Goal: Task Accomplishment & Management: Use online tool/utility

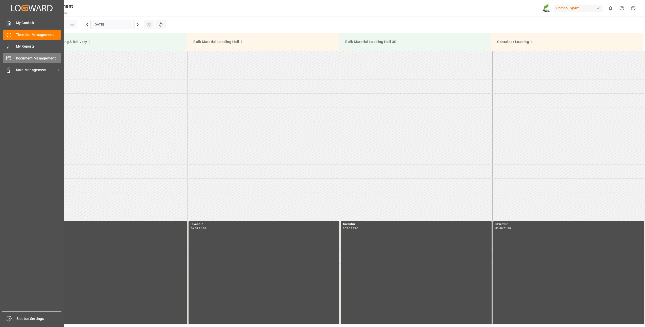
scroll to position [308, 0]
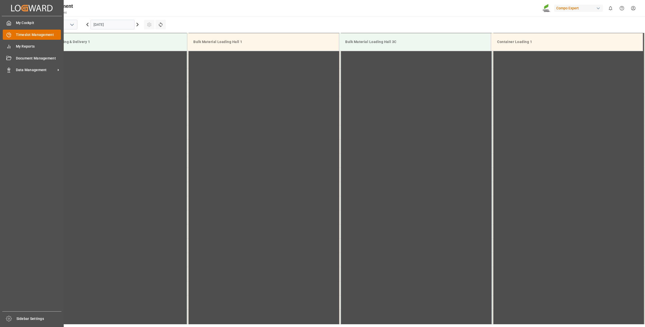
click at [16, 34] on span "Timeslot Management" at bounding box center [38, 34] width 45 height 5
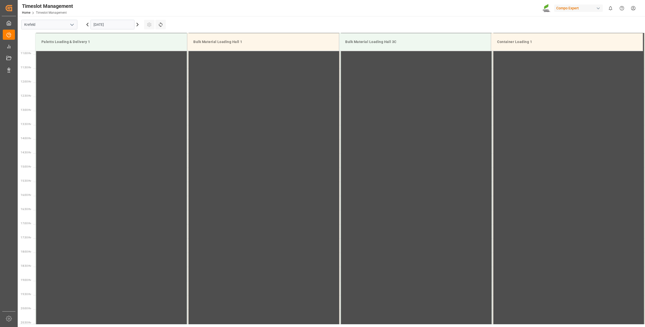
click at [139, 25] on icon at bounding box center [137, 24] width 6 height 6
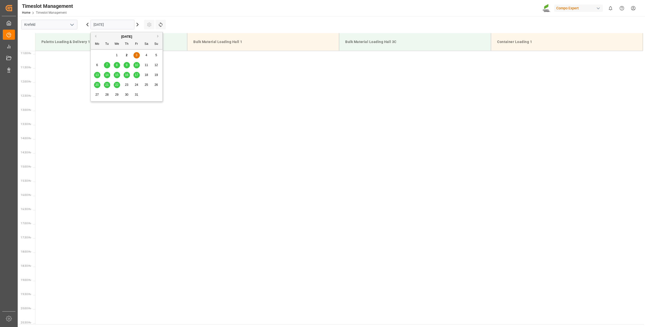
click at [126, 25] on input "03.10.2025" at bounding box center [112, 25] width 44 height 10
click at [137, 65] on span "10" at bounding box center [136, 65] width 3 height 4
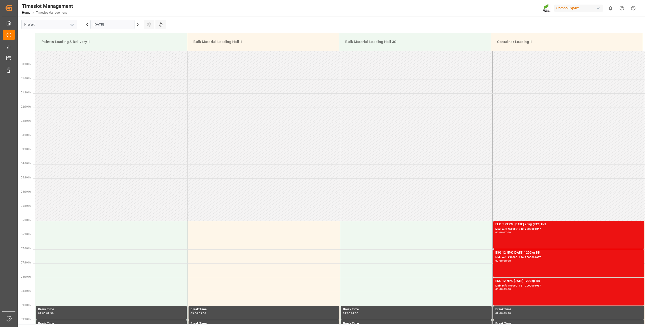
scroll to position [126, 0]
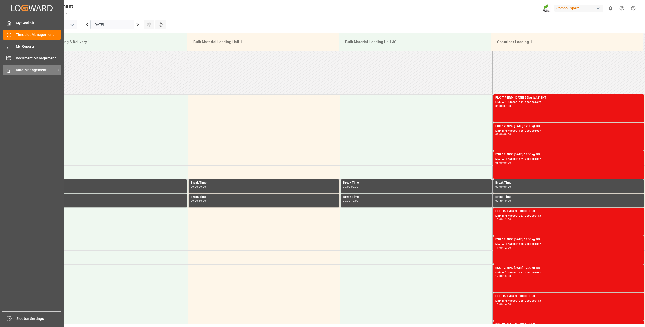
click at [13, 68] on div "Data Management Data Management" at bounding box center [32, 70] width 58 height 10
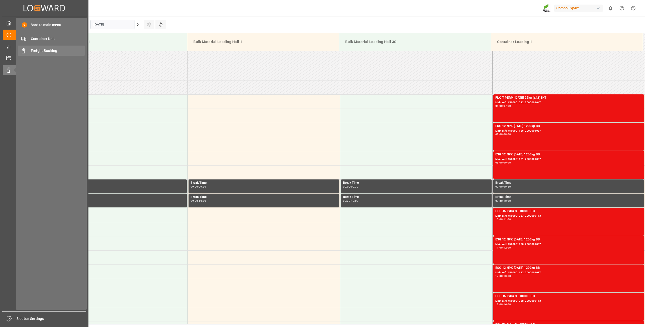
click at [32, 50] on span "Freight Booking" at bounding box center [58, 50] width 54 height 5
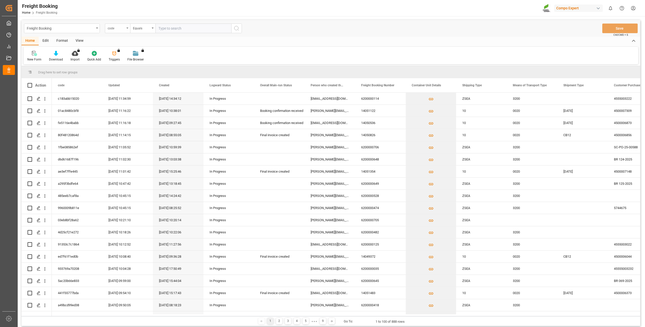
click at [126, 29] on div "code" at bounding box center [117, 29] width 25 height 10
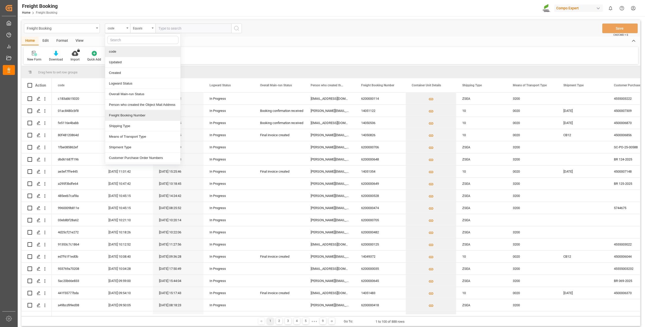
click at [116, 115] on div "Freight Booking Number" at bounding box center [142, 115] width 75 height 11
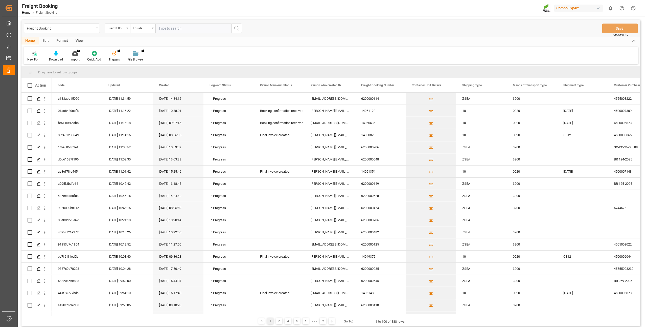
drag, startPoint x: 167, startPoint y: 23, endPoint x: 165, endPoint y: 26, distance: 3.8
paste input "6200000116"
type input "6200000116"
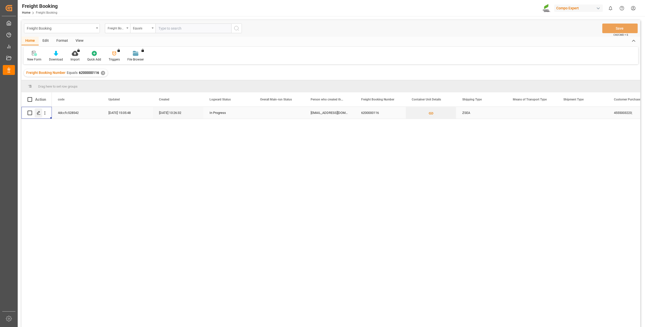
click at [36, 113] on div "Press SPACE to select this row." at bounding box center [39, 112] width 8 height 9
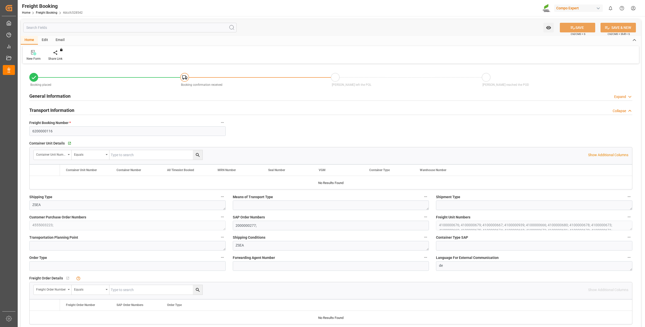
type input "MYPKG"
type input "0"
type input "408000"
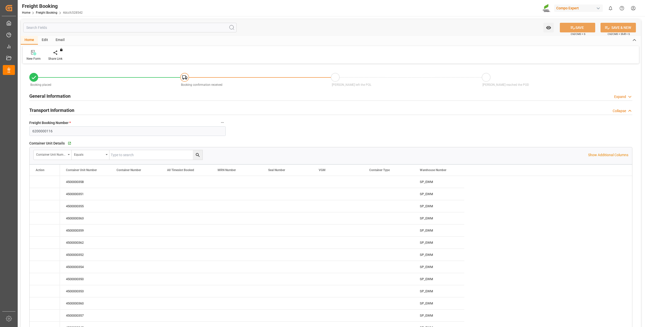
type input "06.08.2025 01:00"
type input "03.07.2025 13:26"
type input "03.07.2025 13:29"
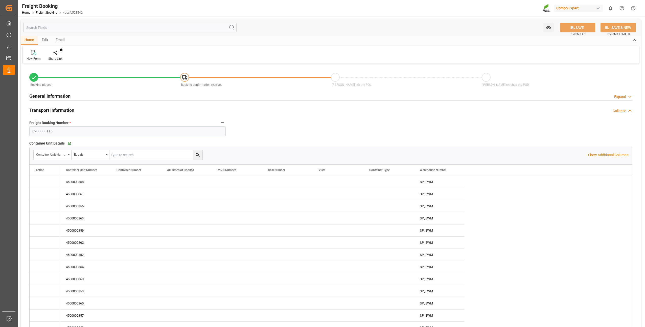
type input "03.07.2025 13:29"
click at [41, 180] on icon "Press SPACE to select this row." at bounding box center [40, 181] width 5 height 5
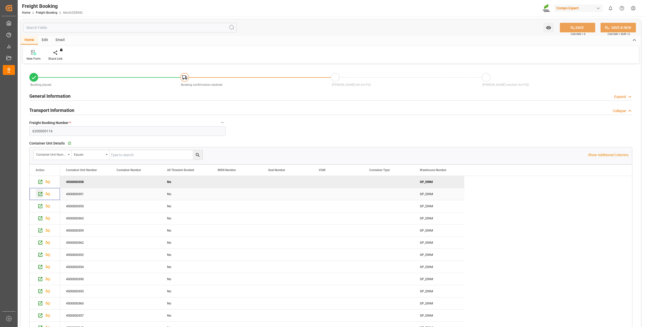
click at [39, 195] on icon "Press SPACE to select this row." at bounding box center [40, 193] width 5 height 5
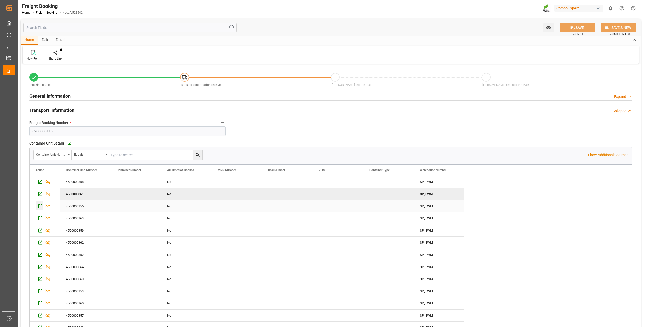
click at [42, 206] on icon "Press SPACE to select this row." at bounding box center [40, 205] width 5 height 5
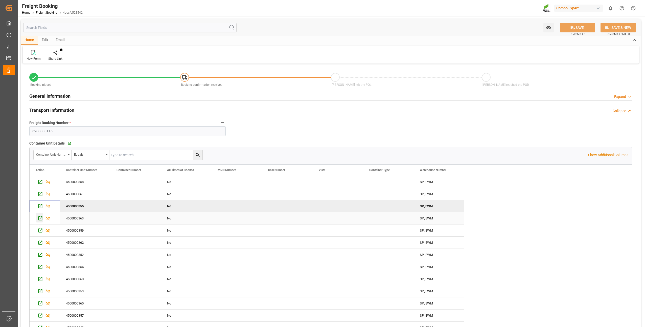
click at [40, 218] on icon "Press SPACE to select this row." at bounding box center [40, 218] width 4 height 4
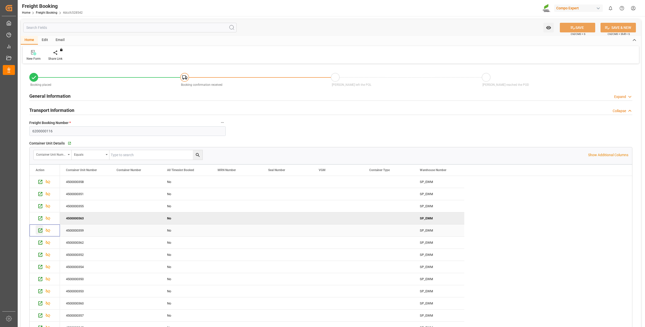
click at [40, 233] on div "Press SPACE to select this row." at bounding box center [40, 229] width 8 height 9
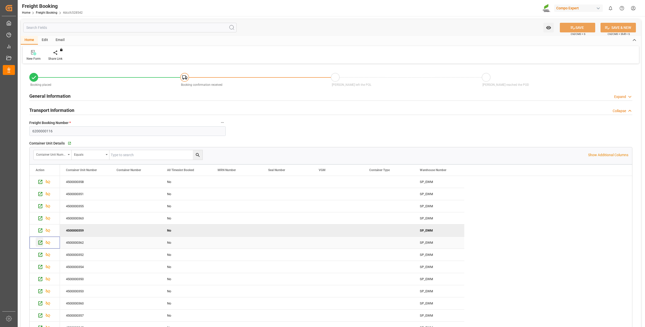
click at [41, 244] on icon "Press SPACE to select this row." at bounding box center [40, 242] width 5 height 5
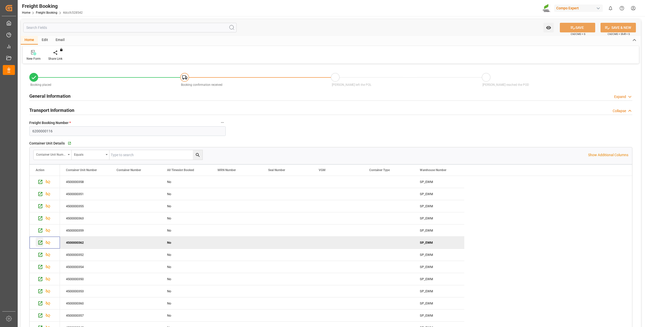
click at [38, 243] on icon "Press SPACE to deselect this row." at bounding box center [40, 242] width 5 height 5
click at [38, 257] on icon "Press SPACE to select this row." at bounding box center [40, 254] width 5 height 5
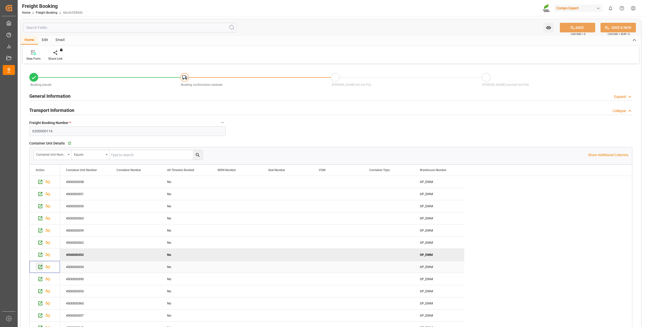
click at [40, 268] on icon "Press SPACE to select this row." at bounding box center [40, 267] width 4 height 4
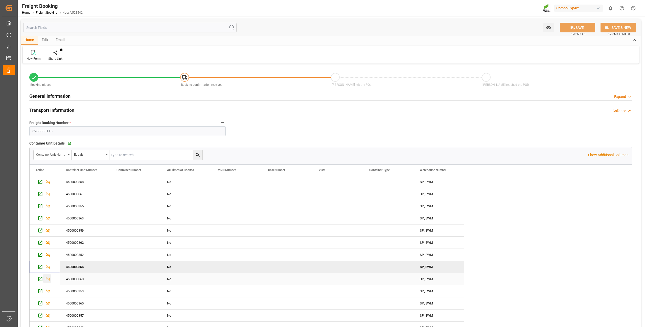
click at [43, 281] on div "Press SPACE to select this row." at bounding box center [47, 277] width 8 height 9
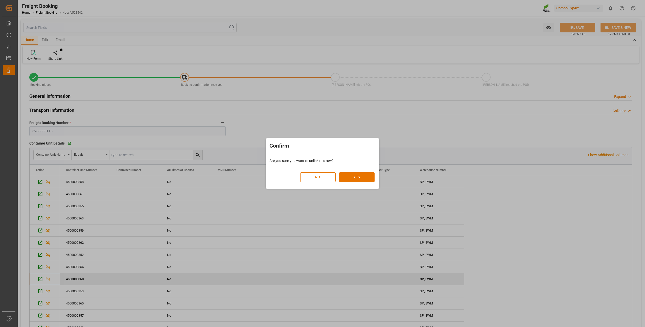
click at [311, 181] on button "NO" at bounding box center [317, 177] width 35 height 10
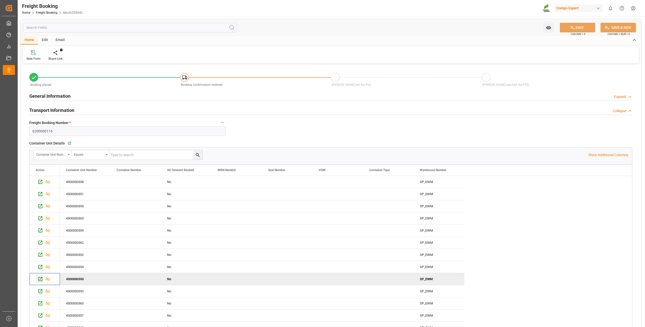
click at [41, 279] on icon "Press SPACE to deselect this row." at bounding box center [40, 278] width 5 height 5
click at [40, 293] on icon "Press SPACE to select this row." at bounding box center [40, 290] width 5 height 5
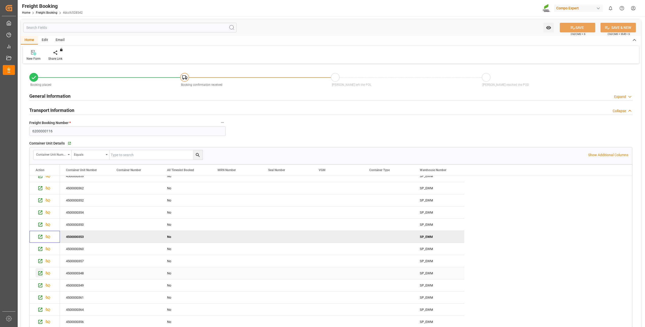
scroll to position [25, 0]
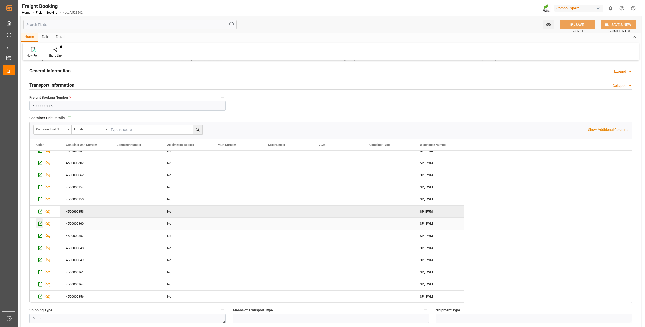
click at [39, 224] on icon "Press SPACE to select this row." at bounding box center [40, 223] width 4 height 4
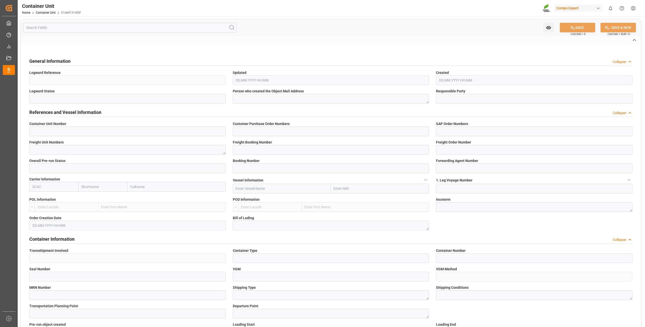
type input "4500000358"
type input "4555003223;"
type input "2000000277;"
type textarea "4100000675;"
type input "6200000116"
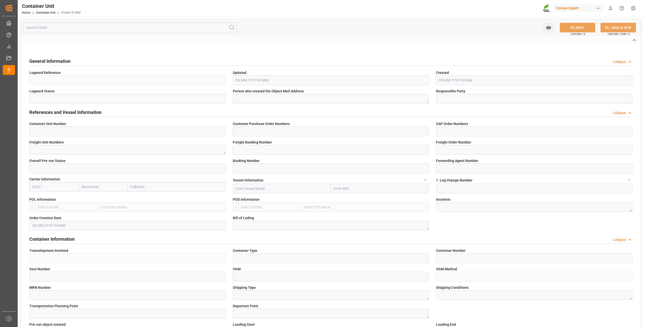
type input "6109578"
type input "Port Klang (Pelabuhan Klang)"
type textarea "CIF"
type input "No"
type input "2"
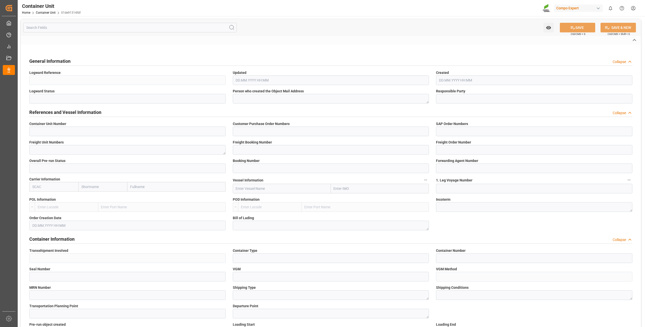
type textarea "ZSEA"
type textarea "47809"
type input "Germany"
type textarea "47600"
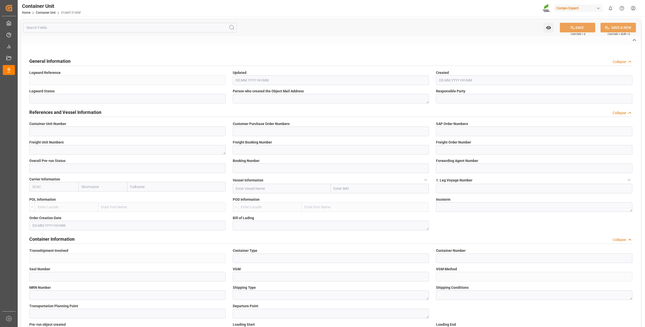
type input "Malaysia"
type input "EUR"
type textarea "NTC PREMIUM 15-3-20+3+TE BULK;"
type textarea "2566502000;"
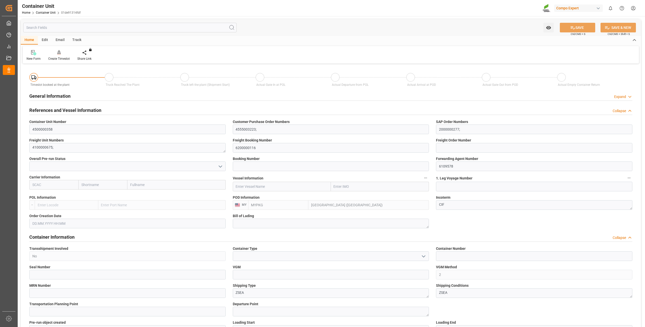
type input "MYPKG"
type input "0"
type input "24000"
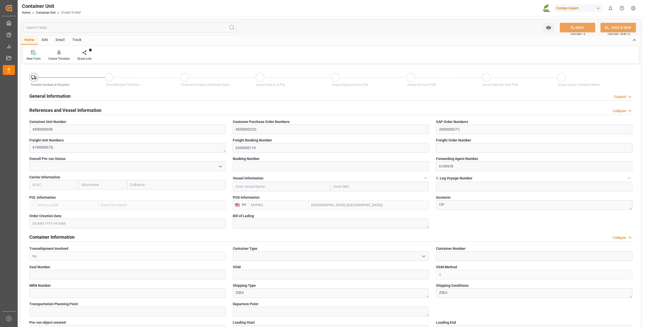
type input "[DATE]"
click at [60, 58] on div "Create Timeslot" at bounding box center [58, 58] width 21 height 5
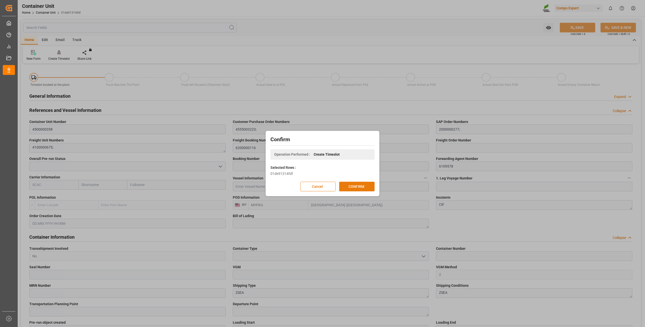
click at [353, 185] on button "CONFIRM" at bounding box center [356, 186] width 35 height 10
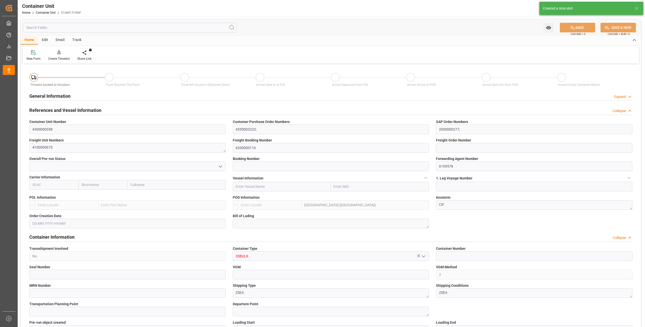
type input "MYPKG"
type input "7"
type input "0"
type input "7"
type input "0"
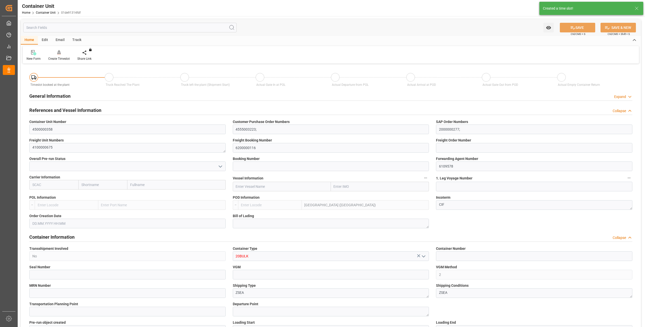
type input "0"
type input "24000"
type input "06.08.2025"
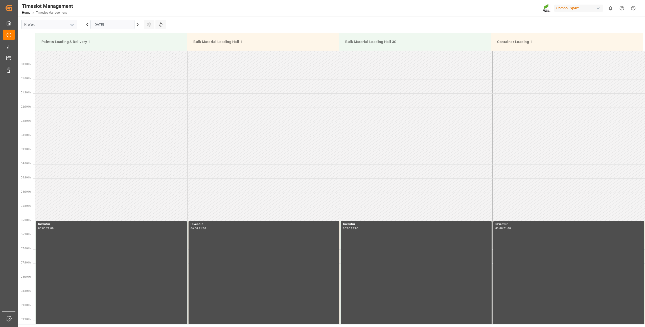
scroll to position [308, 0]
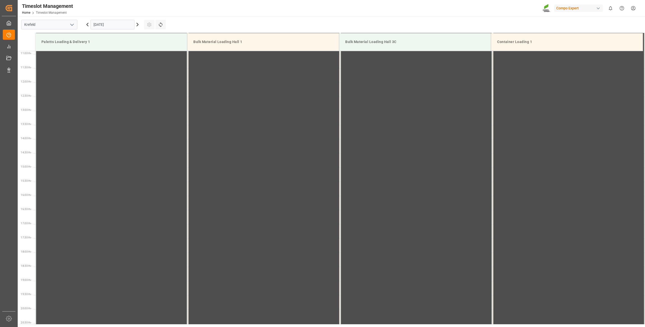
click at [101, 22] on input "[DATE]" at bounding box center [112, 25] width 44 height 10
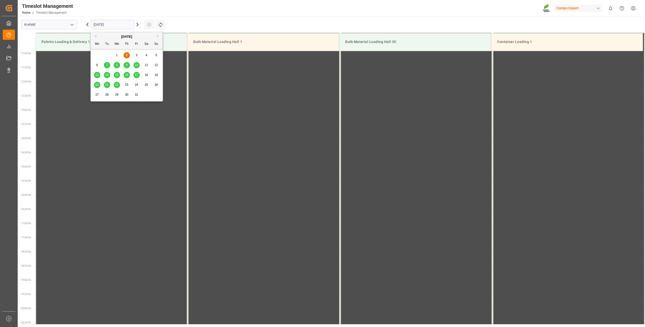
click at [136, 65] on span "10" at bounding box center [136, 65] width 3 height 4
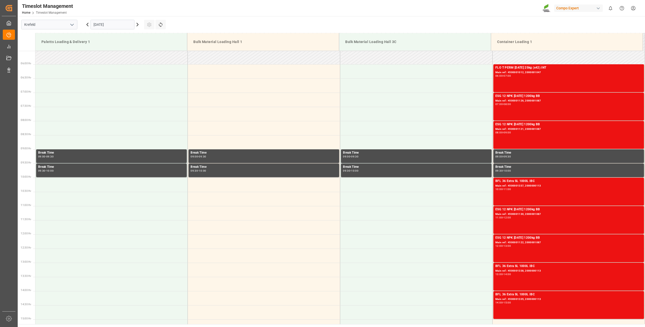
scroll to position [81, 0]
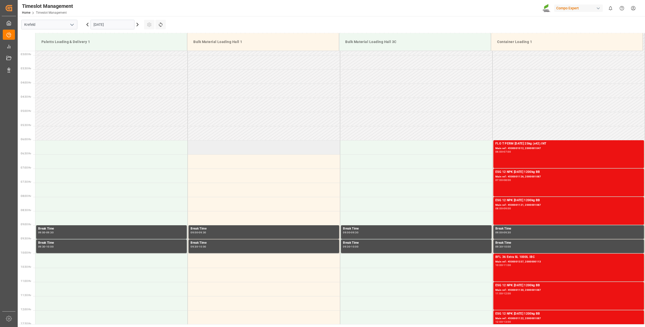
click at [197, 148] on td at bounding box center [264, 147] width 152 height 14
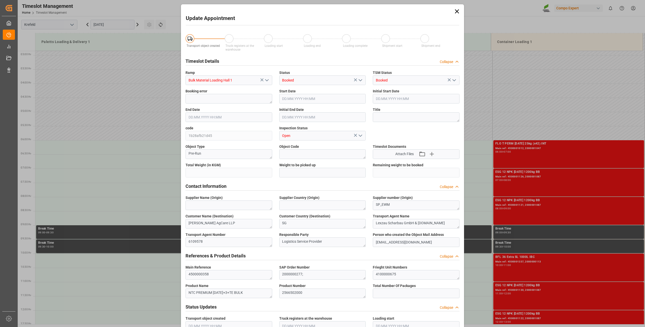
type input "24000"
type input "0"
type input "10.10.2025 06:00"
type input "10.10.2025 06:30"
type input "[DATE] 09:39"
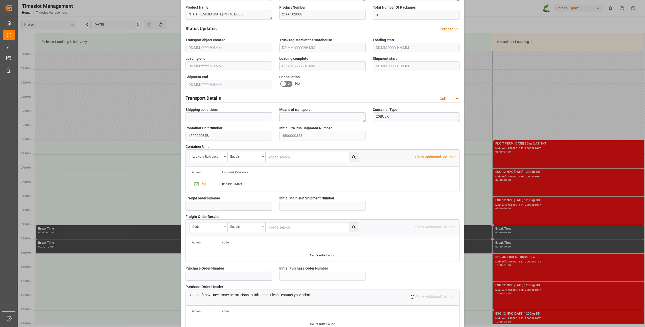
scroll to position [340, 0]
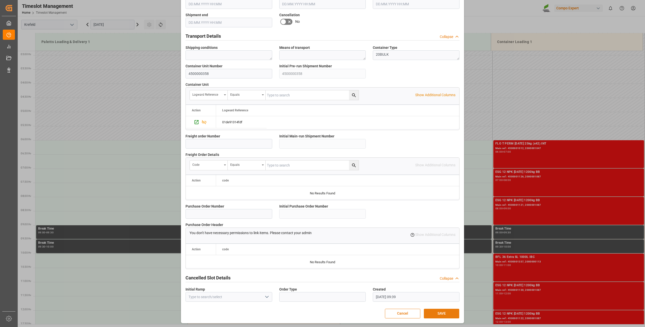
click at [430, 311] on button "SAVE" at bounding box center [441, 313] width 35 height 10
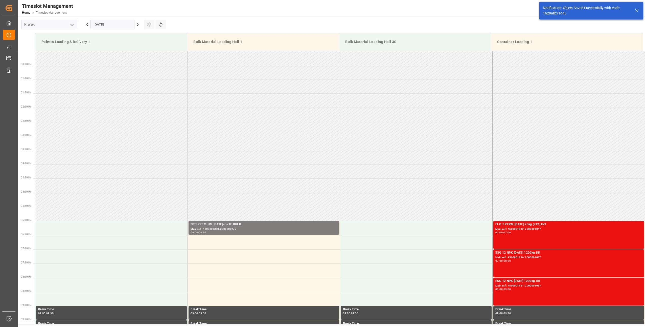
scroll to position [138, 0]
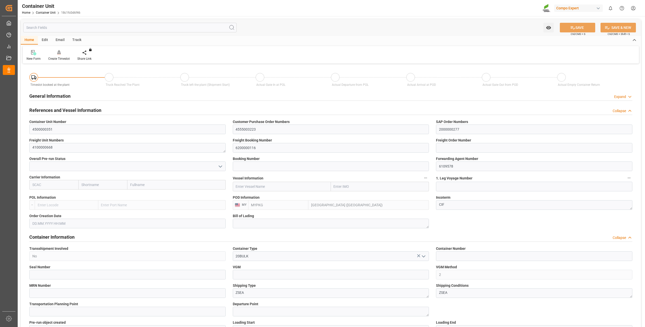
type input "MYPKG"
type input "7"
type input "0"
type input "7"
type input "0"
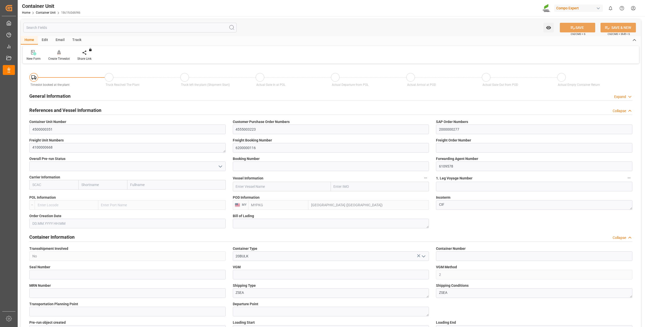
type input "0"
type input "24000"
type input "[DATE]"
click at [60, 56] on div "Create Timeslot" at bounding box center [58, 55] width 29 height 11
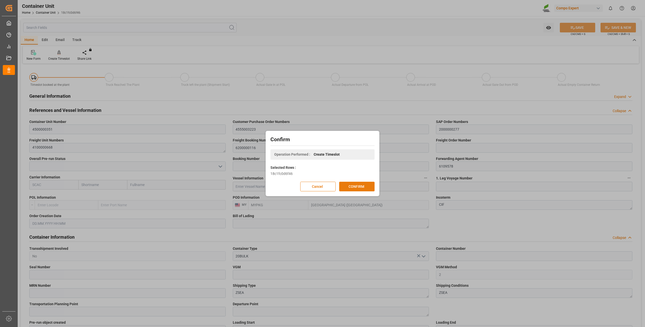
click at [355, 187] on button "CONFIRM" at bounding box center [356, 186] width 35 height 10
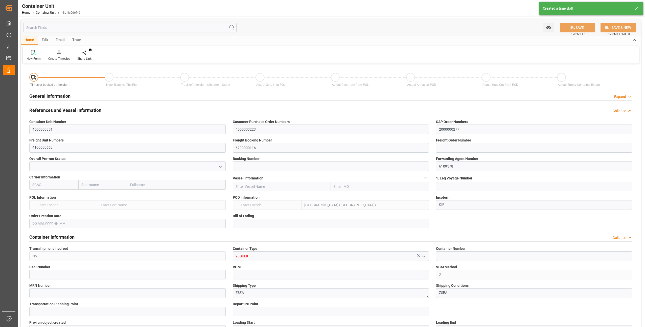
type input "MYPKG"
type input "7"
type input "0"
type input "7"
type input "0"
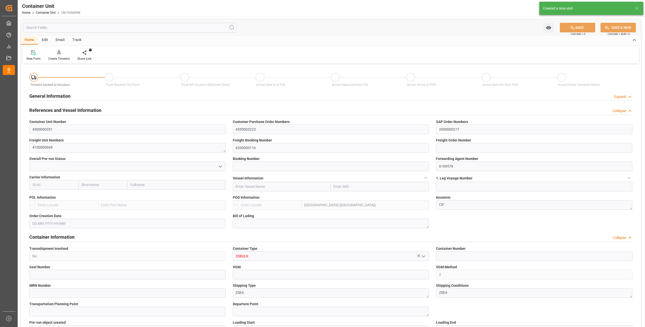
type input "0"
type input "24000"
type input "06.08.2025"
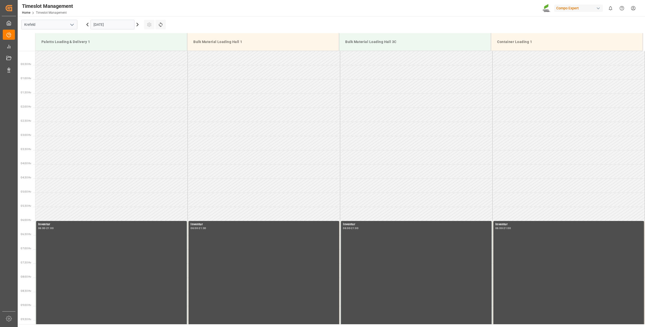
scroll to position [308, 0]
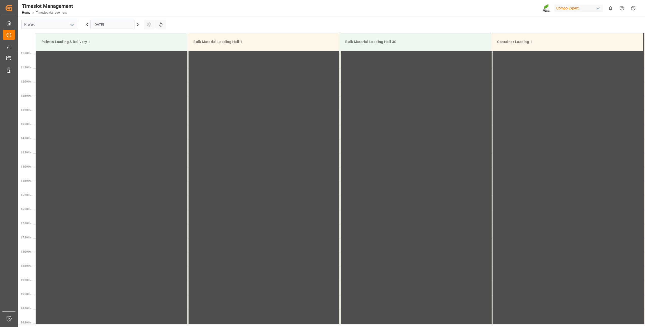
click at [99, 22] on input "[DATE]" at bounding box center [112, 25] width 44 height 10
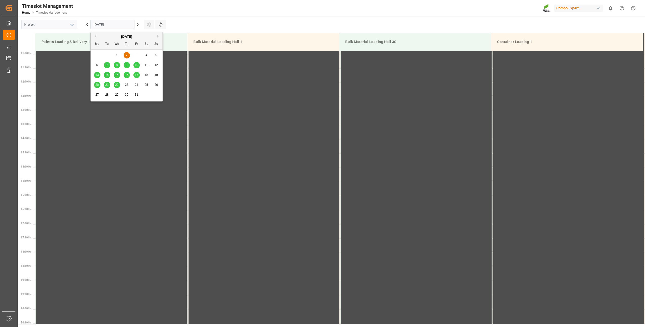
click at [137, 62] on div "10" at bounding box center [136, 65] width 6 height 6
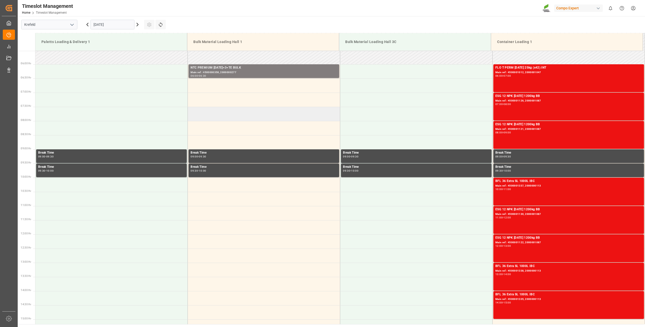
scroll to position [131, 0]
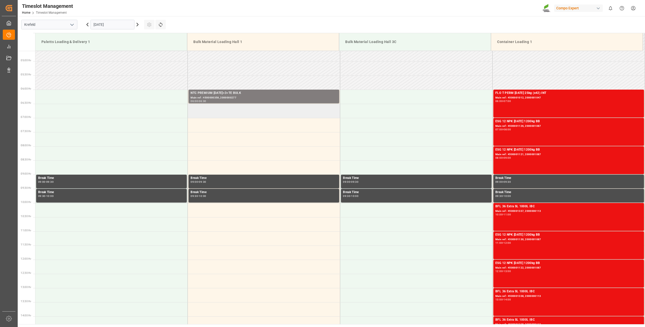
click at [202, 112] on td at bounding box center [264, 111] width 152 height 14
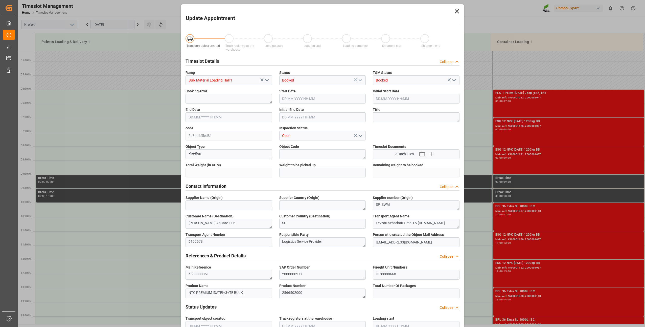
type input "24000"
type input "0"
type input "[DATE] 06:30"
type input "[DATE] 07:00"
type input "[DATE] 09:40"
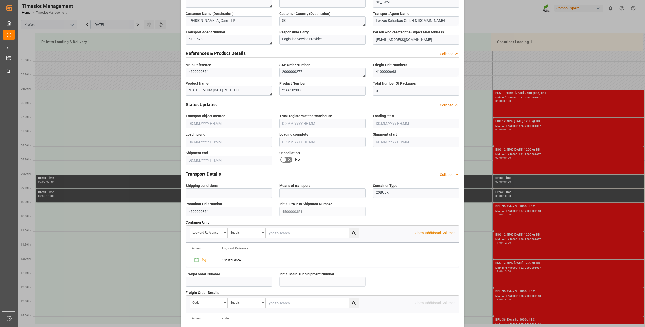
scroll to position [340, 0]
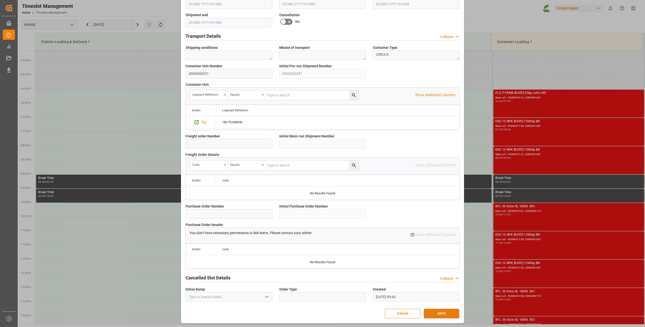
click at [435, 315] on button "SAVE" at bounding box center [441, 313] width 35 height 10
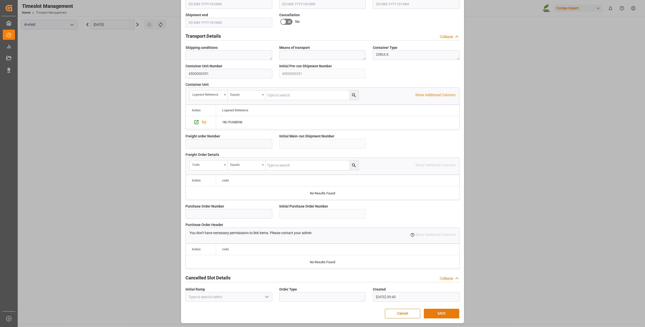
click at [444, 310] on button "SAVE" at bounding box center [441, 313] width 35 height 10
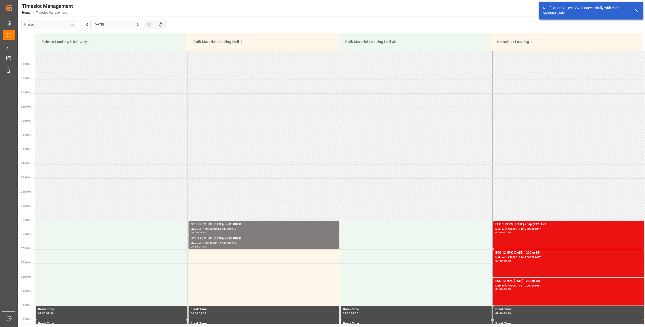
scroll to position [138, 0]
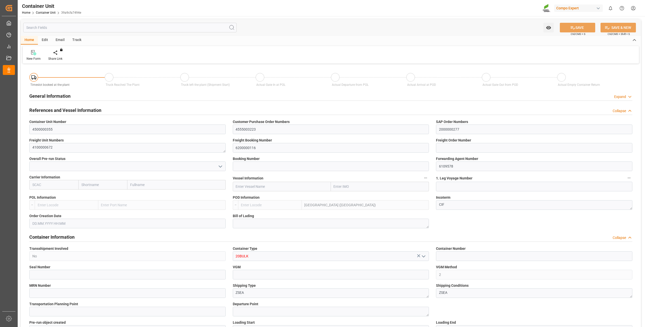
type input "MYPKG"
type input "7"
type input "0"
type input "7"
type input "0"
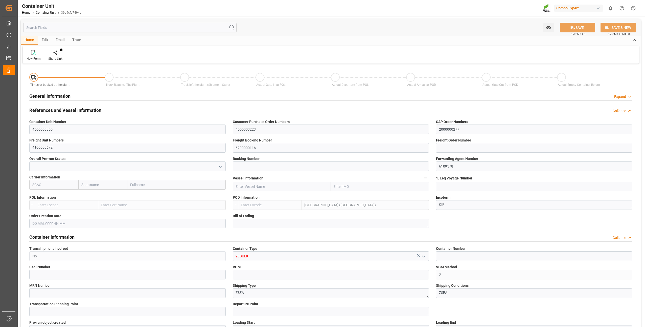
type input "0"
type input "24000"
type input "[DATE]"
click at [58, 55] on icon at bounding box center [59, 54] width 2 height 1
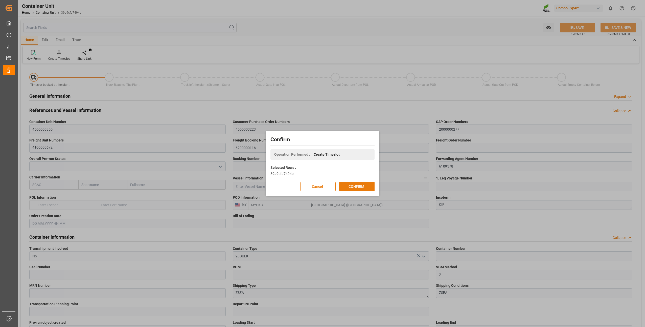
click at [365, 188] on button "CONFIRM" at bounding box center [356, 186] width 35 height 10
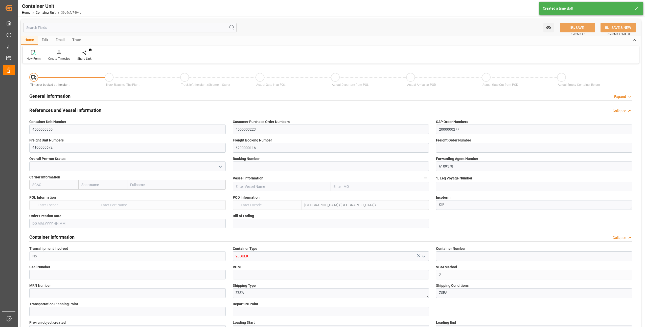
type input "MYPKG"
type input "7"
type input "0"
type input "7"
type input "0"
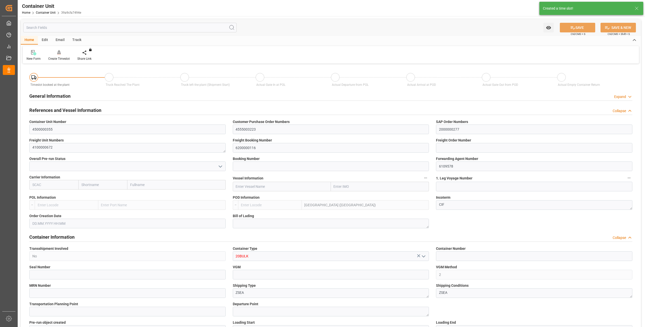
type input "0"
type input "24000"
type input "[DATE]"
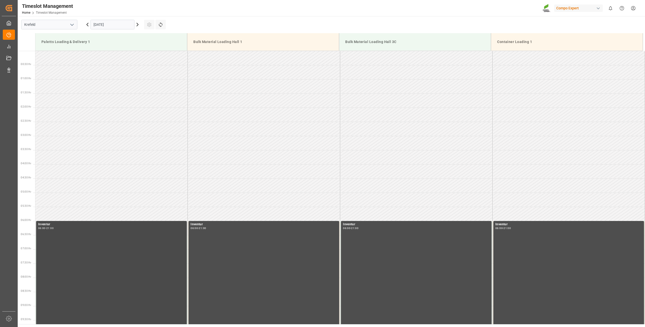
scroll to position [308, 0]
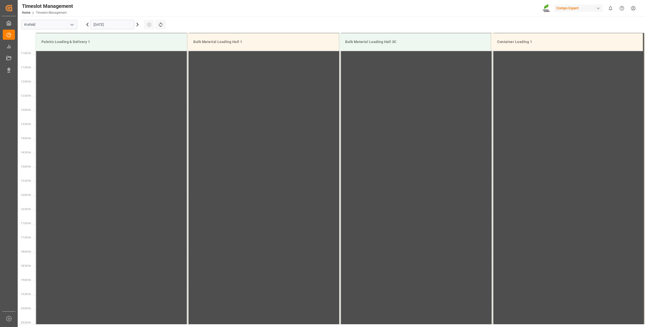
click at [102, 24] on input "[DATE]" at bounding box center [112, 25] width 44 height 10
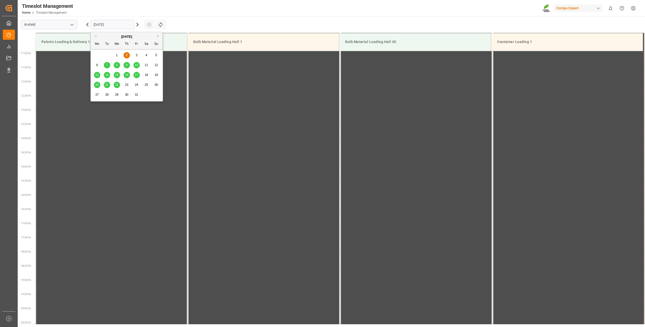
click at [134, 65] on div "10" at bounding box center [136, 65] width 6 height 6
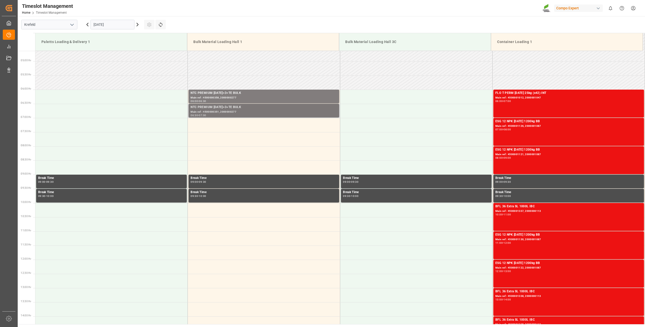
scroll to position [106, 0]
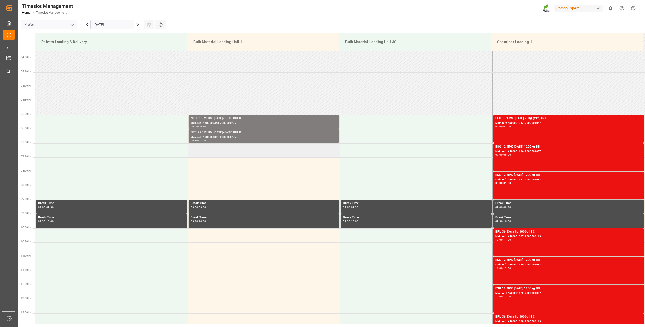
click at [195, 146] on td at bounding box center [264, 150] width 152 height 14
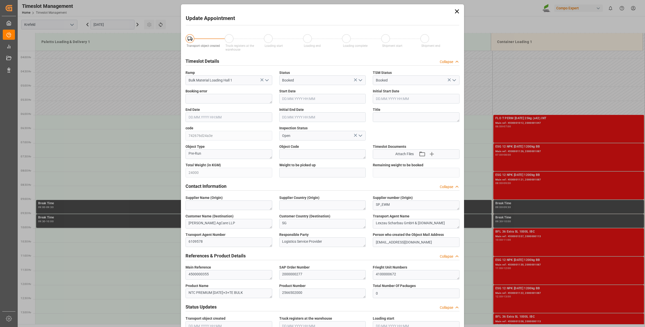
type input "24000"
type input "0"
type input "[DATE] 07:00"
type input "[DATE] 07:30"
type input "[DATE] 09:40"
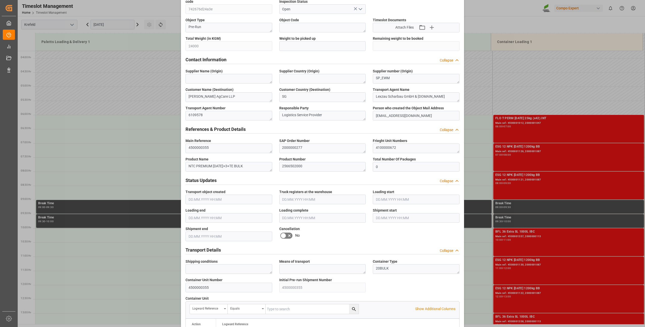
scroll to position [329, 0]
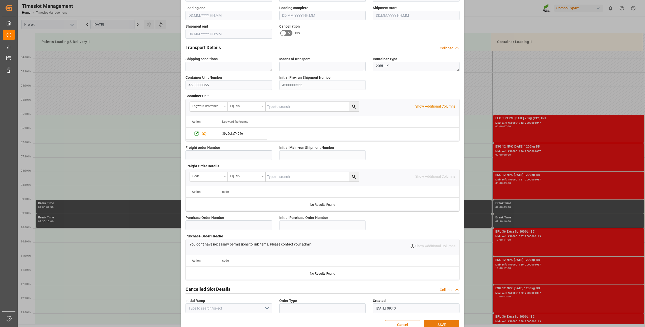
click at [430, 322] on button "SAVE" at bounding box center [441, 325] width 35 height 10
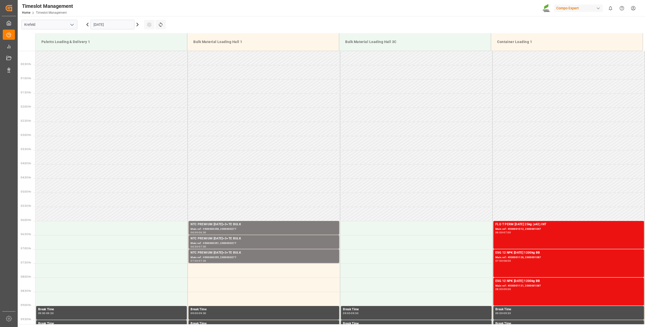
scroll to position [167, 0]
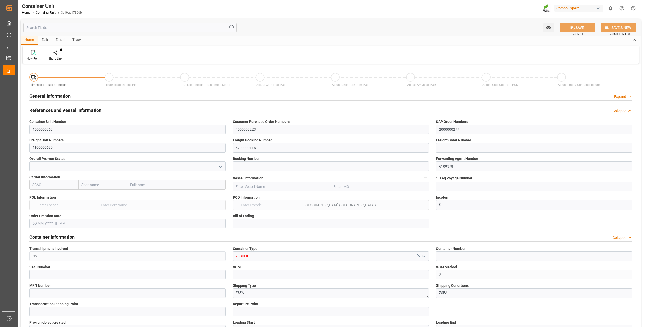
type input "MYPKG"
type input "7"
type input "0"
type input "7"
type input "0"
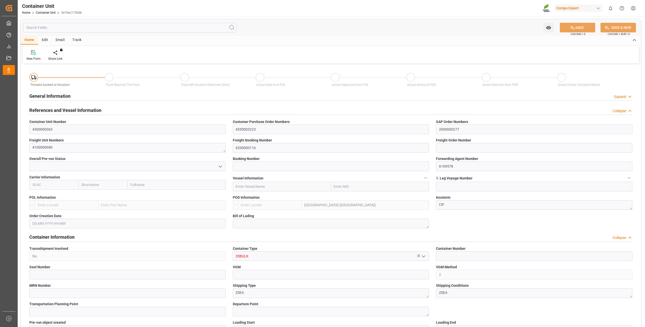
type input "0"
type input "24000"
type input "06.08.2025"
click at [56, 59] on div "Create Timeslot" at bounding box center [58, 58] width 21 height 5
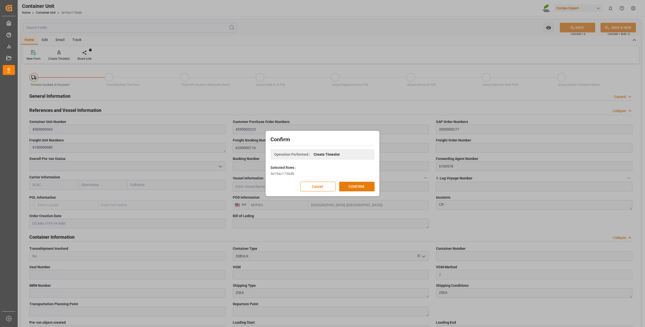
click at [357, 187] on button "CONFIRM" at bounding box center [356, 186] width 35 height 10
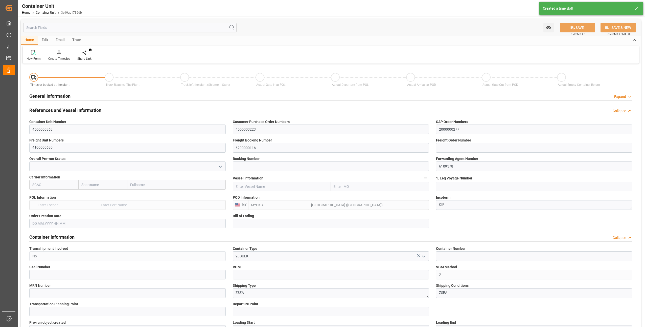
type input "MYPKG"
type input "7"
type input "0"
type input "7"
type input "0"
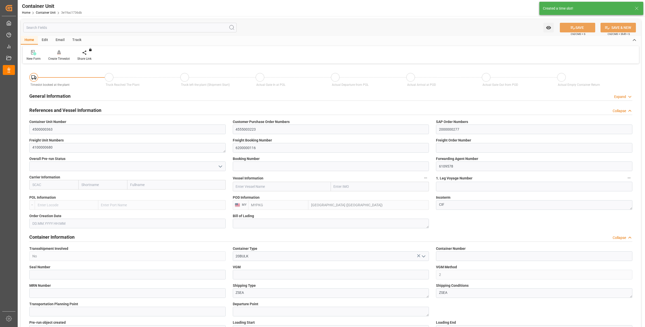
type input "0"
type input "24000"
type input "[DATE]"
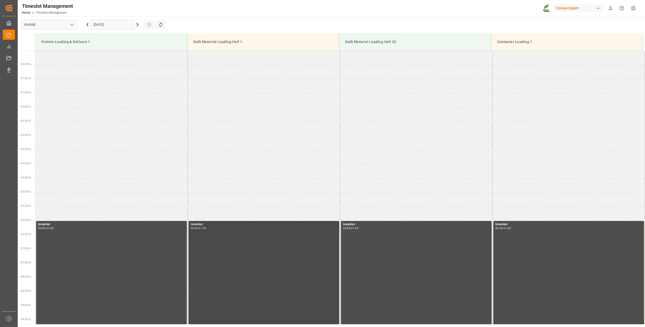
scroll to position [308, 0]
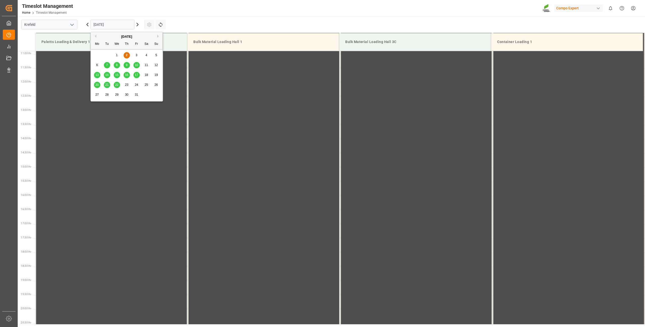
click at [102, 24] on input "[DATE]" at bounding box center [112, 25] width 44 height 10
click at [136, 64] on span "10" at bounding box center [136, 65] width 3 height 4
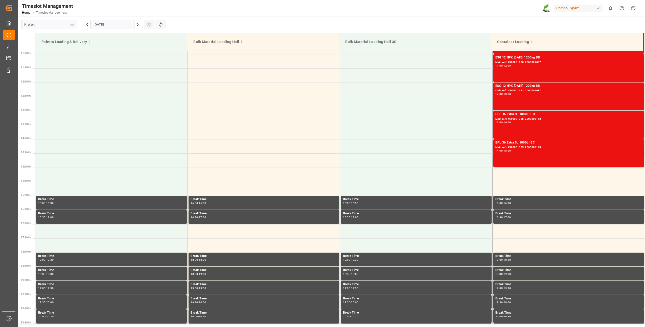
scroll to position [156, 0]
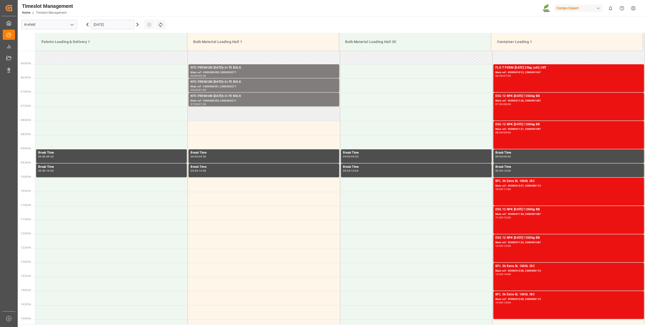
click at [189, 114] on td at bounding box center [264, 114] width 152 height 14
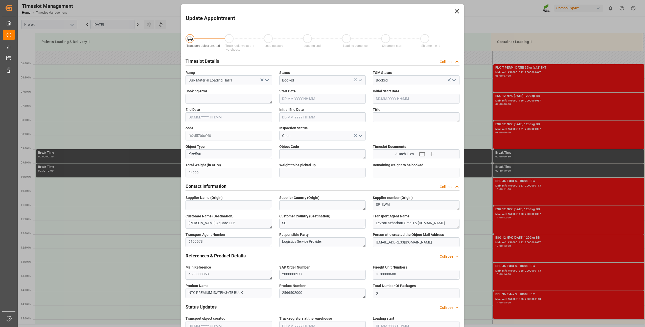
type input "24000"
type input "0"
type input "[DATE] 07:30"
type input "[DATE] 08:00"
type input "[DATE] 09:41"
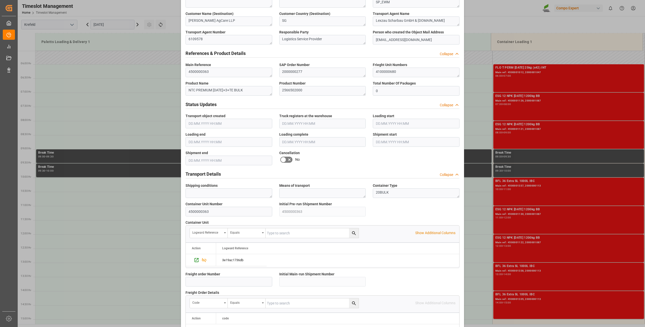
scroll to position [340, 0]
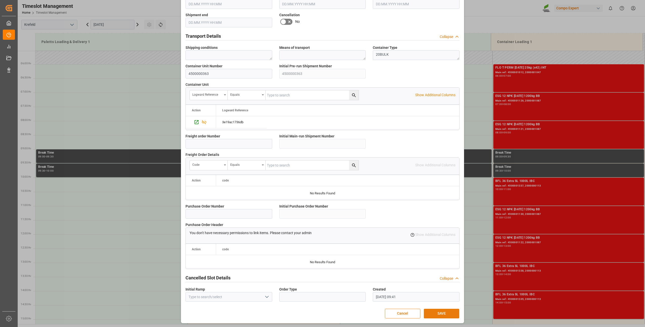
click at [443, 310] on button "SAVE" at bounding box center [441, 313] width 35 height 10
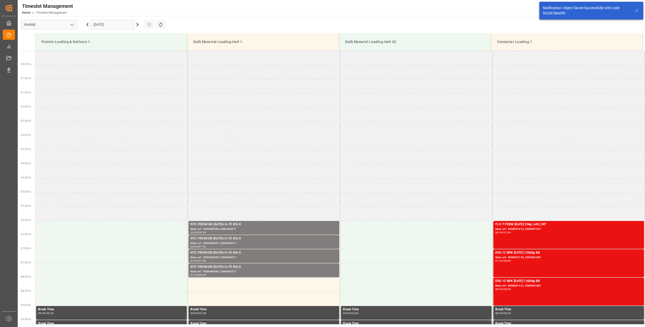
scroll to position [167, 0]
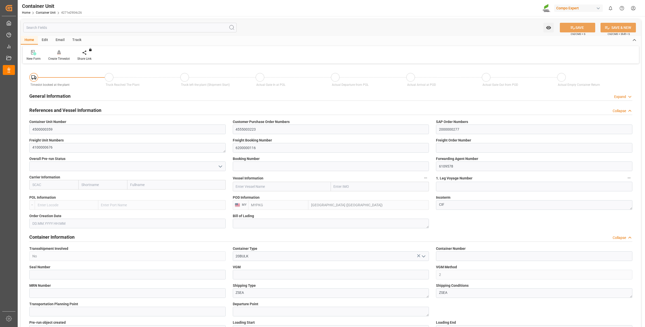
type input "MYPKG"
type input "7"
type input "0"
type input "7"
type input "0"
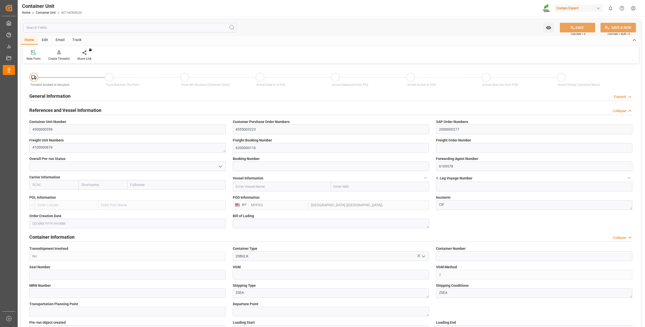
type input "0"
type input "24000"
type input "[DATE]"
click at [60, 53] on icon at bounding box center [59, 52] width 4 height 5
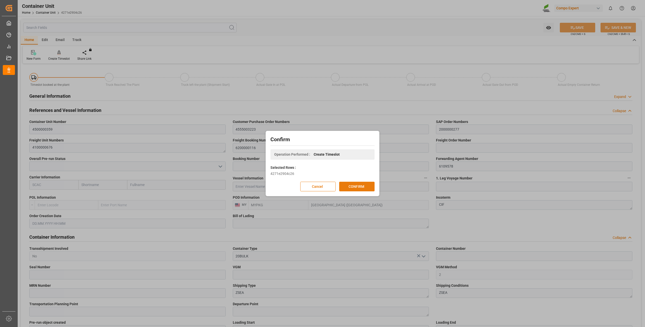
click at [360, 187] on button "CONFIRM" at bounding box center [356, 186] width 35 height 10
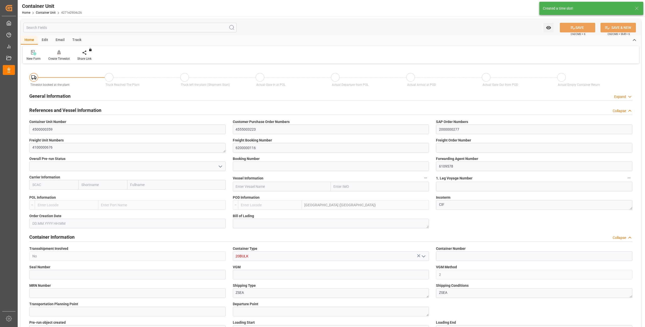
type input "MYPKG"
type input "7"
type input "0"
type input "7"
type input "0"
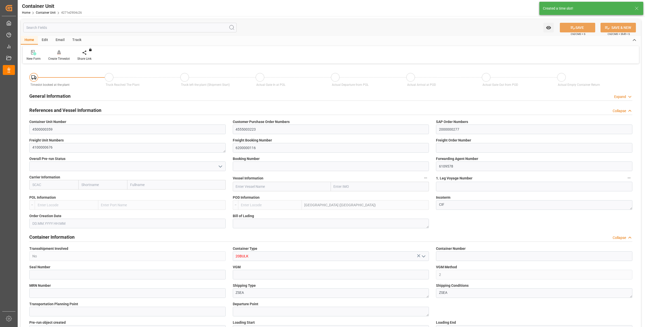
type input "0"
type input "24000"
type input "06.08.2025"
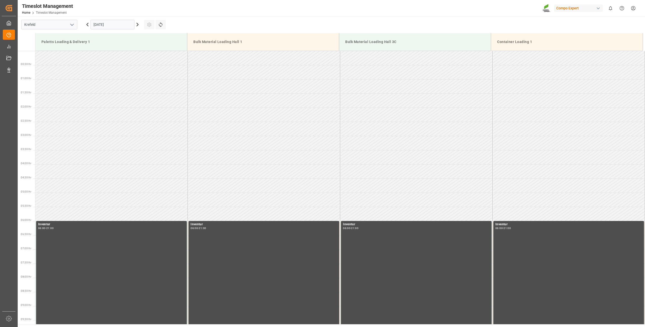
scroll to position [308, 0]
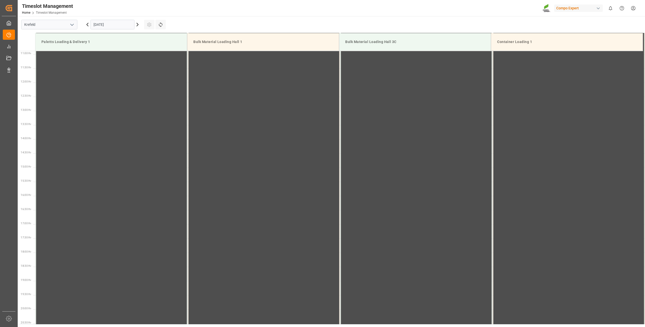
click at [102, 26] on input "[DATE]" at bounding box center [112, 25] width 44 height 10
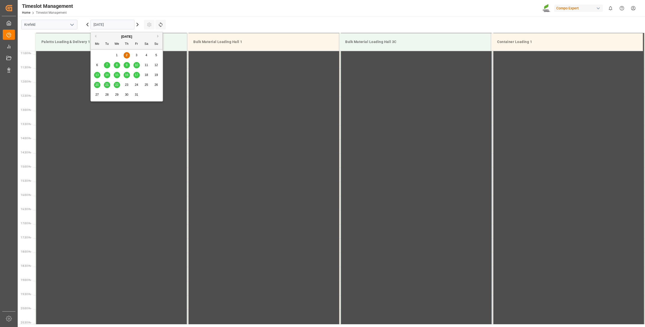
click at [138, 65] on div "10" at bounding box center [136, 65] width 6 height 6
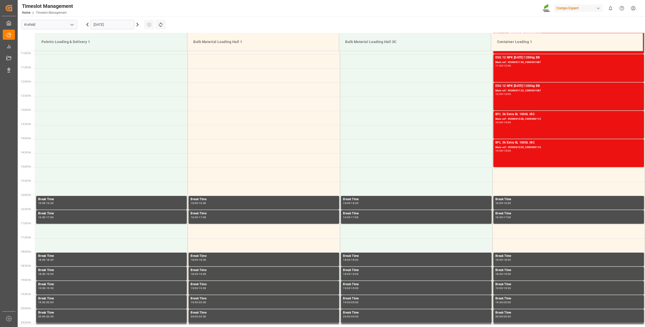
scroll to position [156, 0]
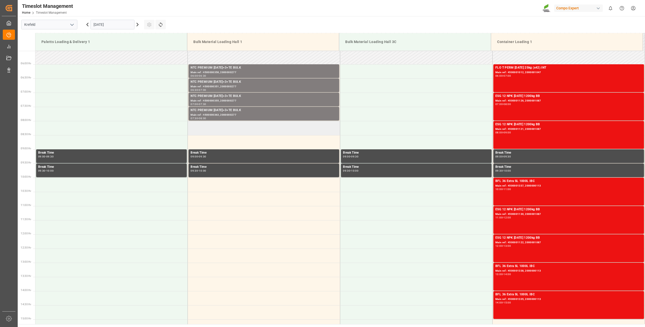
click at [202, 128] on td at bounding box center [264, 128] width 152 height 14
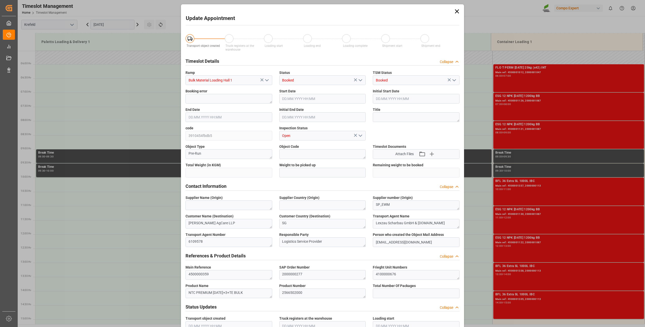
type input "24000"
type input "0"
type input "[DATE] 08:00"
type input "[DATE] 08:30"
type input "[DATE] 09:41"
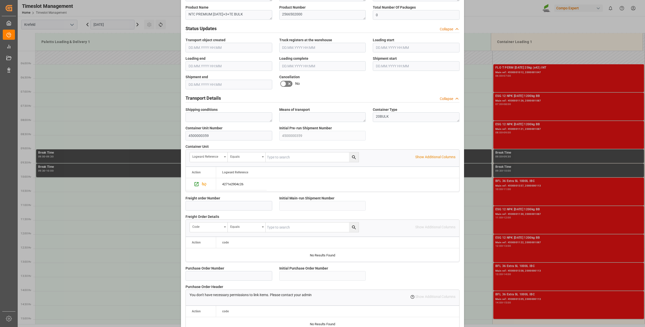
scroll to position [340, 0]
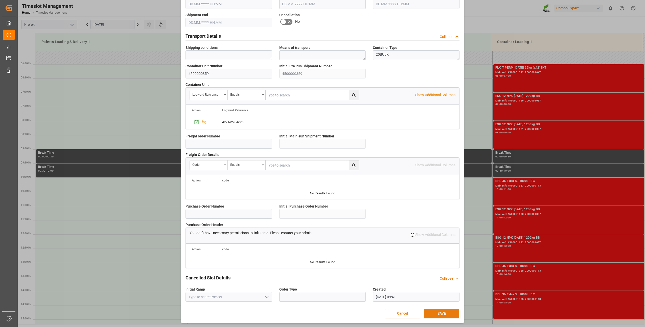
click at [428, 315] on button "SAVE" at bounding box center [441, 313] width 35 height 10
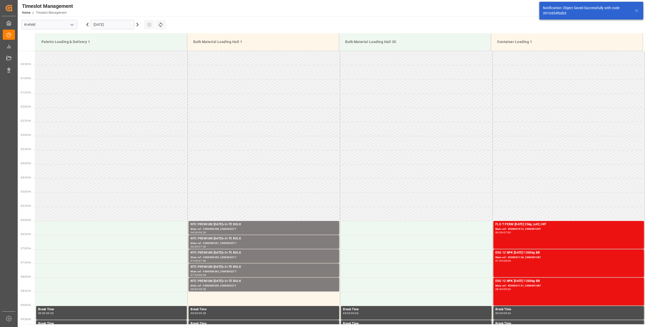
scroll to position [177, 0]
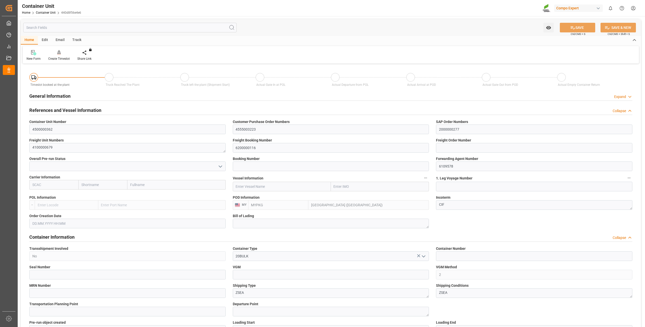
type input "MYPKG"
type input "7"
type input "0"
type input "7"
type input "0"
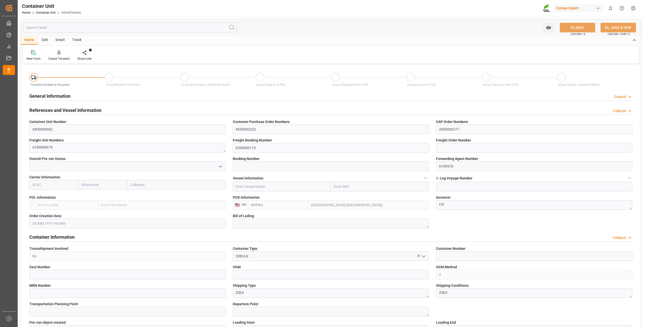
type input "0"
type input "24000"
type input "[DATE]"
click at [54, 59] on div "Create Timeslot" at bounding box center [58, 58] width 21 height 5
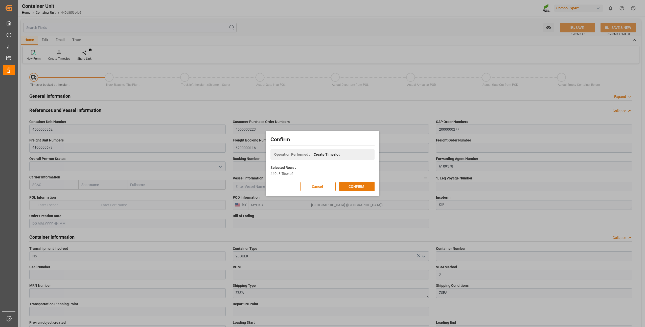
click at [346, 184] on button "CONFIRM" at bounding box center [356, 186] width 35 height 10
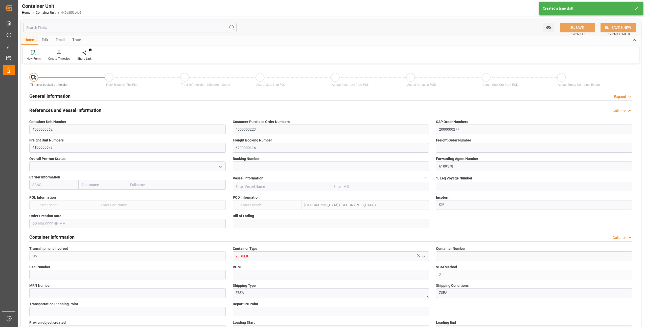
type input "MYPKG"
type input "7"
type input "0"
type input "7"
type input "0"
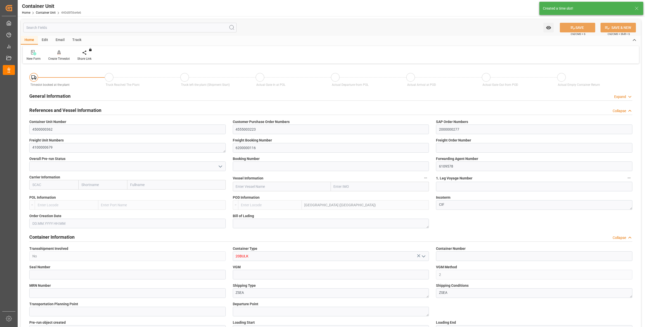
type input "0"
type input "24000"
type input "06.08.2025"
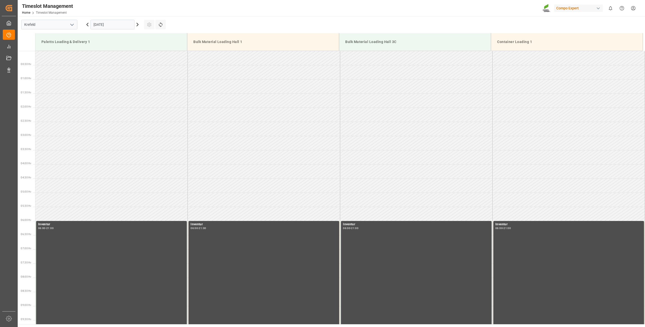
scroll to position [308, 0]
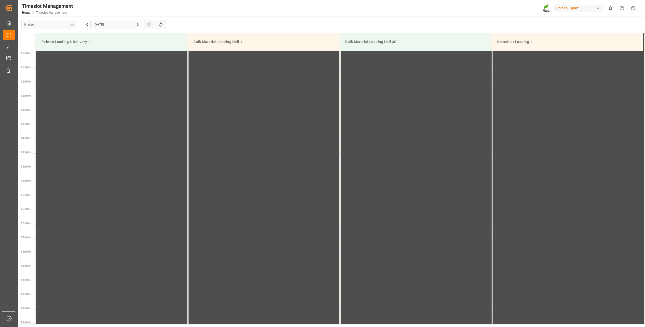
click at [108, 26] on input "02.10.2025" at bounding box center [112, 25] width 44 height 10
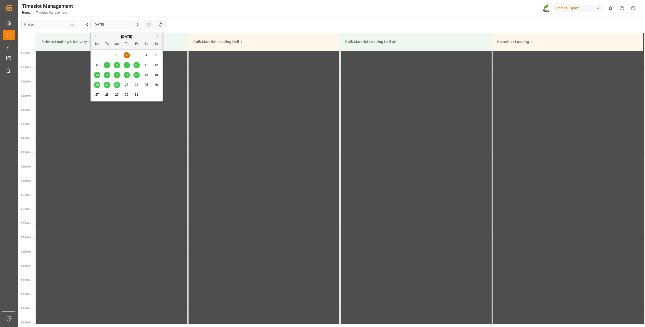
click at [136, 66] on span "10" at bounding box center [136, 65] width 3 height 4
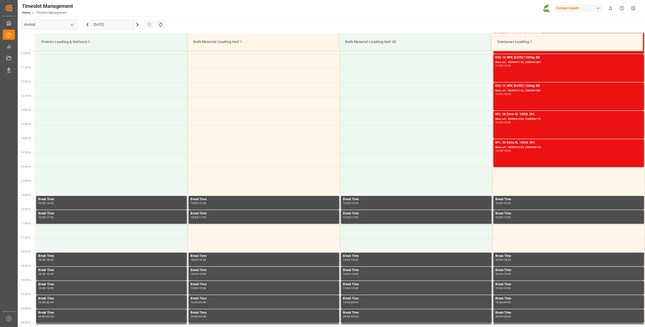
scroll to position [131, 0]
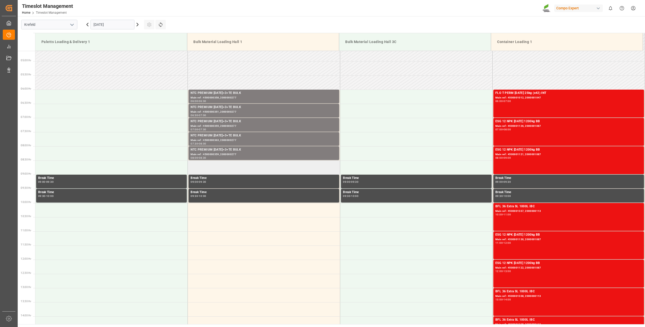
click at [203, 163] on td at bounding box center [264, 167] width 152 height 14
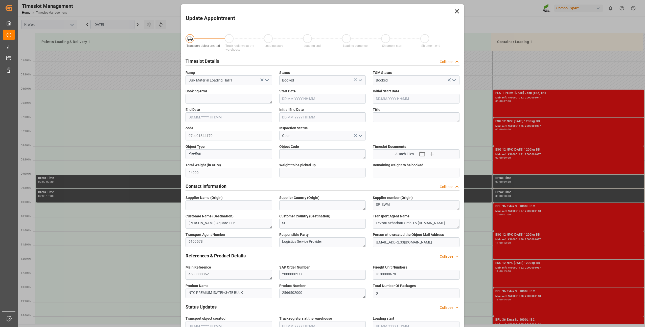
type input "24000"
type input "0"
type input "10.10.2025 08:30"
type input "10.10.2025 09:00"
type input "02.10.2025 09:42"
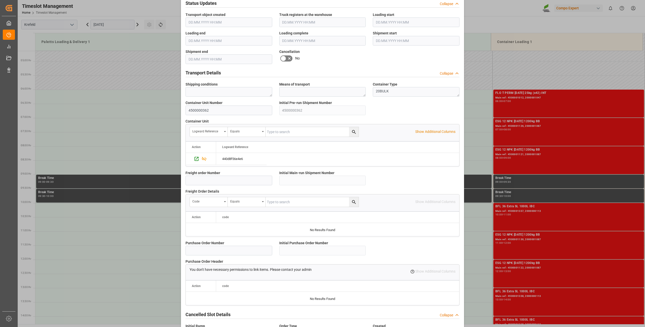
scroll to position [340, 0]
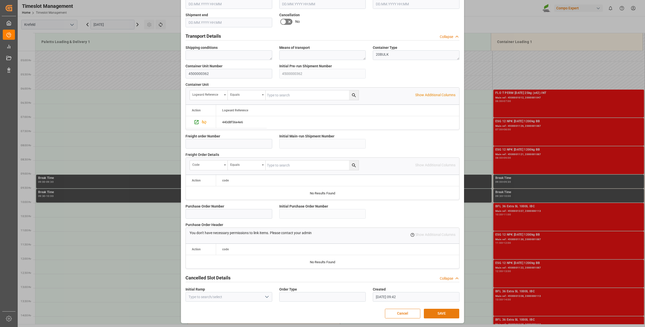
click at [432, 315] on button "SAVE" at bounding box center [441, 313] width 35 height 10
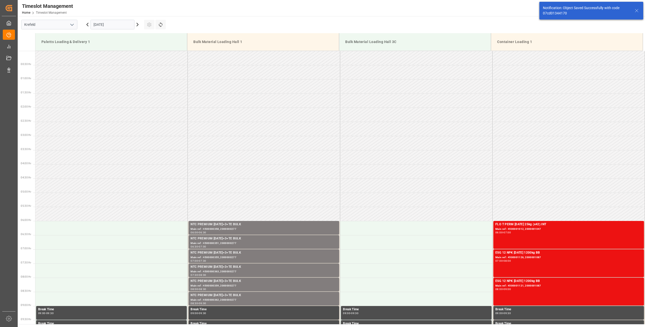
scroll to position [195, 0]
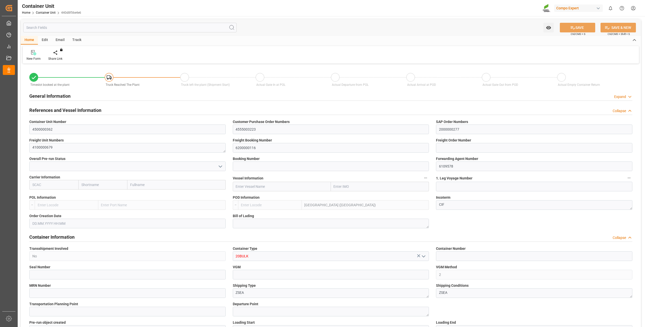
type input "MYPKG"
type input "7"
type input "0"
type input "7"
type input "0"
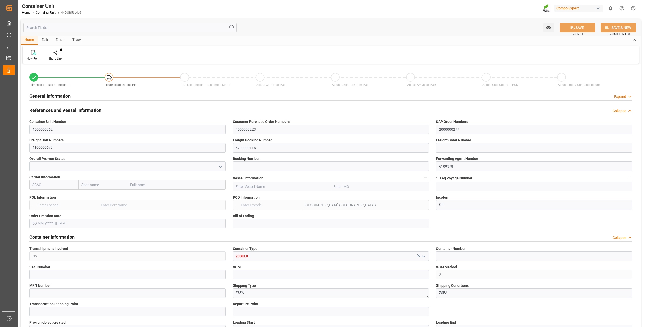
type input "0"
type input "24000"
type input "[DATE]"
click at [60, 55] on div "Create Timeslot" at bounding box center [58, 55] width 29 height 11
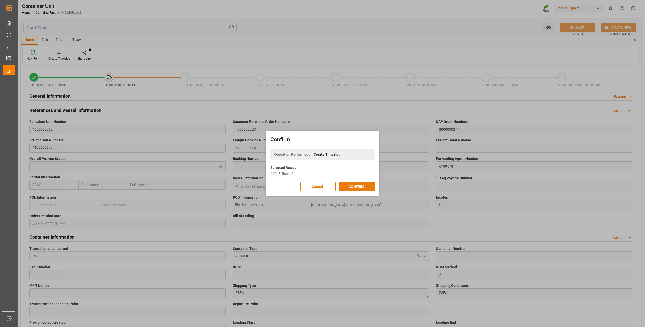
click at [350, 189] on button "CONFIRM" at bounding box center [356, 186] width 35 height 10
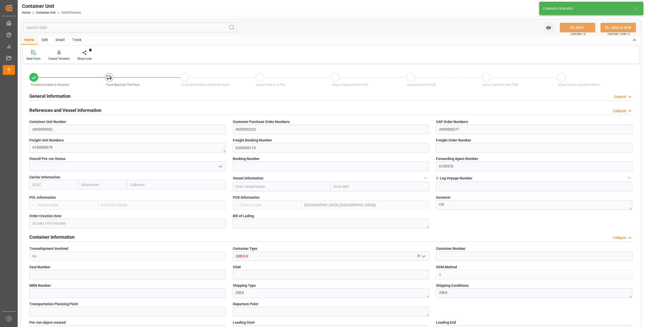
type input "MYPKG"
type input "7"
type input "0"
type input "7"
type input "0"
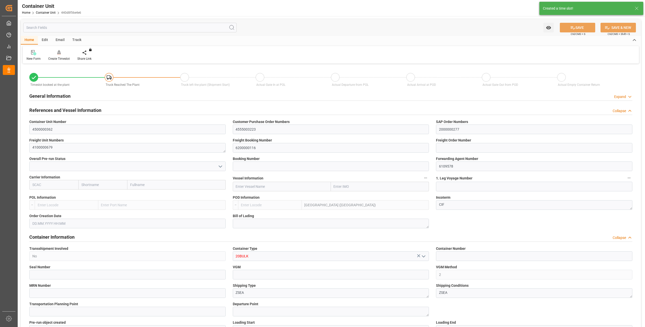
type input "0"
type input "24000"
type input "[DATE]"
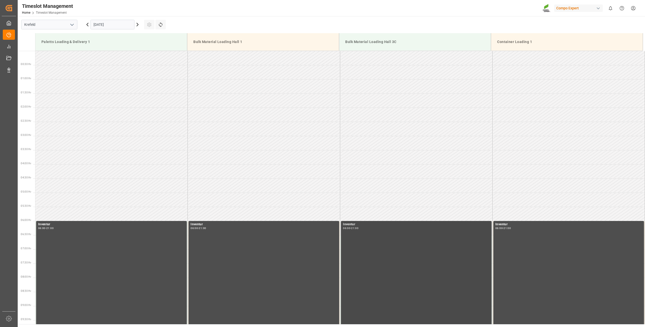
scroll to position [308, 0]
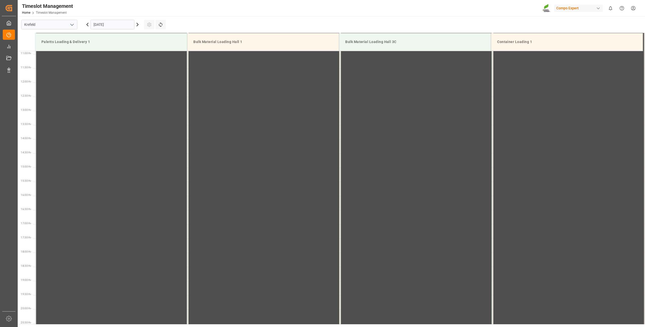
click at [96, 28] on input "[DATE]" at bounding box center [112, 25] width 44 height 10
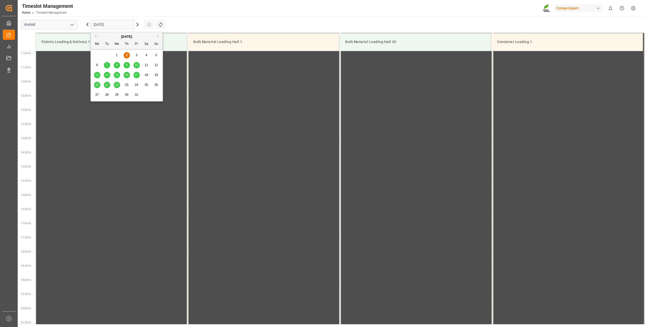
click at [135, 64] on span "10" at bounding box center [136, 65] width 3 height 4
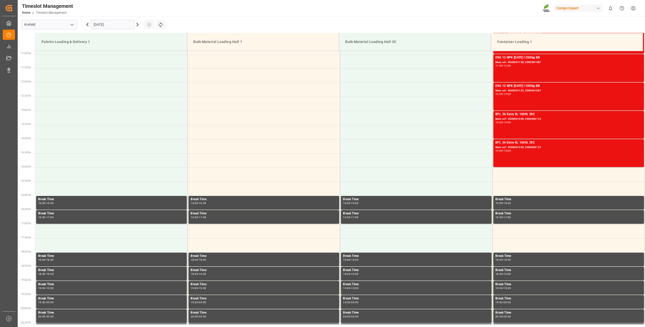
scroll to position [131, 0]
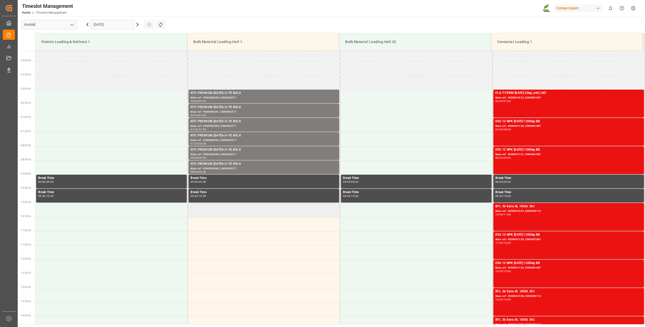
click at [199, 212] on td at bounding box center [264, 210] width 152 height 14
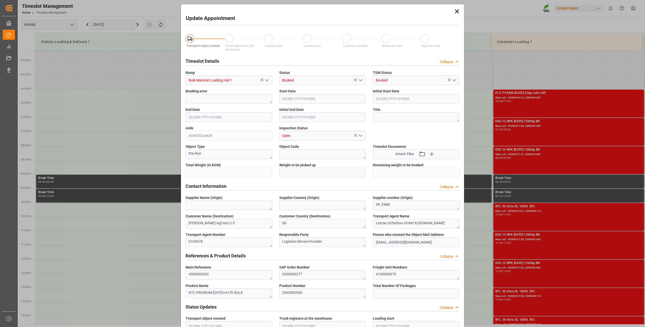
type input "24000"
type input "0"
type input "10.10.2025 10:00"
type input "10.10.2025 10:30"
type input "02.10.2025 09:43"
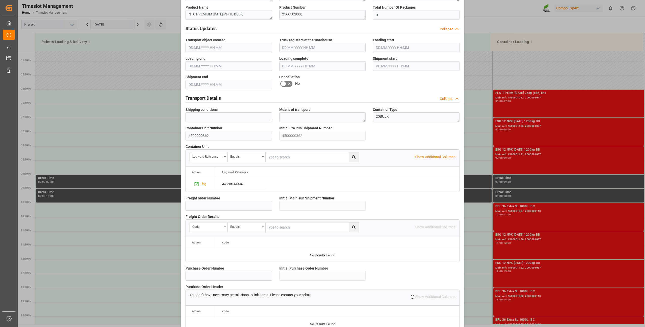
scroll to position [340, 0]
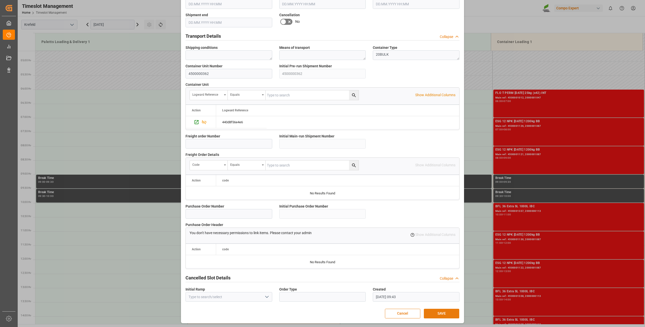
click at [435, 315] on button "SAVE" at bounding box center [441, 313] width 35 height 10
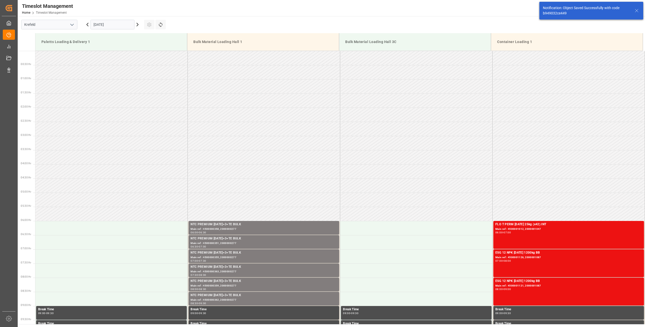
scroll to position [251, 0]
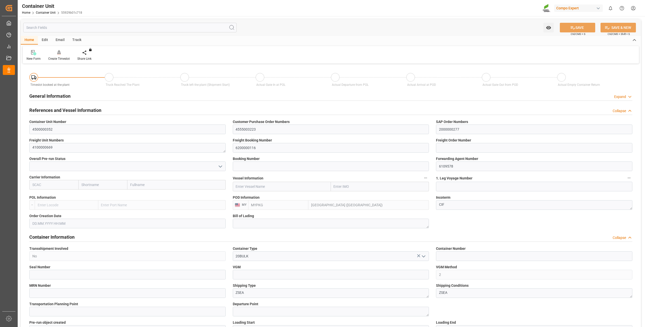
type input "MYPKG"
type input "7"
type input "0"
type input "7"
type input "0"
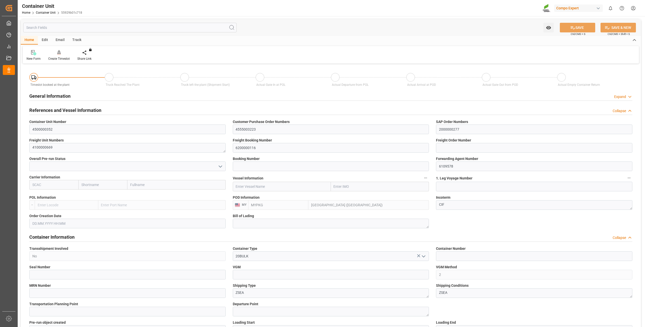
type input "0"
type input "24000"
type input "[DATE]"
click at [56, 56] on div "Create Timeslot" at bounding box center [58, 58] width 21 height 5
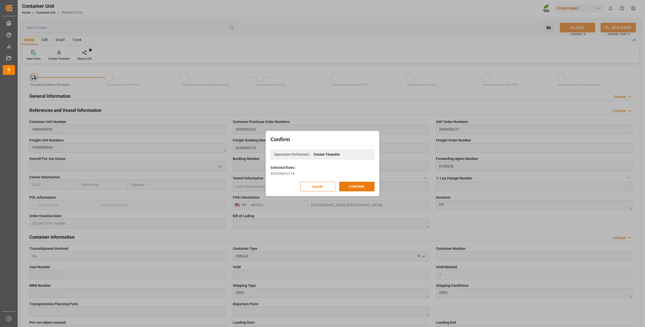
click at [348, 191] on button "CONFIRM" at bounding box center [356, 186] width 35 height 10
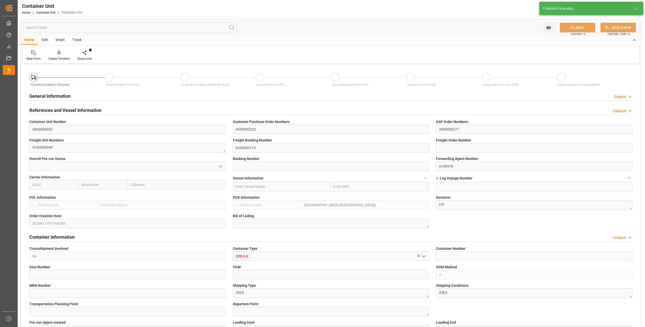
type input "MYPKG"
type input "7"
type input "0"
type input "7"
type input "0"
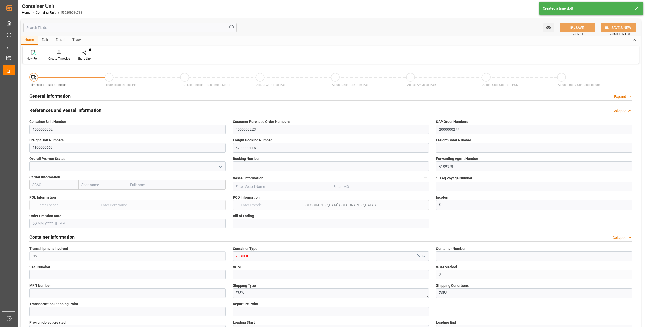
type input "0"
type input "24000"
type input "[DATE]"
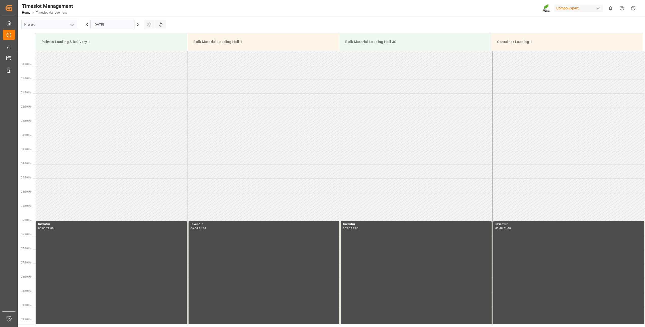
scroll to position [308, 0]
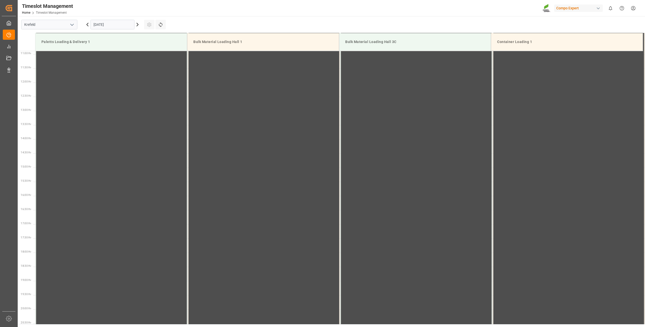
click at [97, 26] on input "[DATE]" at bounding box center [112, 25] width 44 height 10
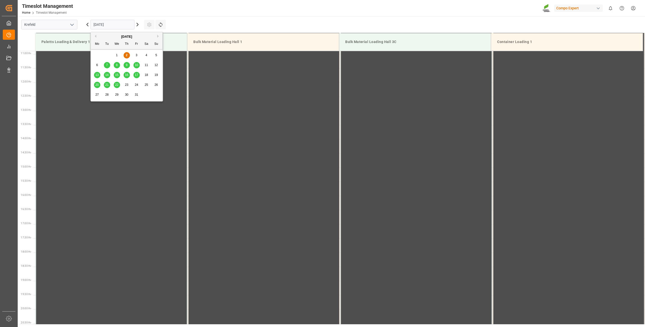
click at [136, 64] on span "10" at bounding box center [136, 65] width 3 height 4
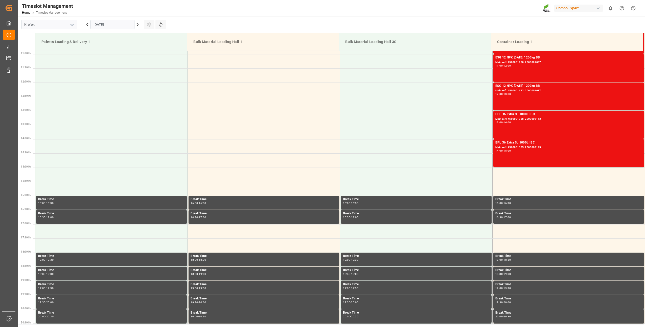
scroll to position [182, 0]
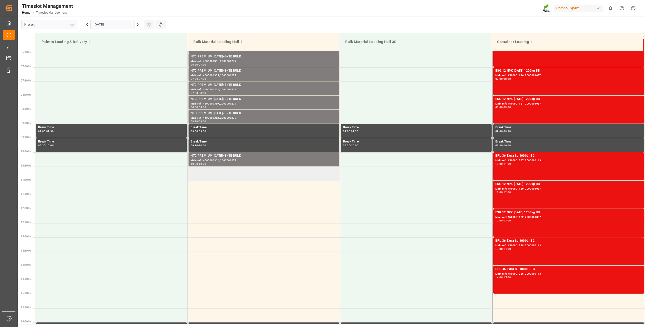
click at [206, 167] on td at bounding box center [264, 173] width 152 height 14
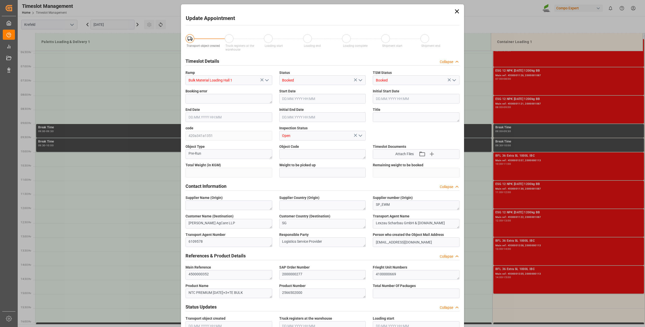
type input "24000"
type input "0"
type input "[DATE] 10:30"
type input "[DATE] 11:00"
type input "[DATE] 09:43"
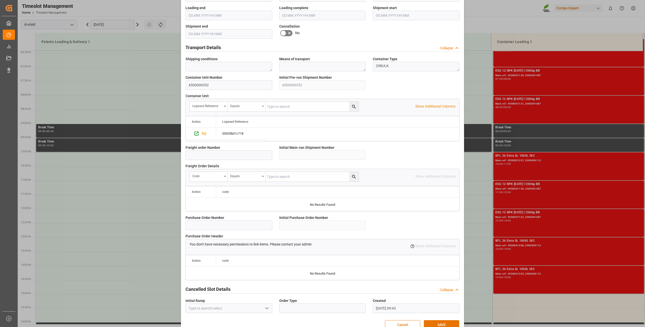
scroll to position [340, 0]
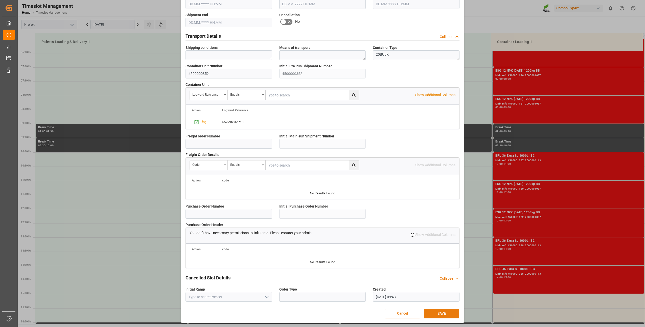
click at [429, 312] on button "SAVE" at bounding box center [441, 313] width 35 height 10
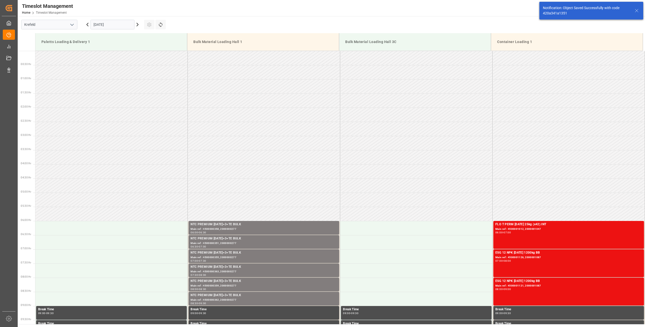
scroll to position [251, 0]
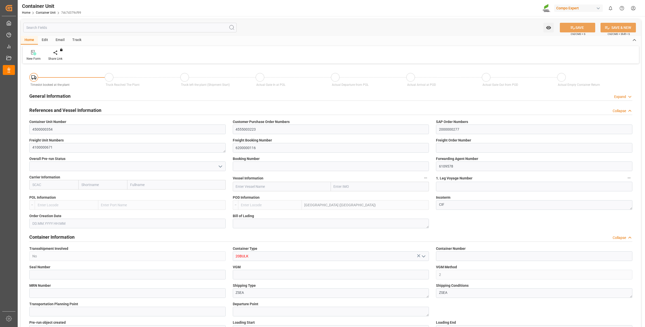
type input "MYPKG"
type input "7"
type input "0"
type input "7"
type input "0"
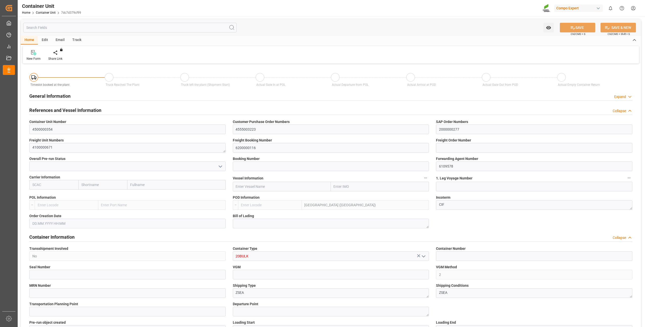
type input "0"
type input "24000"
type input "06.08.2025"
click at [57, 55] on icon at bounding box center [59, 52] width 4 height 5
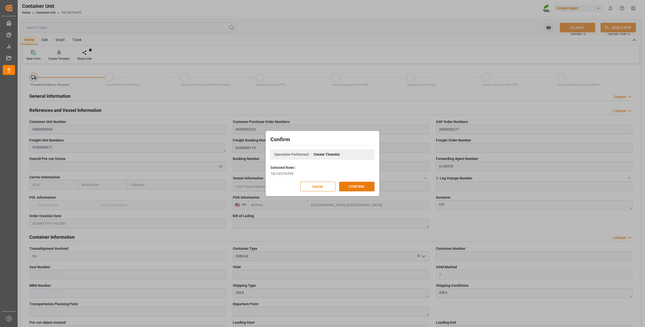
click at [354, 188] on button "CONFIRM" at bounding box center [356, 186] width 35 height 10
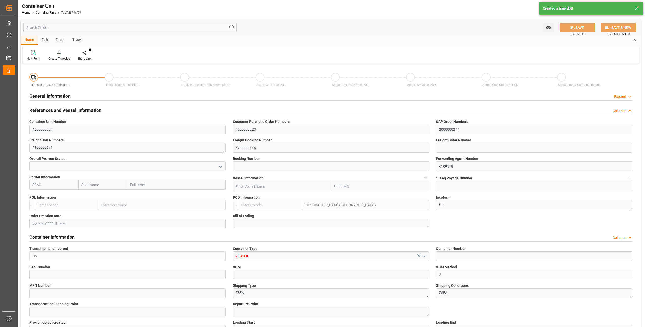
type input "MYPKG"
type input "7"
type input "0"
type input "7"
type input "0"
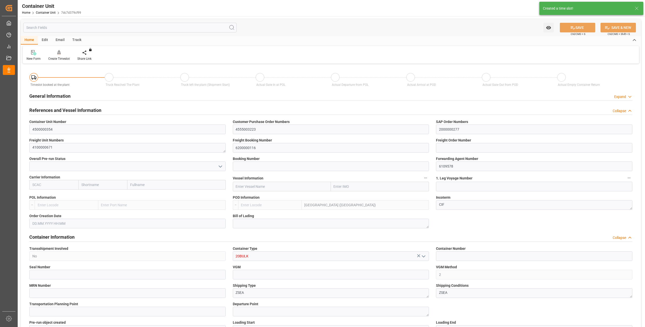
type input "0"
type input "24000"
type input "[DATE]"
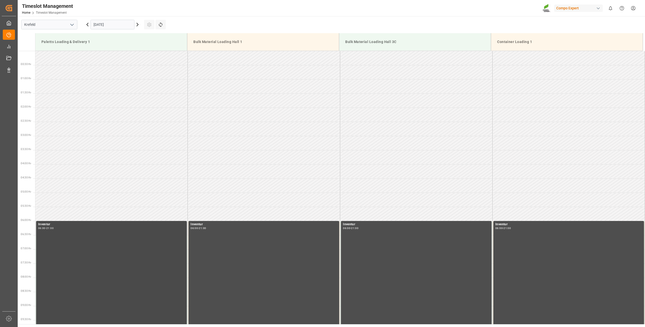
scroll to position [308, 0]
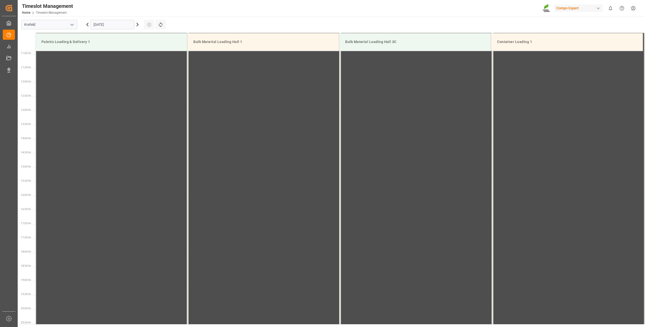
click at [113, 25] on input "[DATE]" at bounding box center [112, 25] width 44 height 10
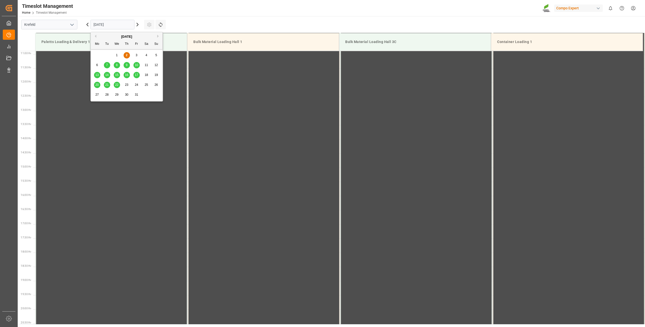
click at [138, 66] on div "10" at bounding box center [136, 65] width 6 height 6
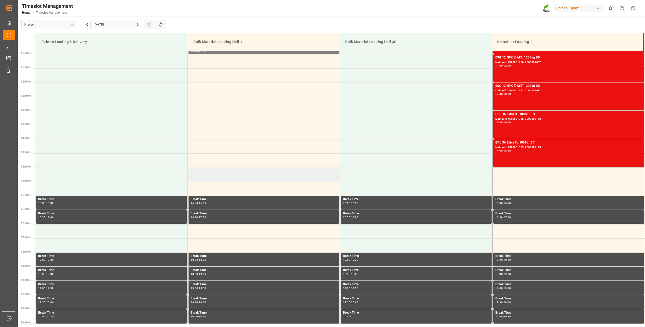
scroll to position [207, 0]
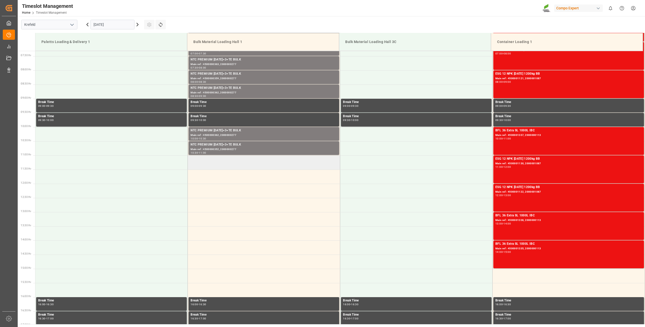
click at [198, 163] on td at bounding box center [264, 162] width 152 height 14
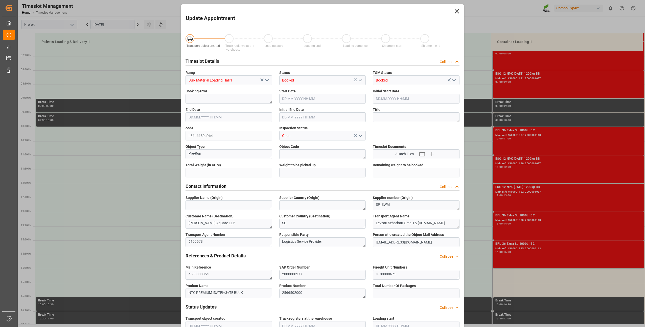
type input "24000"
type input "0"
type input "[DATE] 11:00"
type input "[DATE] 11:30"
type input "[DATE] 09:44"
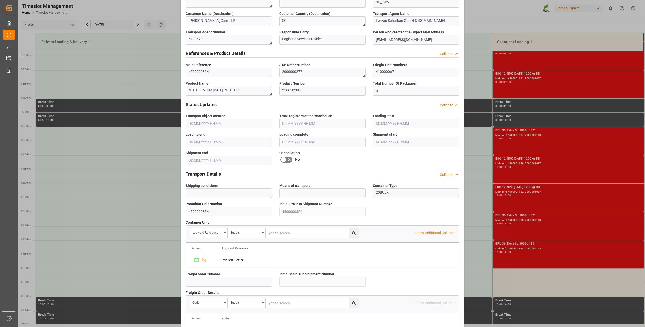
scroll to position [340, 0]
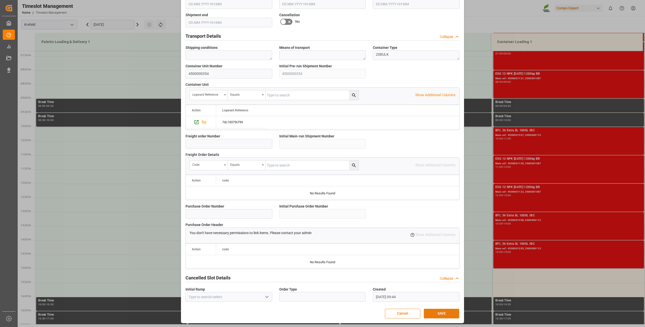
click at [432, 310] on button "SAVE" at bounding box center [441, 313] width 35 height 10
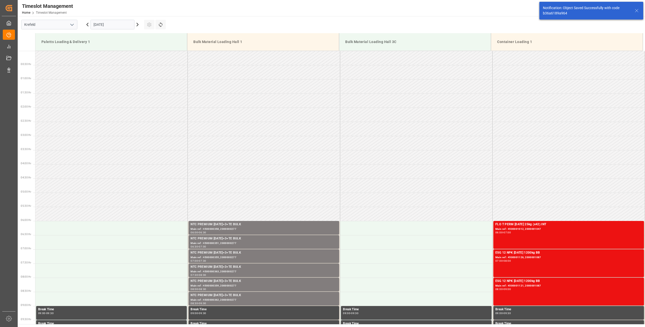
scroll to position [280, 0]
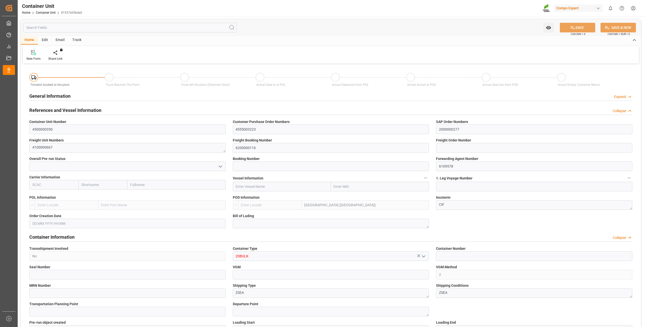
type input "MYPKG"
type input "7"
type input "0"
type input "7"
type input "0"
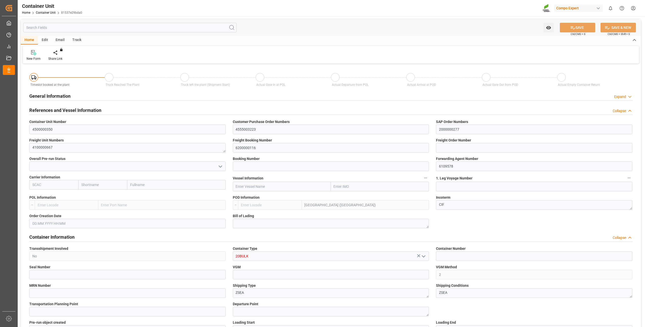
type input "0"
type input "24000"
type input "06.08.2025"
click at [58, 56] on div "Create Timeslot" at bounding box center [58, 55] width 29 height 11
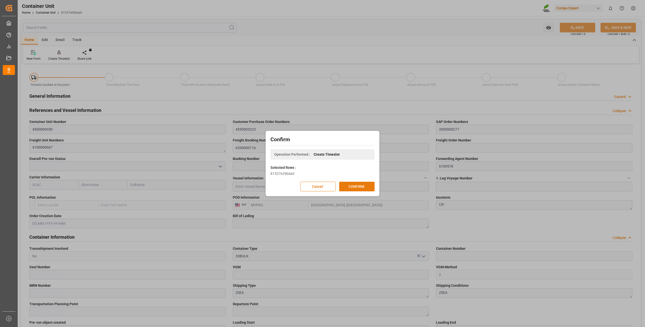
click at [356, 187] on button "CONFIRM" at bounding box center [356, 186] width 35 height 10
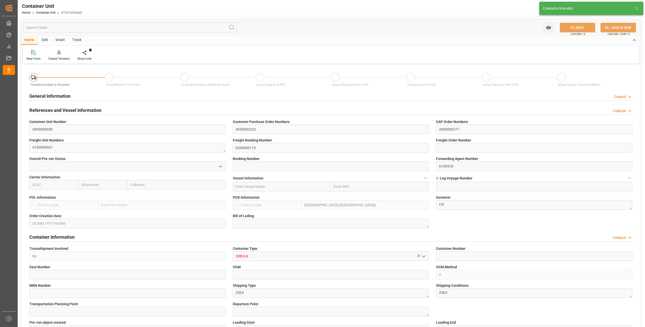
type input "MYPKG"
type input "7"
type input "0"
type input "7"
type input "0"
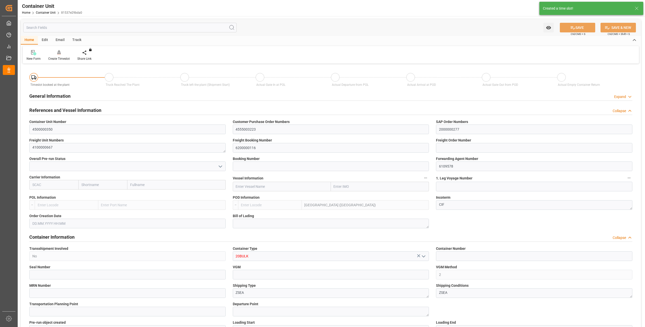
type input "0"
type input "24000"
type input "[DATE]"
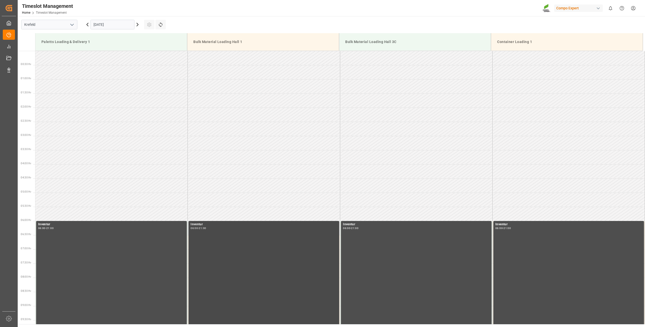
scroll to position [308, 0]
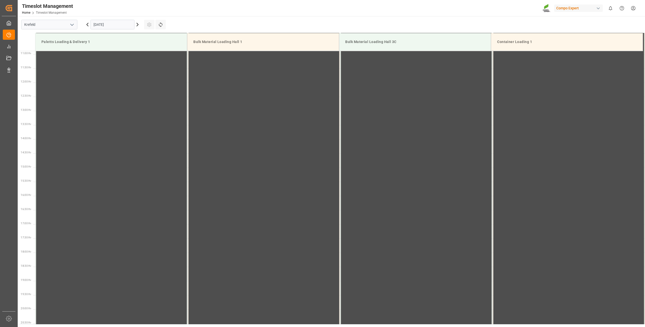
click at [102, 25] on input "[DATE]" at bounding box center [112, 25] width 44 height 10
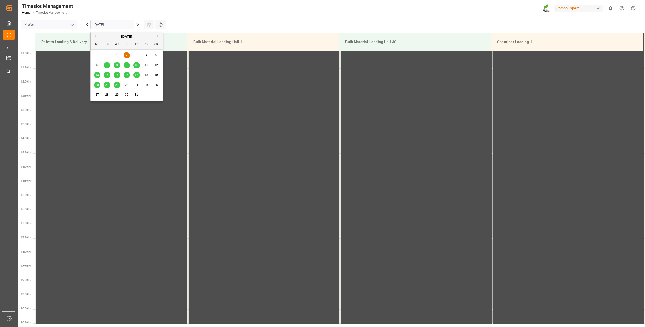
click at [137, 65] on span "10" at bounding box center [136, 65] width 3 height 4
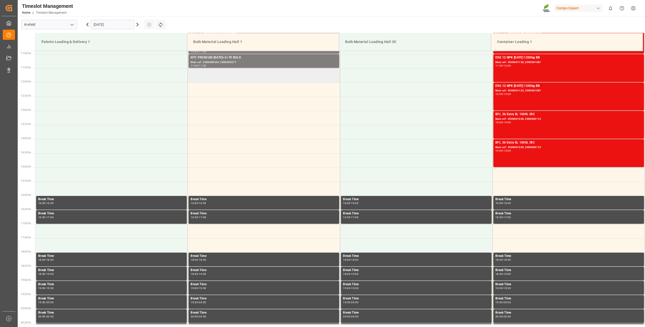
click at [195, 73] on td at bounding box center [264, 75] width 152 height 14
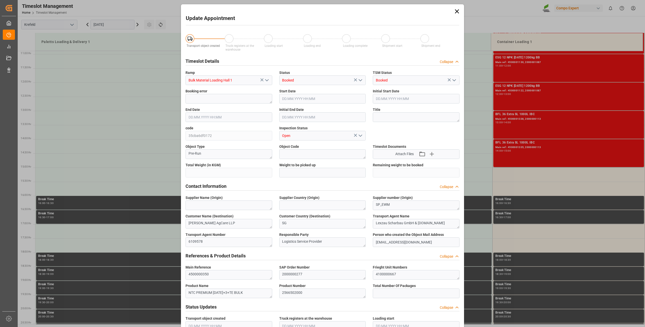
type input "24000"
type input "0"
type input "[DATE] 11:30"
type input "[DATE] 12:00"
type input "[DATE] 09:44"
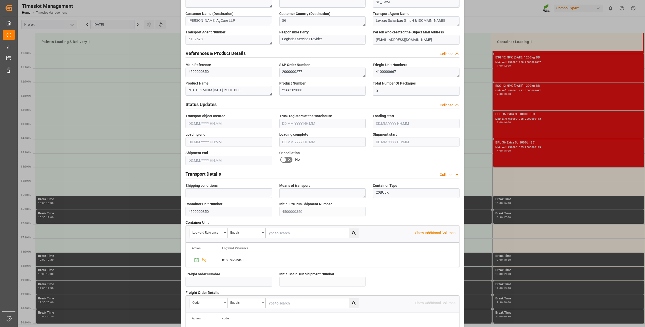
scroll to position [340, 0]
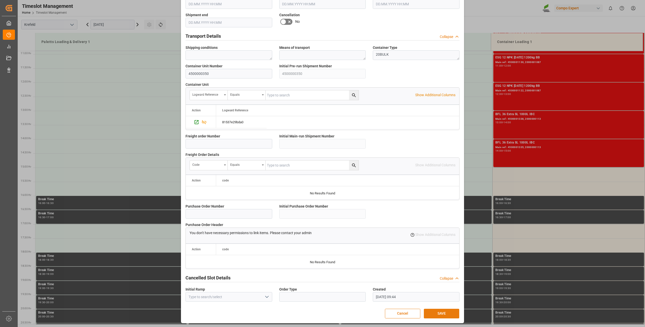
click at [432, 312] on button "SAVE" at bounding box center [441, 313] width 35 height 10
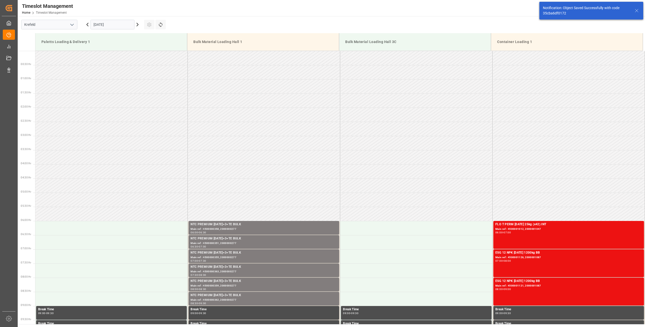
scroll to position [280, 0]
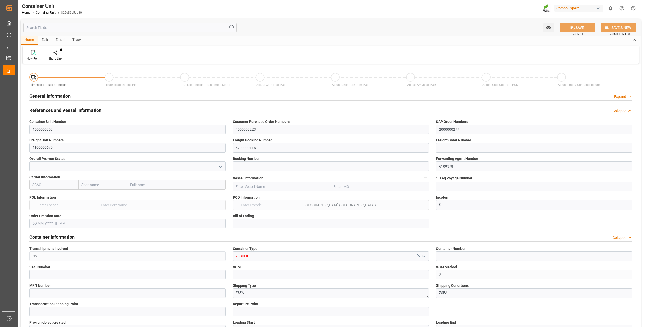
type input "MYPKG"
type input "7"
type input "0"
type input "7"
type input "0"
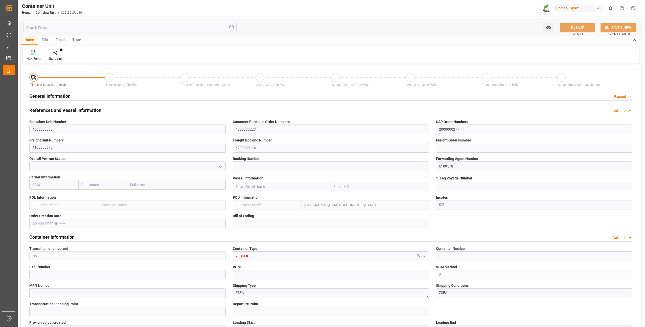
type input "0"
type input "24000"
type input "06.08.2025"
click at [54, 59] on div "Create Timeslot" at bounding box center [58, 58] width 21 height 5
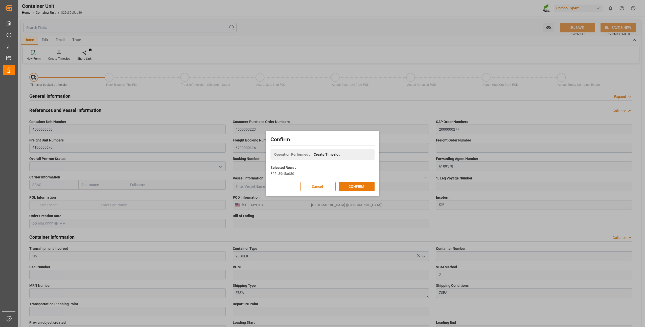
click at [354, 187] on button "CONFIRM" at bounding box center [356, 186] width 35 height 10
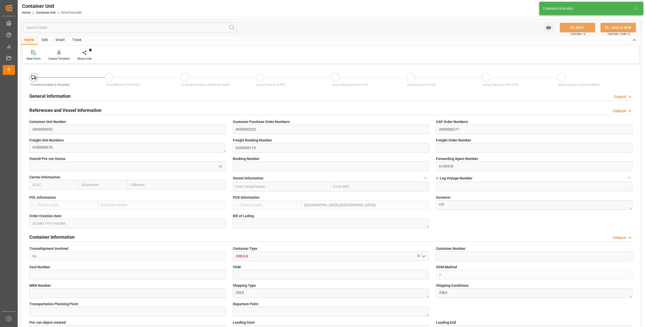
type input "MYPKG"
type input "7"
type input "0"
type input "7"
type input "0"
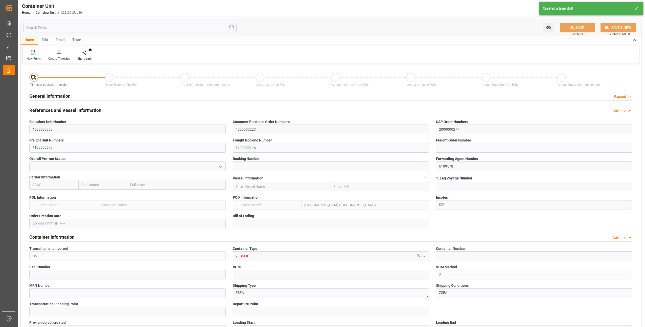
type input "0"
type input "24000"
type input "06.08.2025"
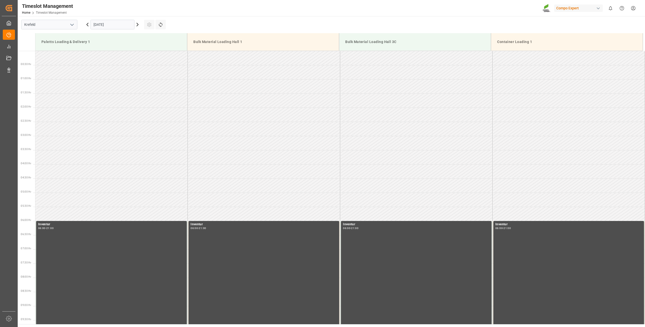
scroll to position [308, 0]
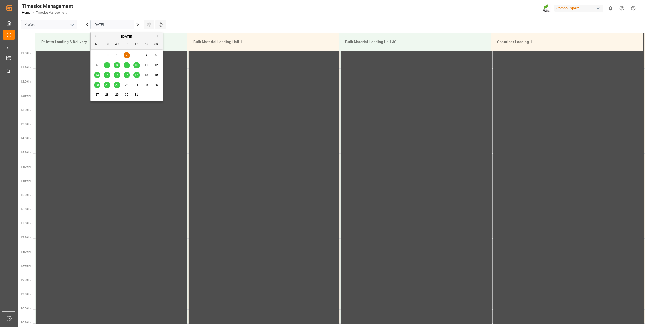
click at [105, 22] on input "[DATE]" at bounding box center [112, 25] width 44 height 10
click at [134, 62] on div "6 7 8 9 10 11 12" at bounding box center [126, 65] width 69 height 10
click at [136, 66] on span "10" at bounding box center [136, 65] width 3 height 4
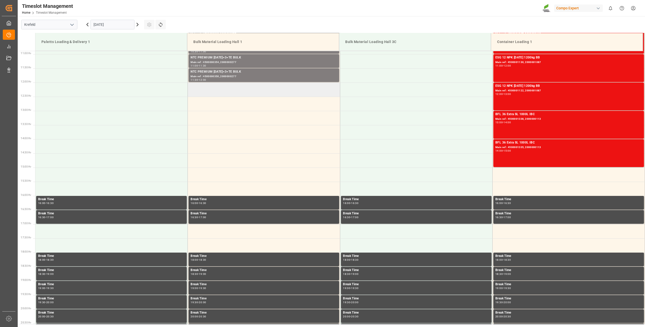
click at [212, 89] on td at bounding box center [264, 89] width 152 height 14
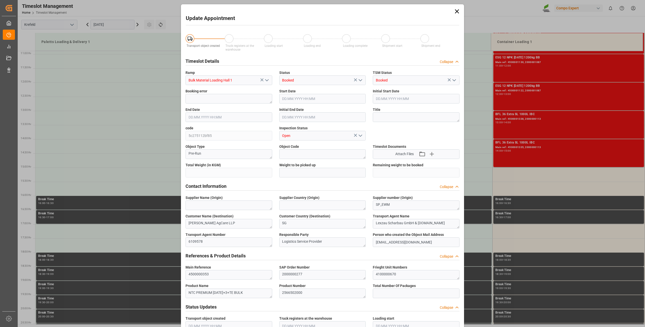
type input "24000"
type input "0"
type input "[DATE] 12:00"
type input "[DATE] 12:30"
type input "[DATE] 09:45"
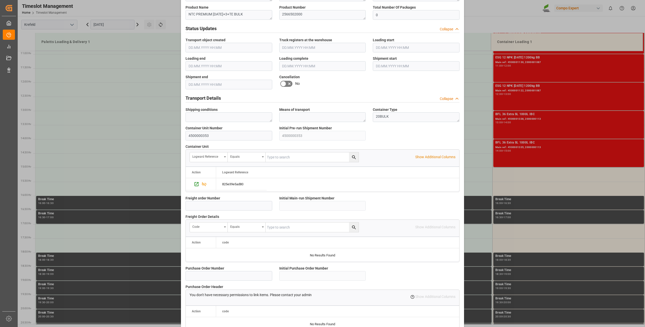
scroll to position [340, 0]
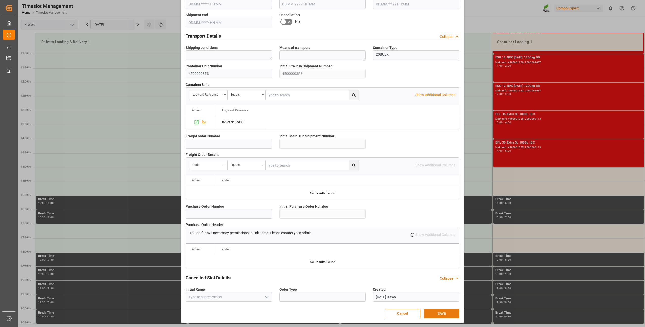
click at [428, 315] on button "SAVE" at bounding box center [441, 313] width 35 height 10
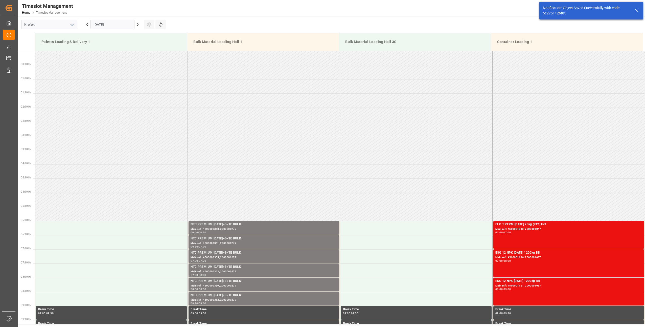
scroll to position [308, 0]
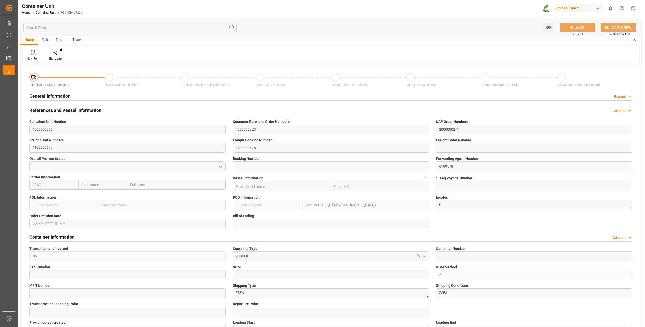
type input "MYPKG"
type input "7"
type input "0"
type input "7"
type input "0"
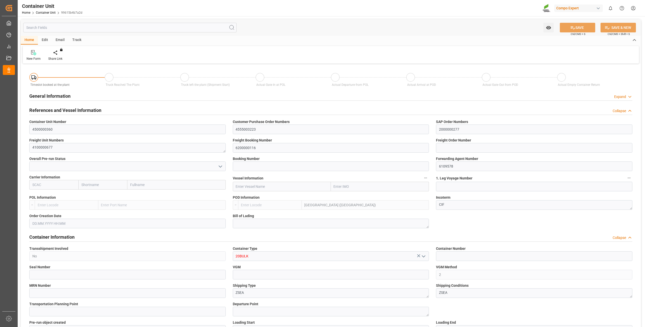
type input "0"
type input "24000"
type input "06.08.2025"
click at [62, 58] on div "Create Timeslot" at bounding box center [58, 58] width 21 height 5
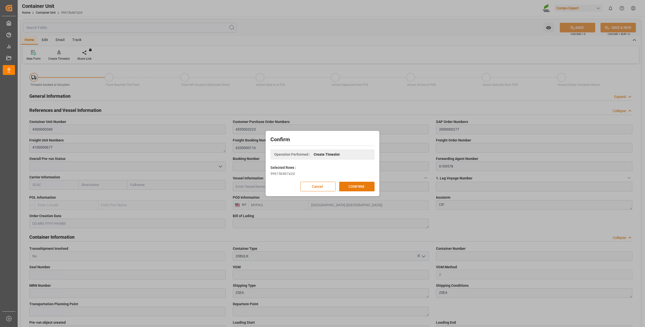
click at [351, 184] on button "CONFIRM" at bounding box center [356, 186] width 35 height 10
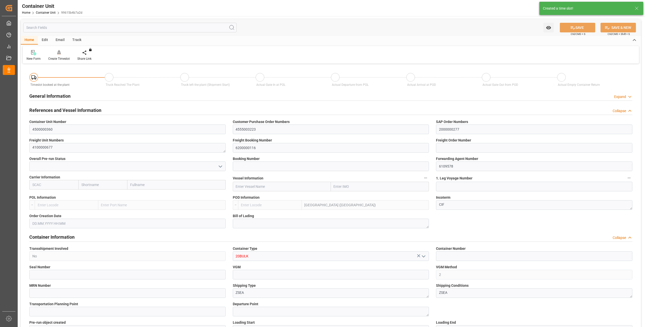
type input "MYPKG"
type input "7"
type input "0"
type input "7"
type input "0"
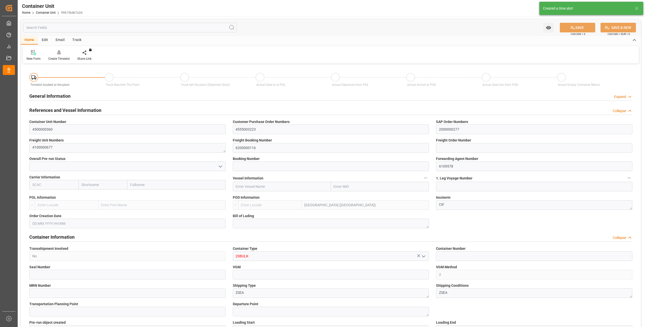
type input "0"
type input "24000"
type input "[DATE]"
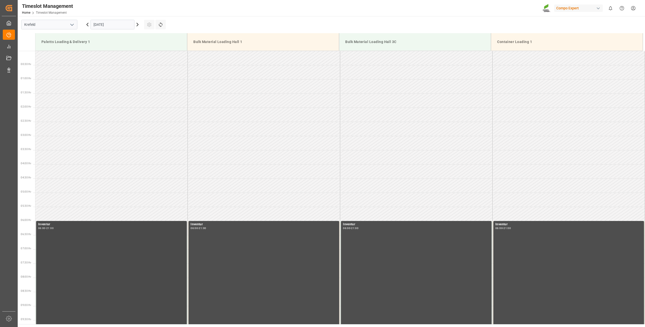
scroll to position [308, 0]
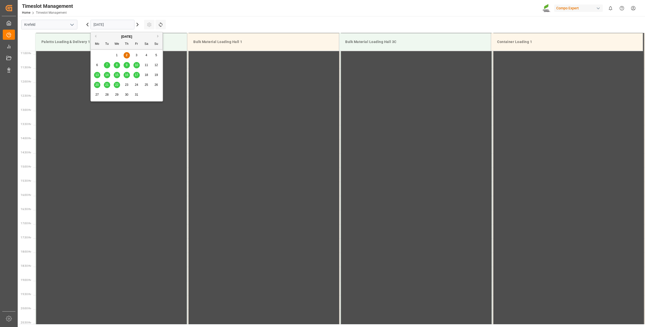
click at [102, 25] on input "02.10.2025" at bounding box center [112, 25] width 44 height 10
click at [139, 65] on div "10" at bounding box center [136, 65] width 6 height 6
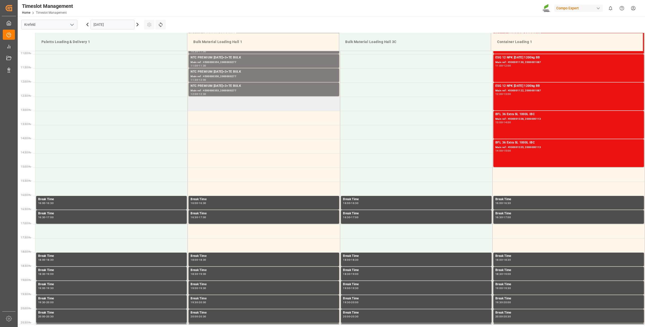
click at [194, 102] on td at bounding box center [264, 104] width 152 height 14
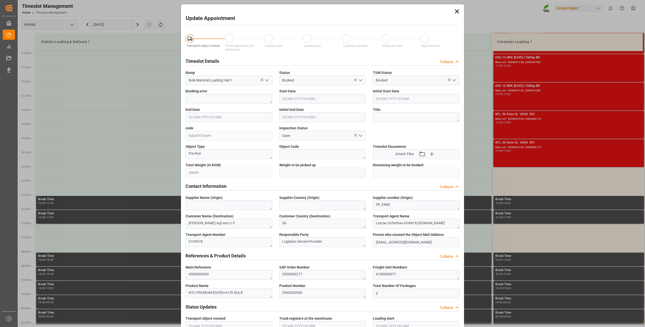
type input "24000"
type input "0"
type input "10.10.2025 12:30"
type input "10.10.2025 13:00"
type input "02.10.2025 09:45"
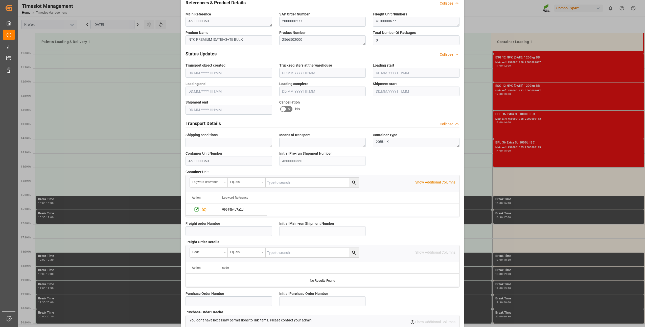
scroll to position [340, 0]
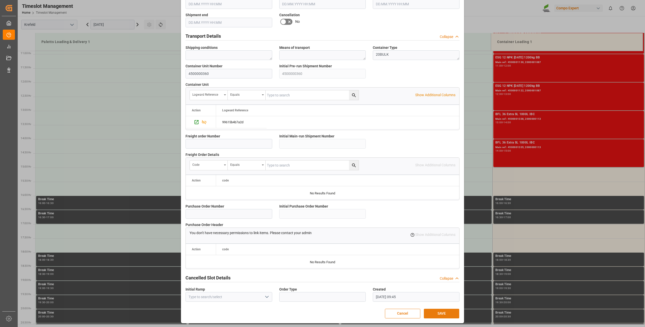
click at [438, 312] on button "SAVE" at bounding box center [441, 313] width 35 height 10
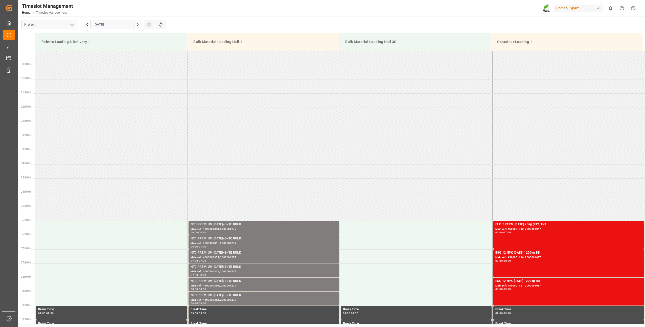
scroll to position [308, 0]
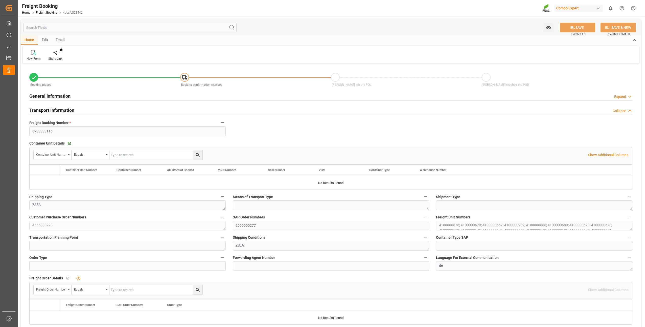
type input "MYPKG"
type input "0"
type input "408000"
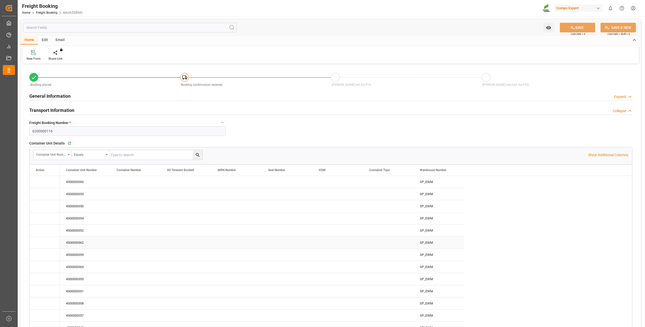
type input "[DATE] 01:00"
type input "[DATE] 13:26"
type input "[DATE] 13:29"
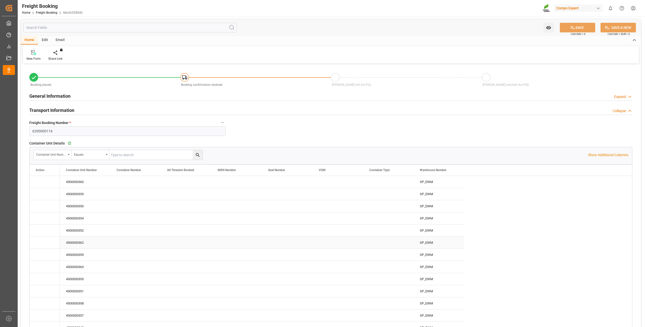
type input "[DATE] 13:29"
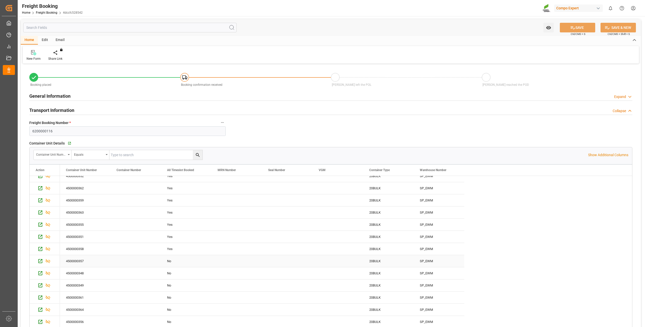
scroll to position [25, 0]
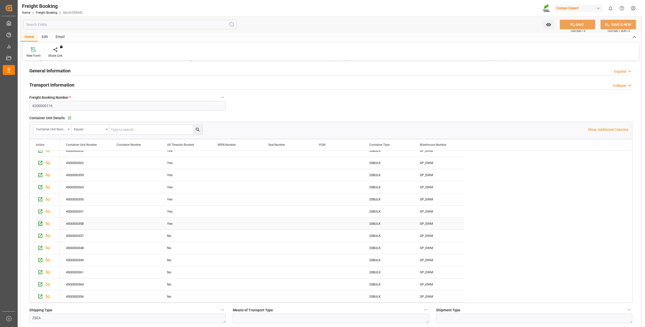
click at [39, 224] on icon "Press SPACE to select this row." at bounding box center [40, 223] width 5 height 5
click at [40, 237] on icon "Press SPACE to select this row." at bounding box center [40, 235] width 5 height 5
click at [38, 249] on icon "Press SPACE to select this row." at bounding box center [40, 247] width 5 height 5
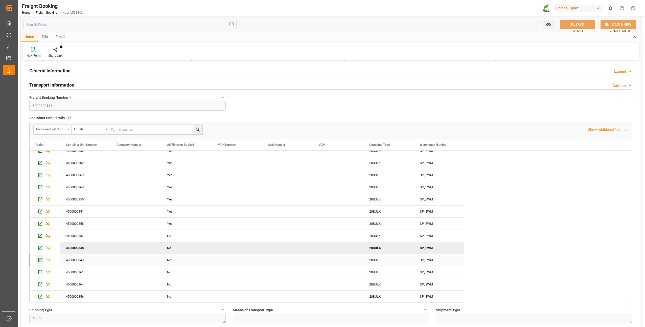
click at [42, 261] on icon "Press SPACE to select this row." at bounding box center [40, 259] width 5 height 5
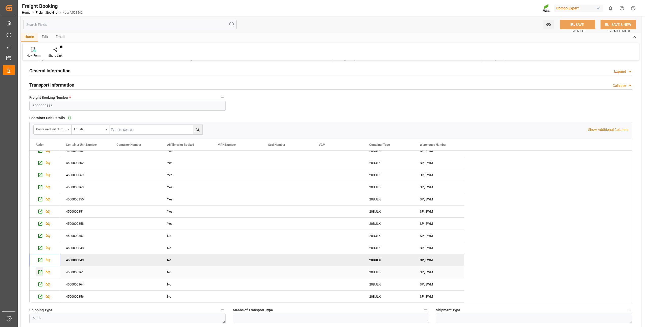
click at [40, 271] on icon "Press SPACE to select this row." at bounding box center [40, 271] width 5 height 5
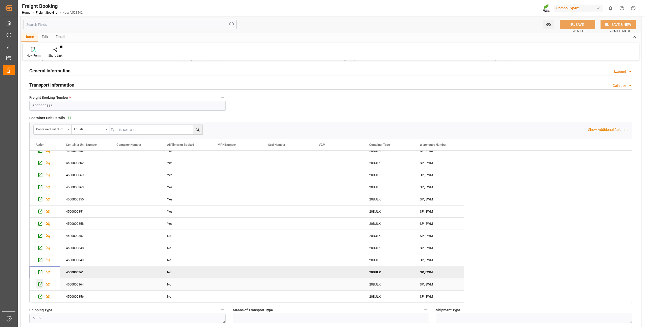
click at [37, 285] on div "Press SPACE to select this row." at bounding box center [40, 283] width 8 height 9
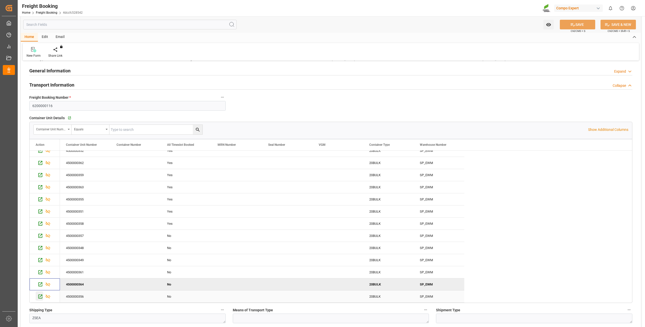
click at [37, 298] on div "Press SPACE to select this row." at bounding box center [40, 295] width 8 height 9
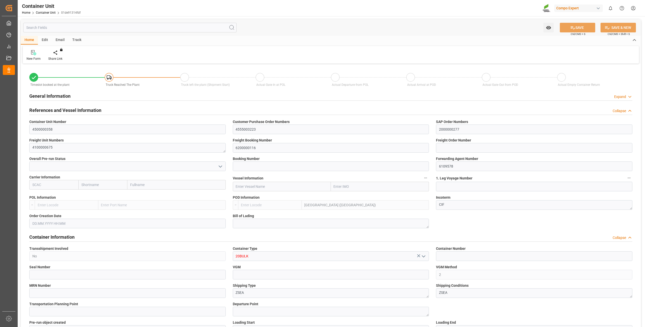
type input "MYPKG"
type input "7"
type input "0"
type input "7"
type input "0"
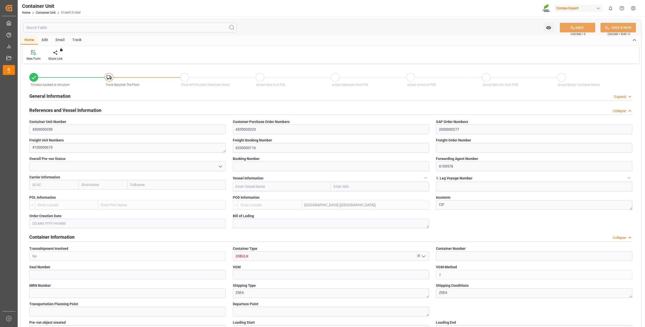
type input "0"
type input "24000"
type input "[DATE]"
type input "MYPKG"
type input "7"
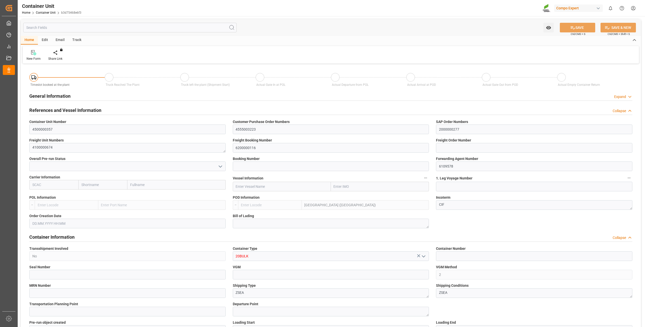
type input "0"
type input "7"
type input "0"
type input "24000"
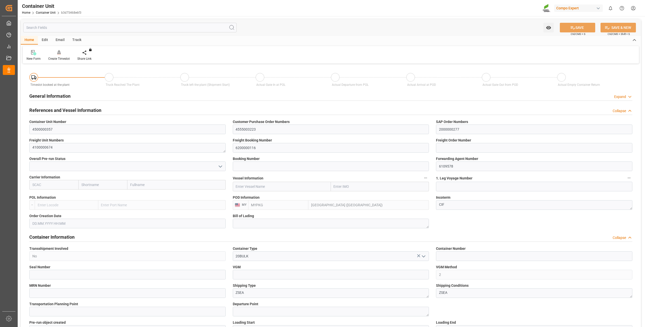
type input "06.08.2025"
click at [60, 59] on div "Create Timeslot" at bounding box center [58, 58] width 21 height 5
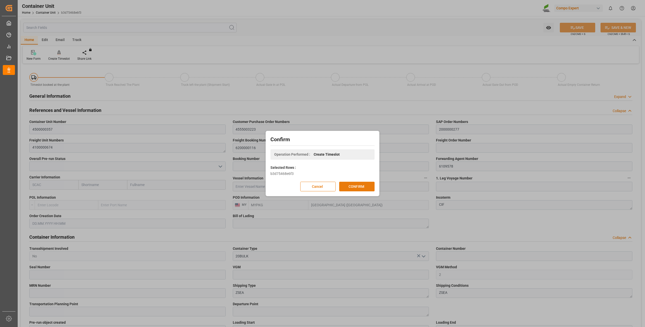
click at [366, 184] on button "CONFIRM" at bounding box center [356, 186] width 35 height 10
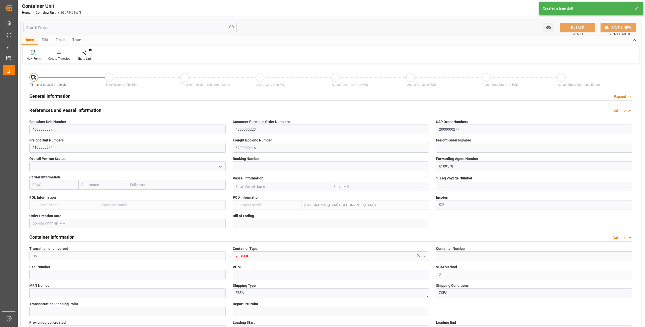
type input "MYPKG"
type input "7"
type input "0"
type input "7"
type input "0"
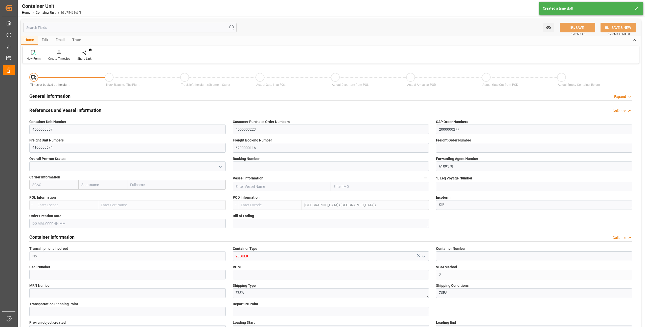
type input "0"
type input "24000"
type input "[DATE]"
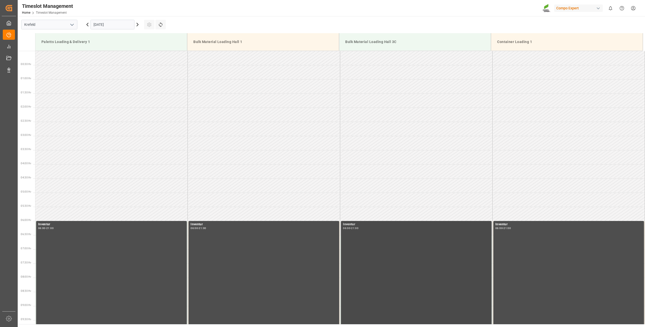
scroll to position [308, 0]
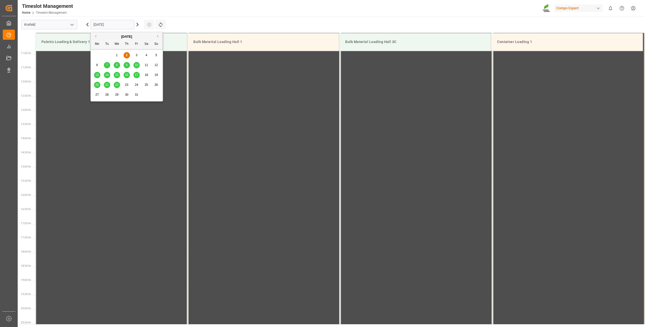
click at [96, 23] on input "[DATE]" at bounding box center [112, 25] width 44 height 10
click at [135, 66] on span "10" at bounding box center [136, 65] width 3 height 4
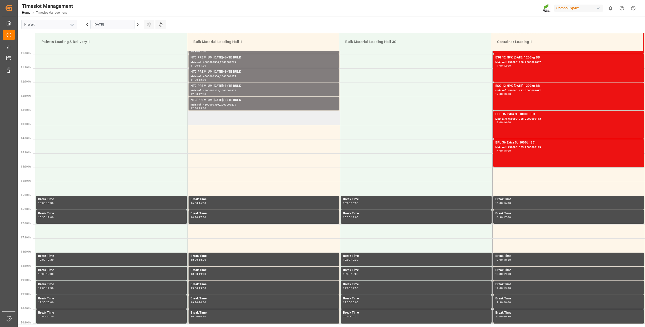
click at [190, 118] on td at bounding box center [264, 118] width 152 height 14
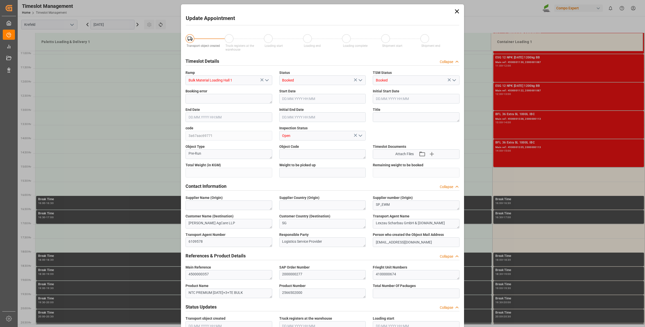
type input "24000"
type input "0"
type input "[DATE] 13:00"
type input "[DATE] 13:30"
type input "[DATE] 09:47"
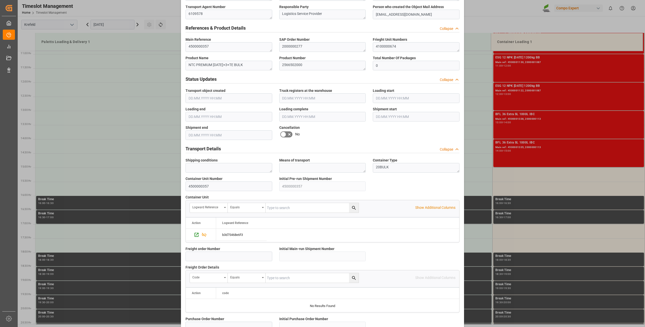
scroll to position [340, 0]
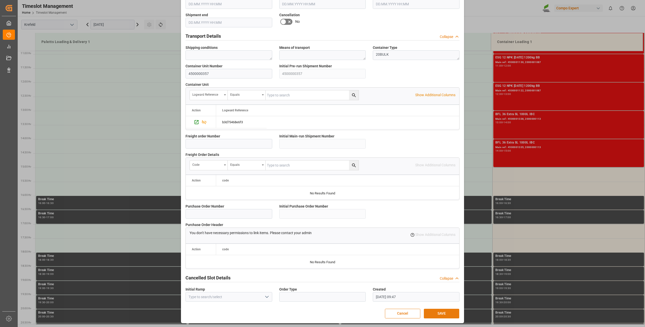
click at [433, 315] on button "SAVE" at bounding box center [441, 313] width 35 height 10
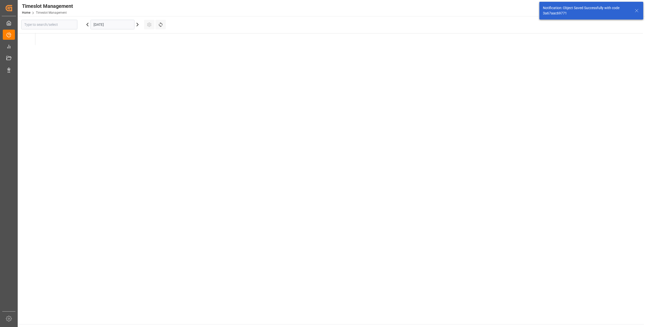
type input "Krefeld"
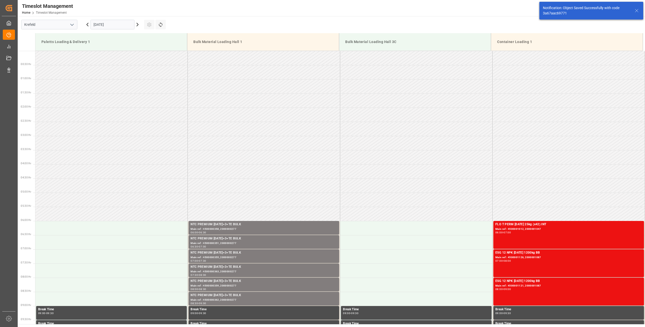
scroll to position [336, 0]
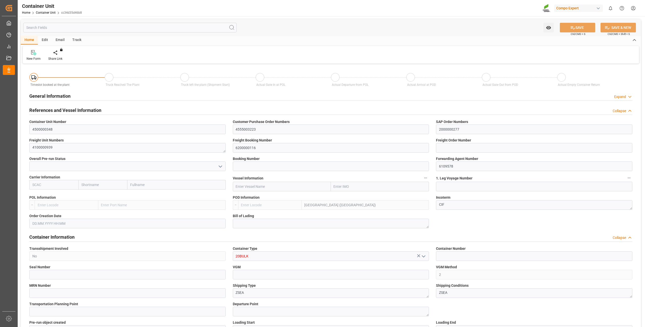
type input "MYPKG"
type input "7"
type input "0"
type input "7"
type input "0"
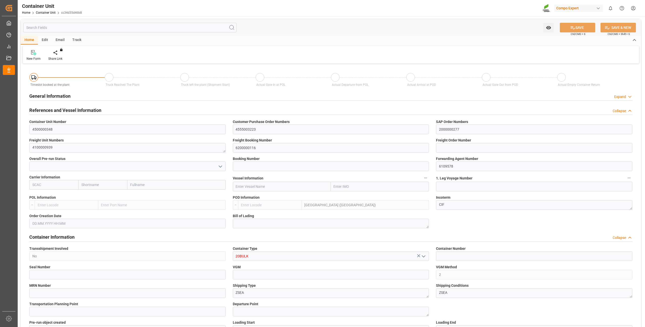
type input "0"
type input "24000"
type input "[DATE]"
click at [57, 57] on div "Create Timeslot" at bounding box center [58, 58] width 21 height 5
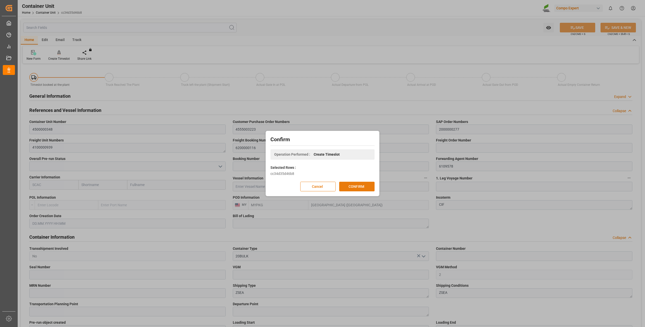
click at [354, 188] on button "CONFIRM" at bounding box center [356, 186] width 35 height 10
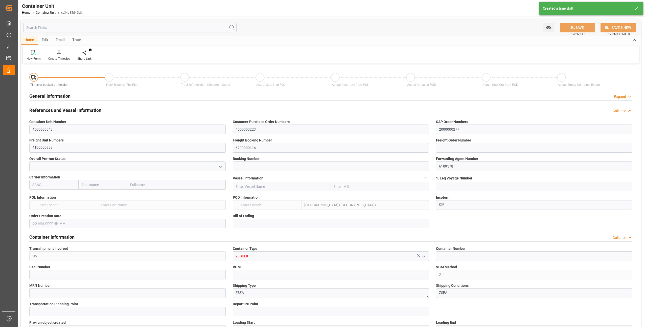
type input "MYPKG"
type input "7"
type input "0"
type input "7"
type input "0"
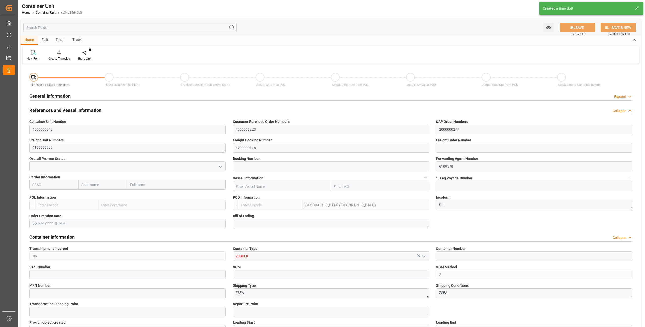
type input "0"
type input "24000"
type input "06.08.2025"
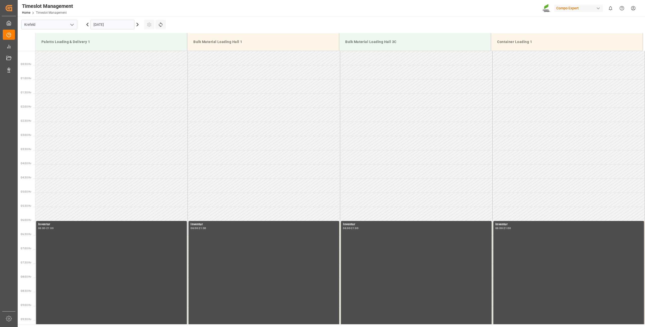
scroll to position [308, 0]
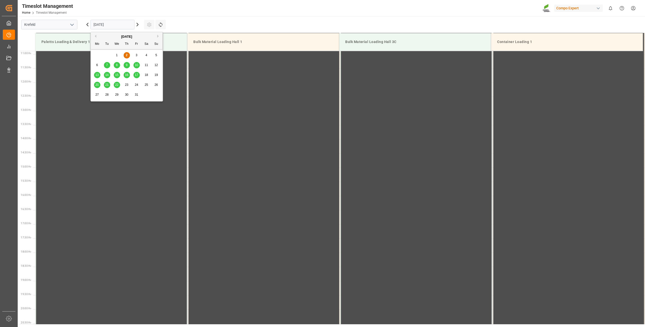
click at [102, 26] on input "[DATE]" at bounding box center [112, 25] width 44 height 10
click at [135, 66] on span "10" at bounding box center [136, 65] width 3 height 4
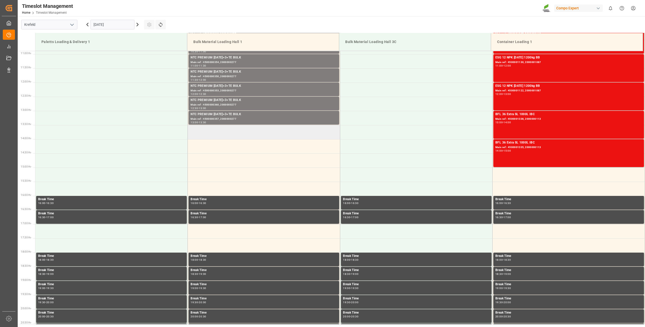
click at [208, 129] on td at bounding box center [264, 132] width 152 height 14
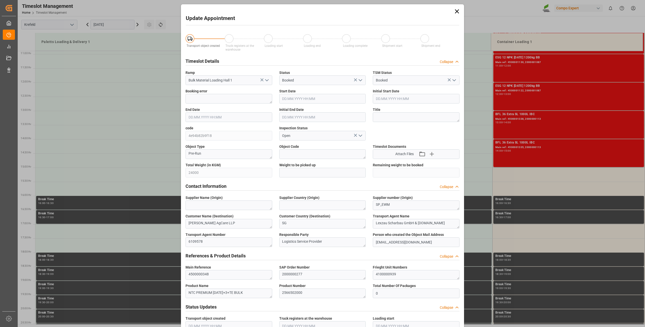
type input "24000"
type input "0"
type input "[DATE] 13:30"
type input "[DATE] 14:00"
type input "[DATE] 09:47"
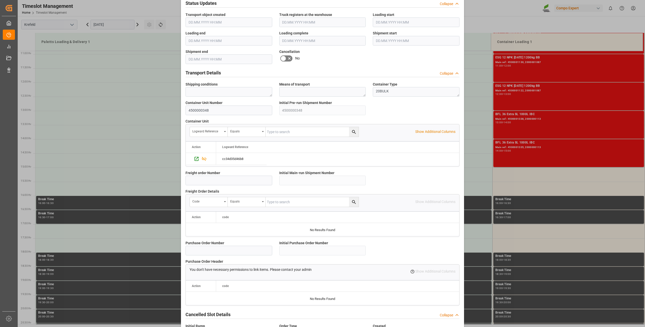
scroll to position [340, 0]
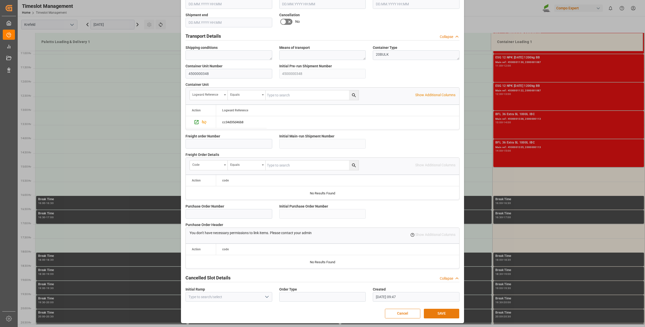
drag, startPoint x: 436, startPoint y: 313, endPoint x: 432, endPoint y: 311, distance: 4.9
click at [436, 313] on button "SAVE" at bounding box center [441, 313] width 35 height 10
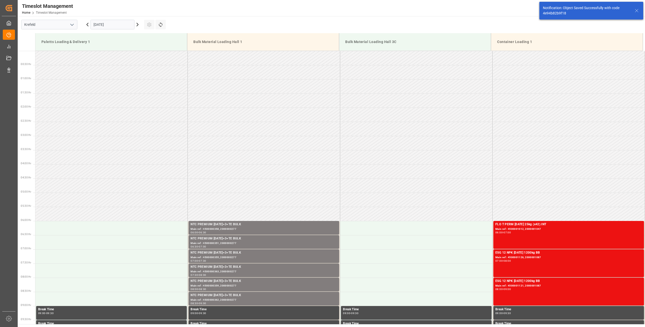
scroll to position [336, 0]
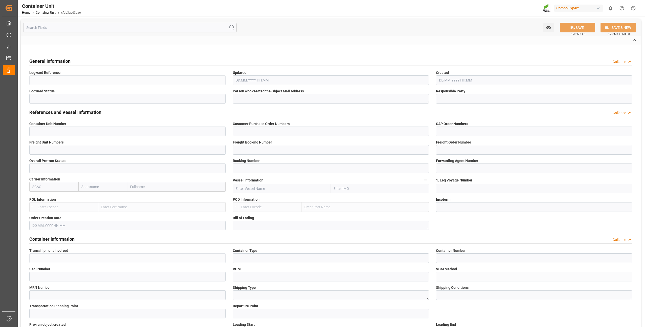
type input "4500000349"
type input "4555003223"
type input "2000000277"
type textarea "4100000666"
type input "6200000116"
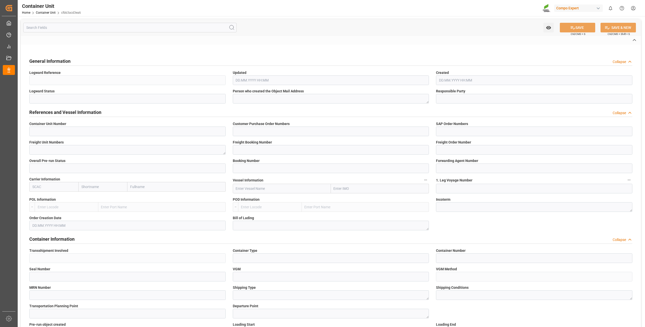
type input "6109578"
type input "Port Klang (Pelabuhan Klang)"
type textarea "CIF"
type input "No"
type input "20BULK"
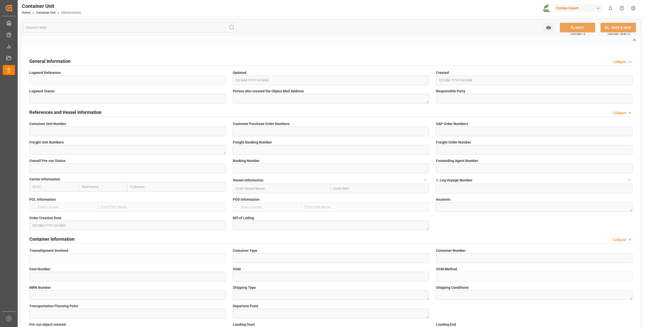
type input "2"
type textarea "ZSEA"
type textarea "47809"
type input "Germany"
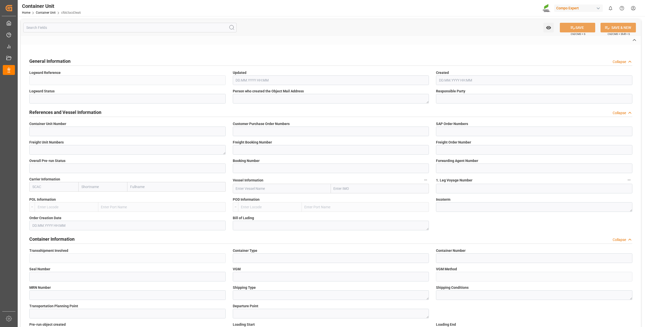
type textarea "47600"
type input "Malaysia"
type input "EUR"
type textarea "NTC PREMIUM [DATE]+3+TE BULK"
type textarea "2566502000"
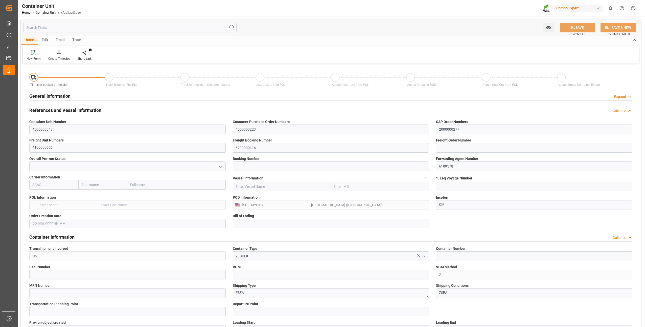
type input "MYPKG"
type input "7"
type input "0"
type input "7"
type input "0"
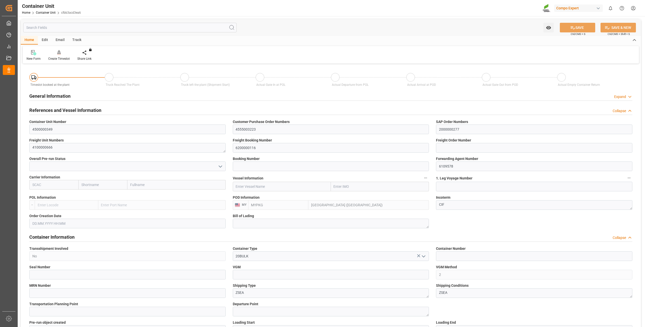
type input "0"
type input "24000"
type input "06.08.2025"
click at [57, 56] on div "Create Timeslot" at bounding box center [58, 55] width 29 height 11
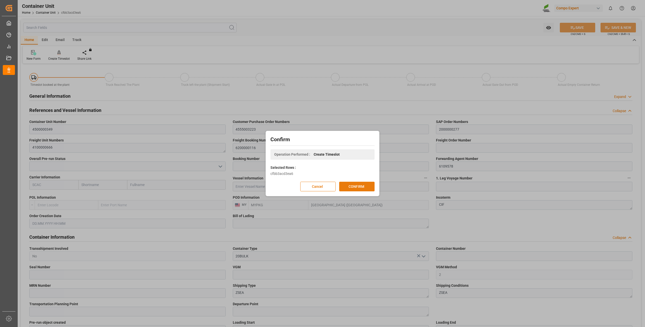
click at [348, 188] on button "CONFIRM" at bounding box center [356, 186] width 35 height 10
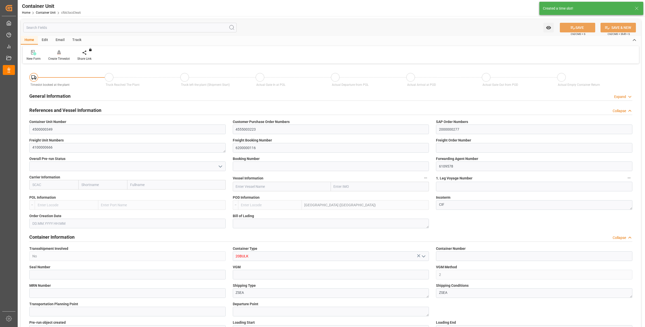
type input "MYPKG"
type input "7"
type input "0"
type input "7"
type input "0"
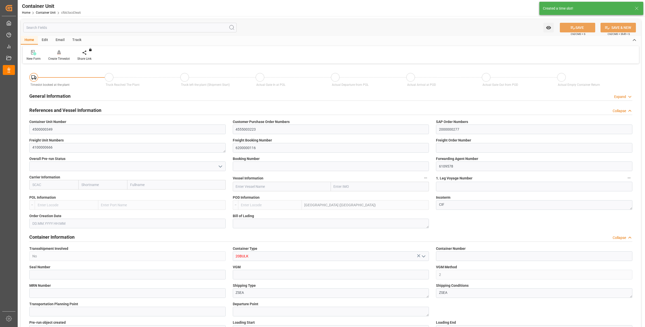
type input "0"
type input "24000"
type input "[DATE]"
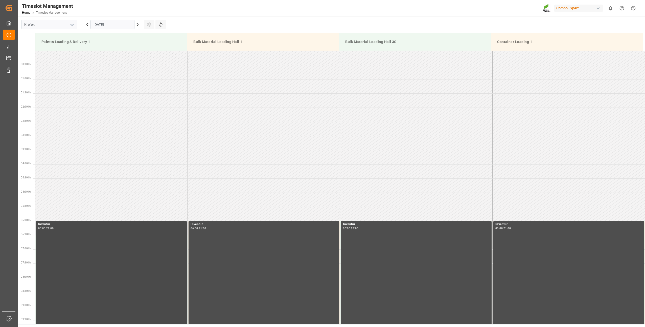
scroll to position [308, 0]
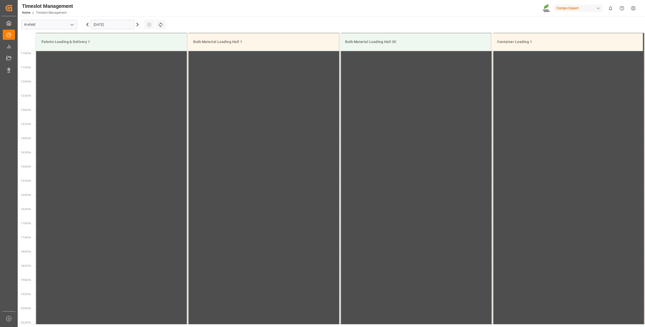
click at [103, 22] on input "[DATE]" at bounding box center [112, 25] width 44 height 10
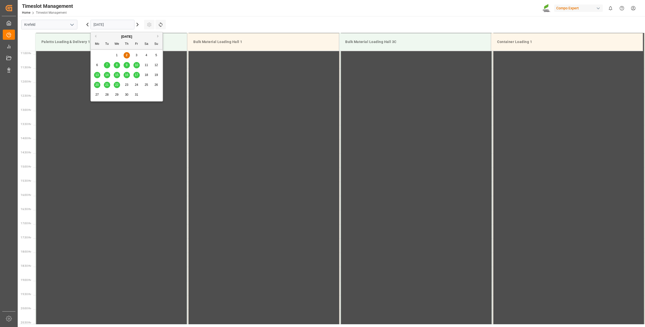
click at [135, 65] on span "10" at bounding box center [136, 65] width 3 height 4
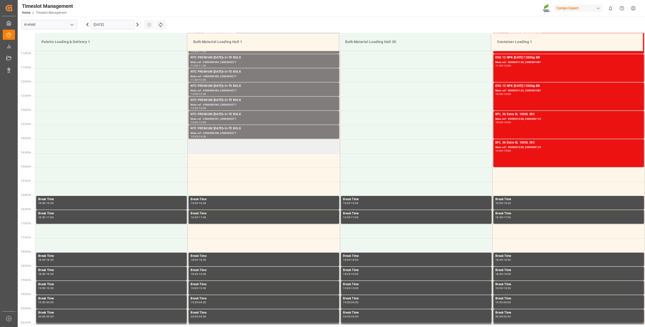
click at [206, 147] on td at bounding box center [264, 146] width 152 height 14
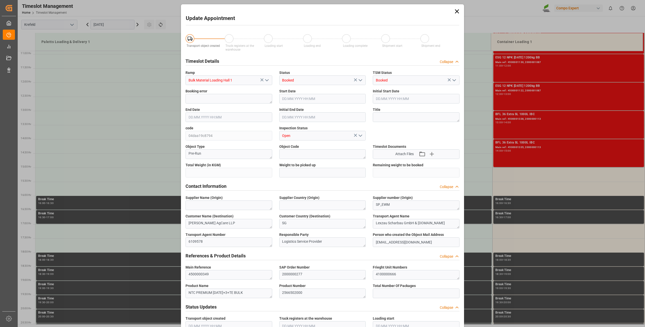
type input "24000"
type input "0"
type input "[DATE] 14:00"
type input "[DATE] 14:30"
type input "[DATE] 09:48"
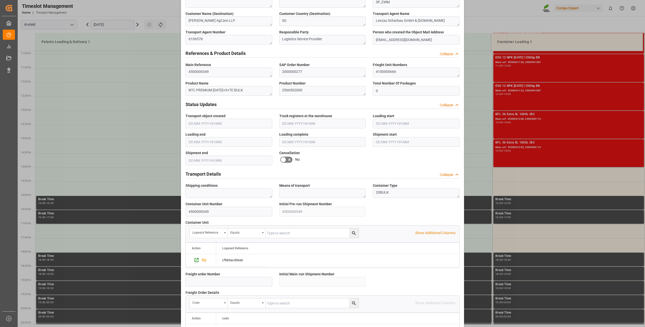
scroll to position [340, 0]
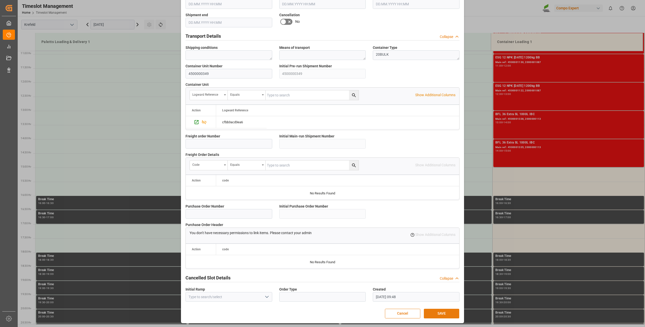
click at [432, 311] on button "SAVE" at bounding box center [441, 313] width 35 height 10
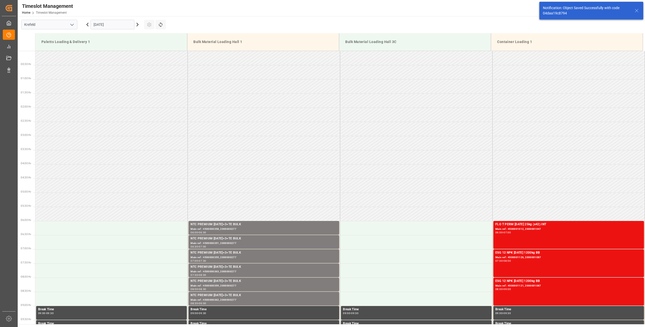
scroll to position [365, 0]
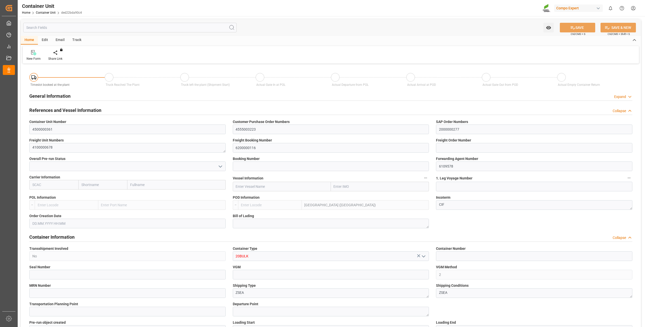
type input "MYPKG"
type input "7"
type input "0"
type input "7"
type input "0"
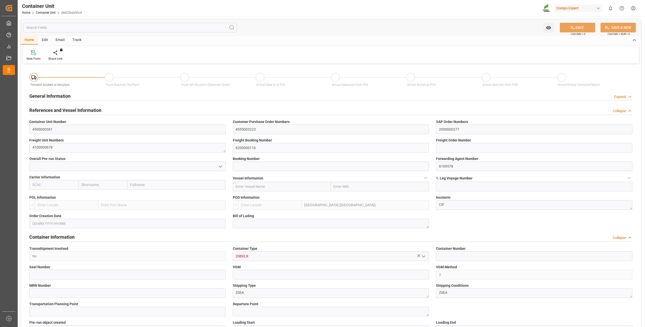
type input "0"
type input "24000"
type input "06.08.2025"
click at [61, 59] on div "Create Timeslot" at bounding box center [58, 58] width 21 height 5
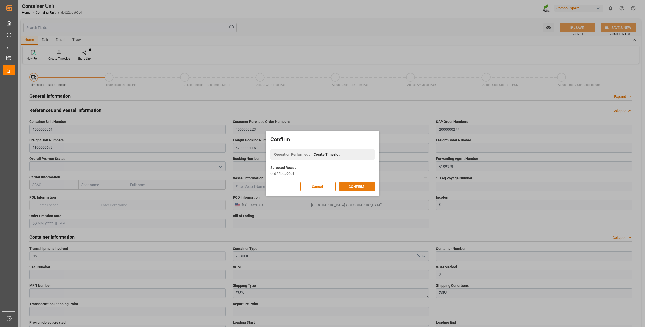
click at [352, 187] on button "CONFIRM" at bounding box center [356, 186] width 35 height 10
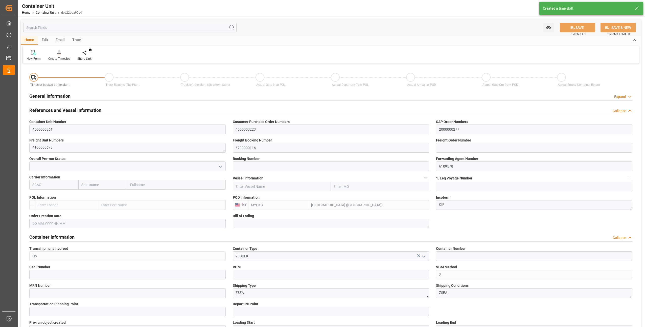
type input "06.08.2025"
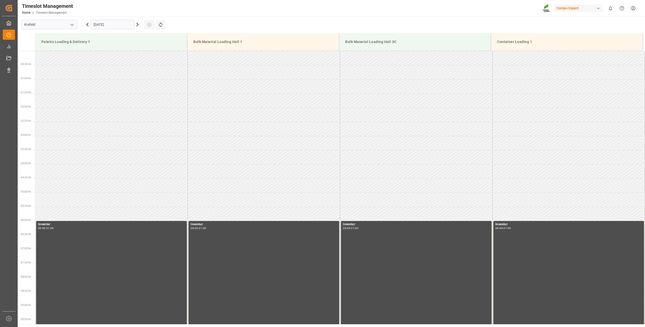
scroll to position [308, 0]
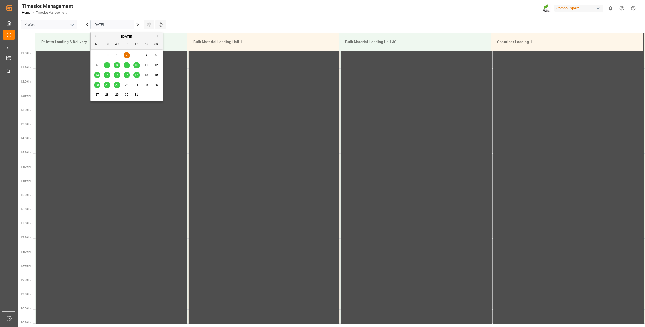
click at [108, 25] on input "[DATE]" at bounding box center [112, 25] width 44 height 10
click at [135, 66] on span "10" at bounding box center [136, 65] width 3 height 4
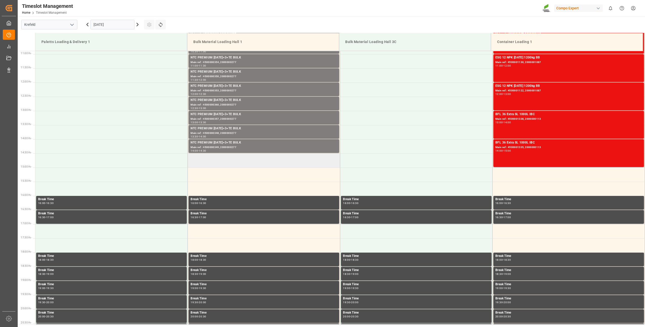
click at [204, 161] on td at bounding box center [264, 160] width 152 height 14
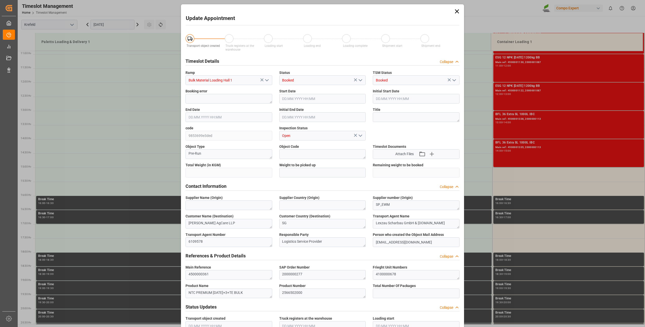
type input "24000"
type input "0"
type input "[DATE] 14:30"
type input "[DATE] 15:00"
type input "[DATE] 09:48"
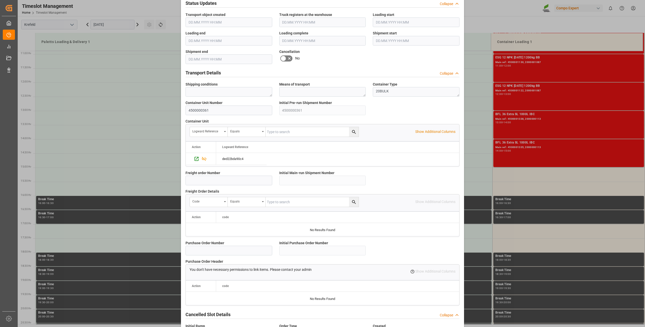
scroll to position [340, 0]
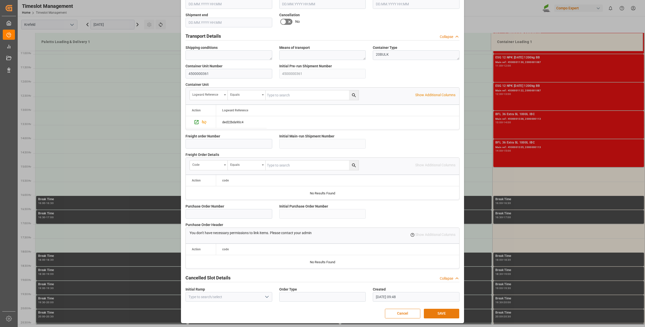
click at [432, 313] on button "SAVE" at bounding box center [441, 313] width 35 height 10
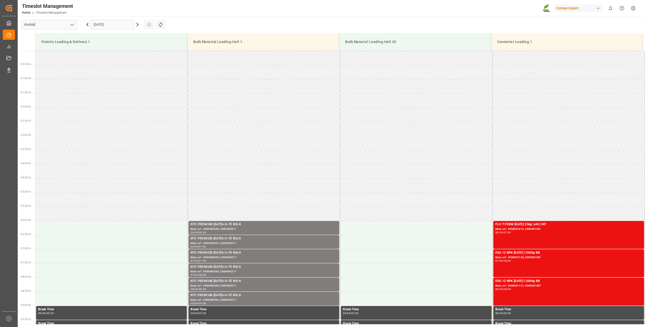
scroll to position [365, 0]
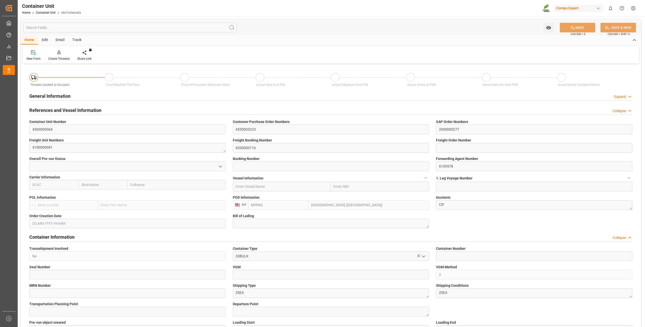
type input "MYPKG"
type input "7"
type input "0"
type input "7"
type input "0"
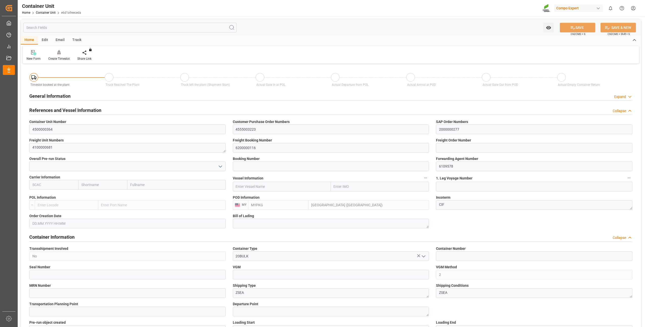
type input "0"
type input "24000"
type input "06.08.2025"
click at [61, 57] on div "Create Timeslot" at bounding box center [58, 58] width 21 height 5
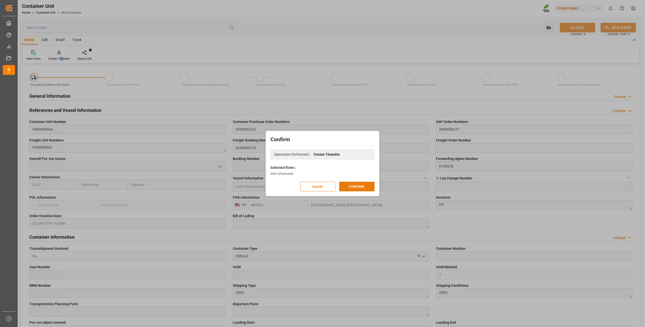
click at [349, 187] on button "CONFIRM" at bounding box center [356, 186] width 35 height 10
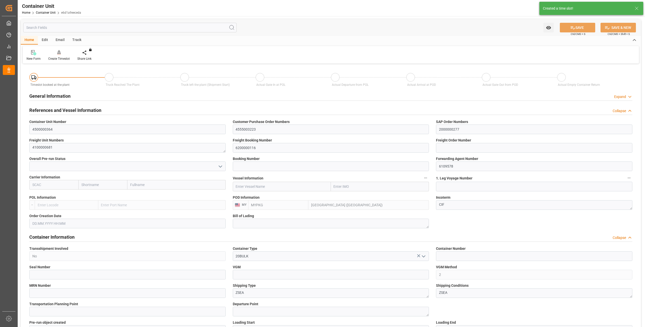
type input "MYPKG"
type input "7"
type input "0"
type input "7"
type input "0"
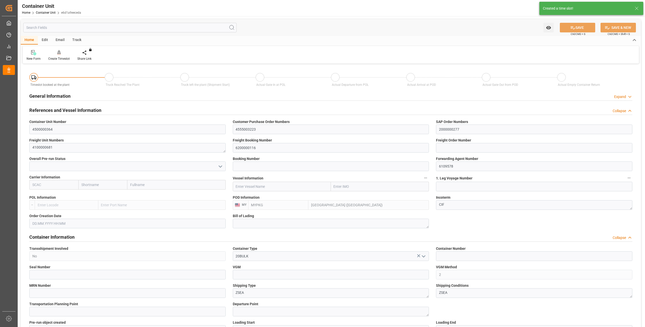
type input "0"
type input "24000"
type input "06.08.2025"
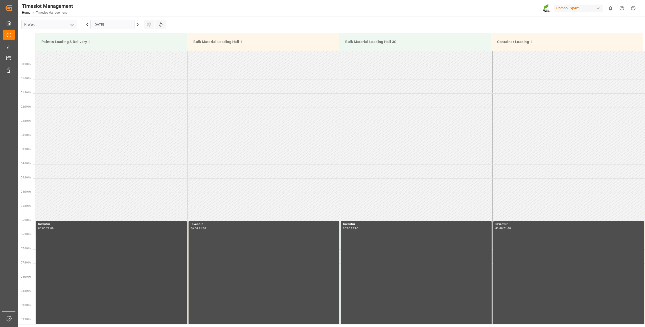
scroll to position [308, 0]
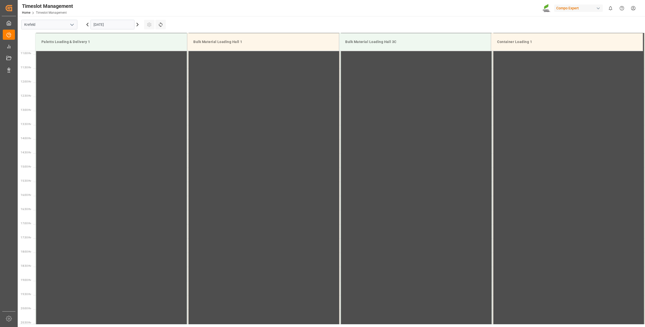
click at [101, 25] on input "[DATE]" at bounding box center [112, 25] width 44 height 10
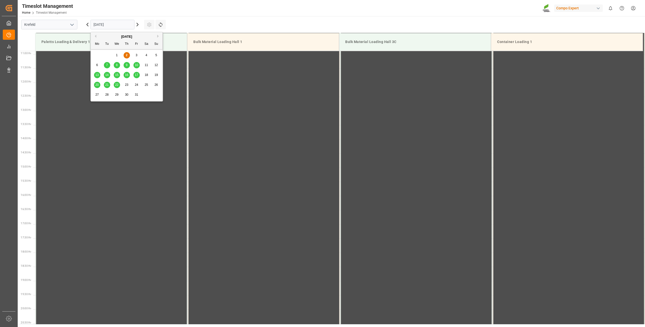
click at [135, 64] on span "10" at bounding box center [136, 65] width 3 height 4
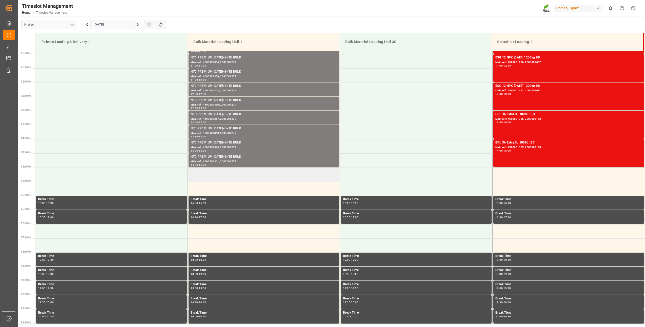
click at [205, 175] on td at bounding box center [264, 174] width 152 height 14
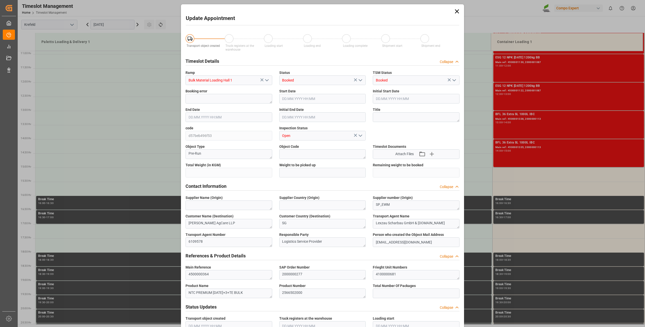
type input "24000"
type input "0"
type input "[DATE] 15:00"
type input "[DATE] 15:30"
type input "[DATE] 09:49"
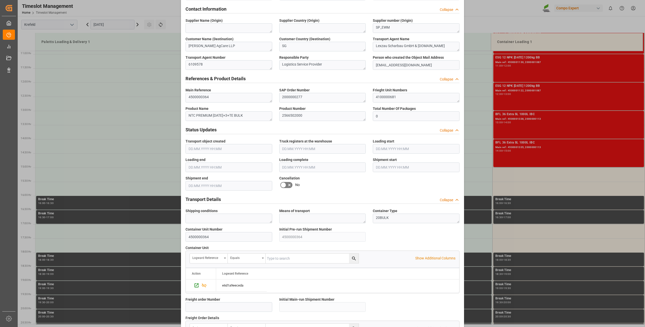
scroll to position [340, 0]
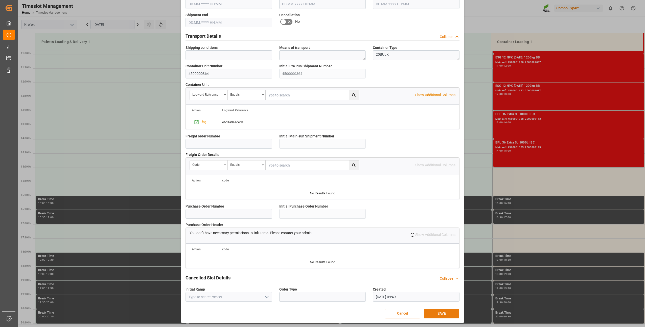
click at [438, 310] on button "SAVE" at bounding box center [441, 313] width 35 height 10
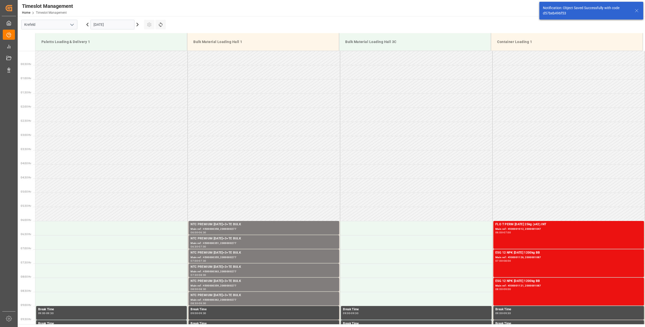
scroll to position [393, 0]
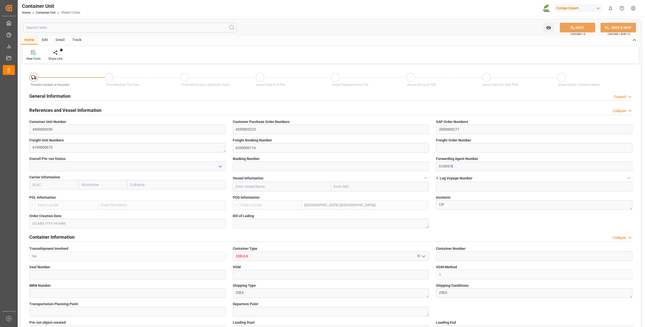
type input "MYPKG"
type input "7"
type input "0"
type input "7"
type input "0"
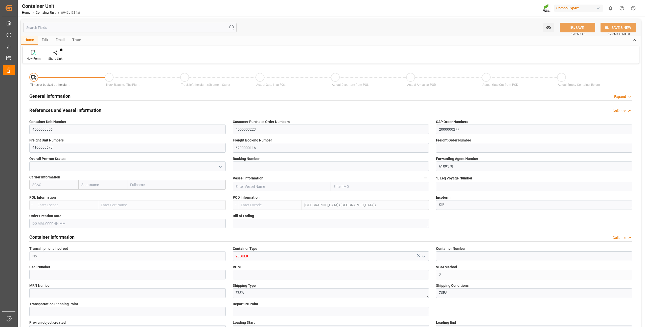
type input "0"
type input "24000"
type input "06.08.2025"
click at [59, 60] on div "Create Timeslot" at bounding box center [58, 58] width 21 height 5
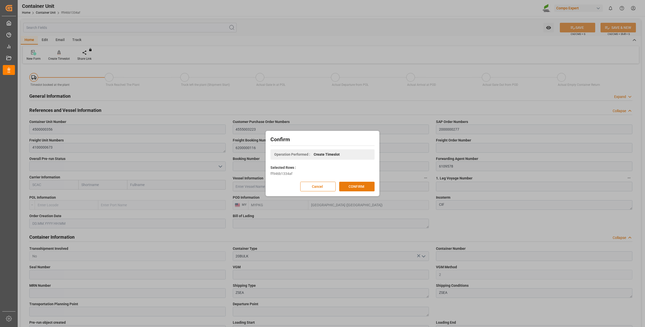
click at [347, 188] on button "CONFIRM" at bounding box center [356, 186] width 35 height 10
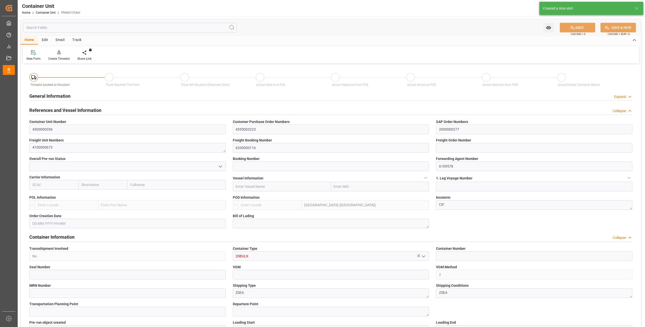
type input "MYPKG"
type input "7"
type input "0"
type input "7"
type input "0"
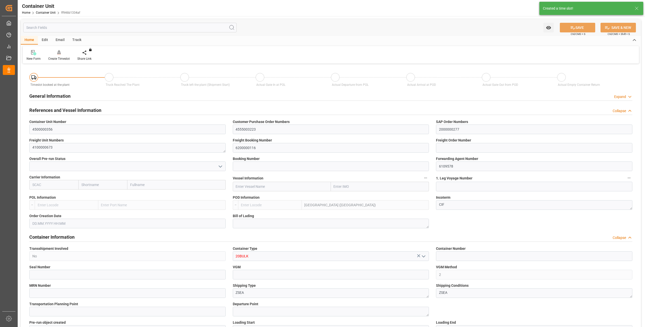
type input "0"
type input "24000"
type input "06.08.2025"
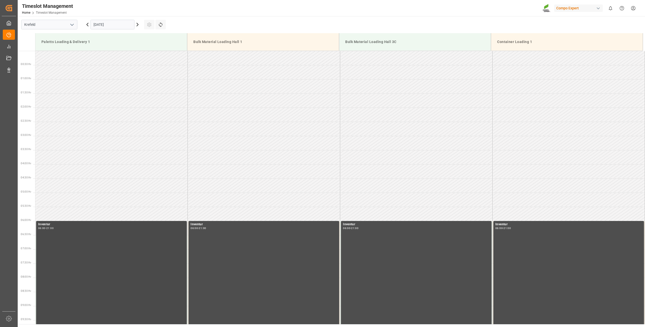
scroll to position [308, 0]
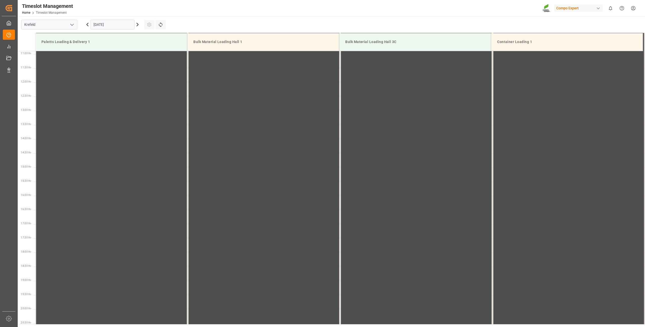
click at [102, 27] on input "[DATE]" at bounding box center [112, 25] width 44 height 10
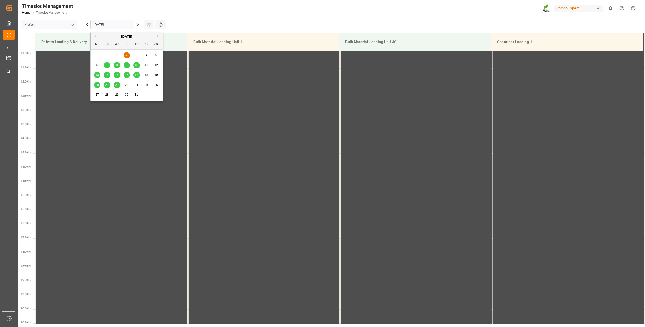
click at [137, 64] on span "10" at bounding box center [136, 65] width 3 height 4
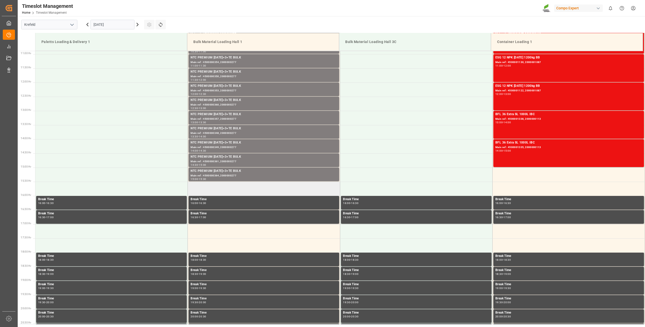
click at [200, 189] on td at bounding box center [264, 188] width 152 height 14
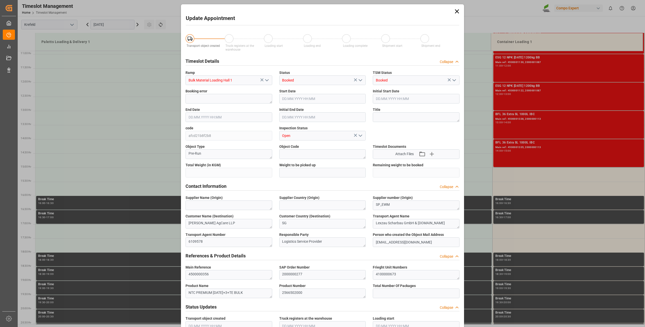
type input "24000"
type input "0"
type input "10.10.2025 15:30"
type input "10.10.2025 16:00"
type input "02.10.2025 09:49"
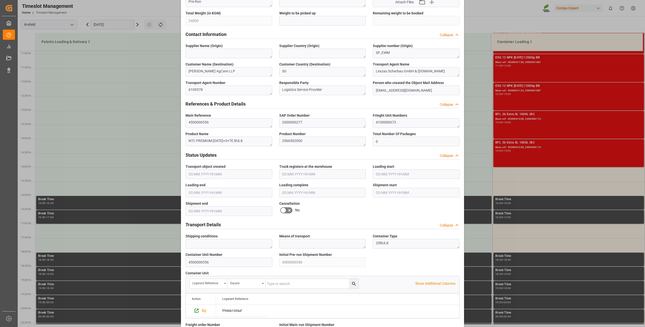
scroll to position [340, 0]
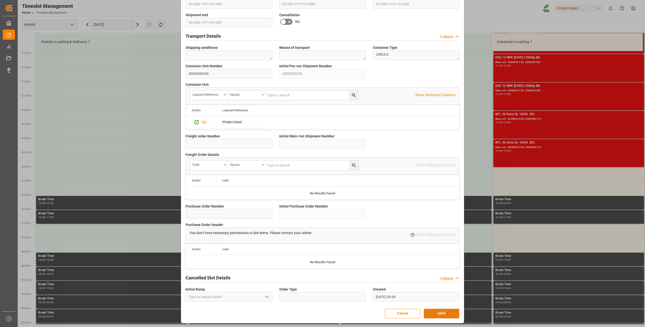
click at [435, 313] on button "SAVE" at bounding box center [441, 313] width 35 height 10
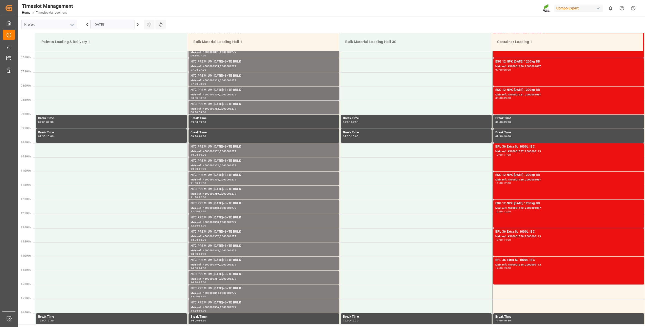
scroll to position [140, 0]
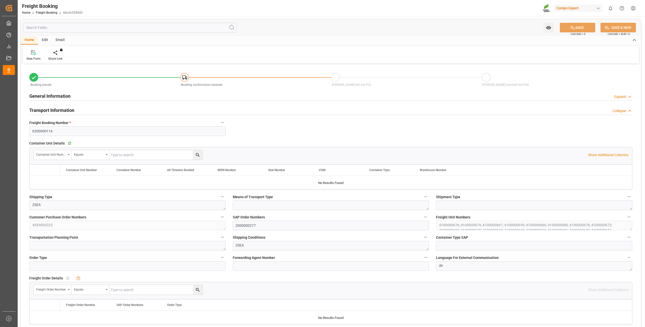
type input "MYPKG"
type input "0"
type input "408000"
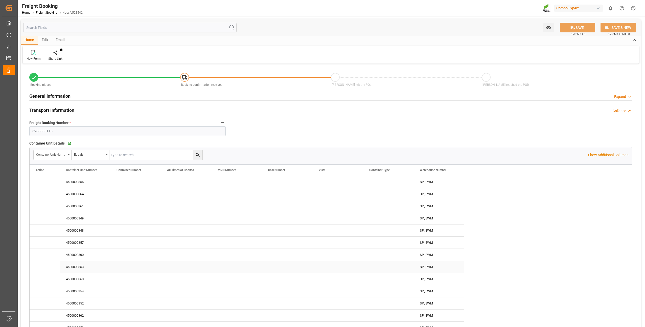
type input "[DATE] 01:00"
type input "[DATE] 13:26"
type input "[DATE] 13:29"
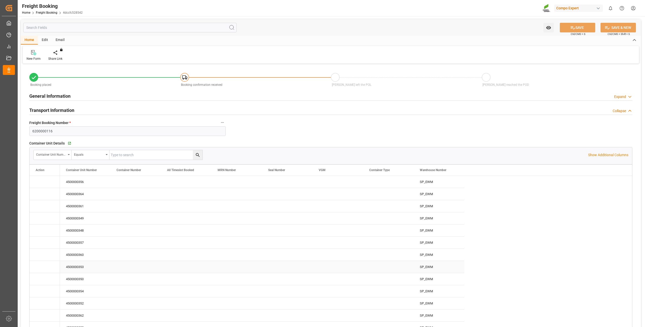
type input "[DATE] 13:29"
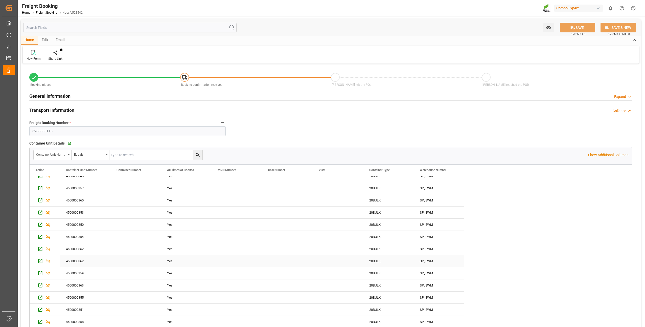
scroll to position [101, 0]
